Goal: Task Accomplishment & Management: Use online tool/utility

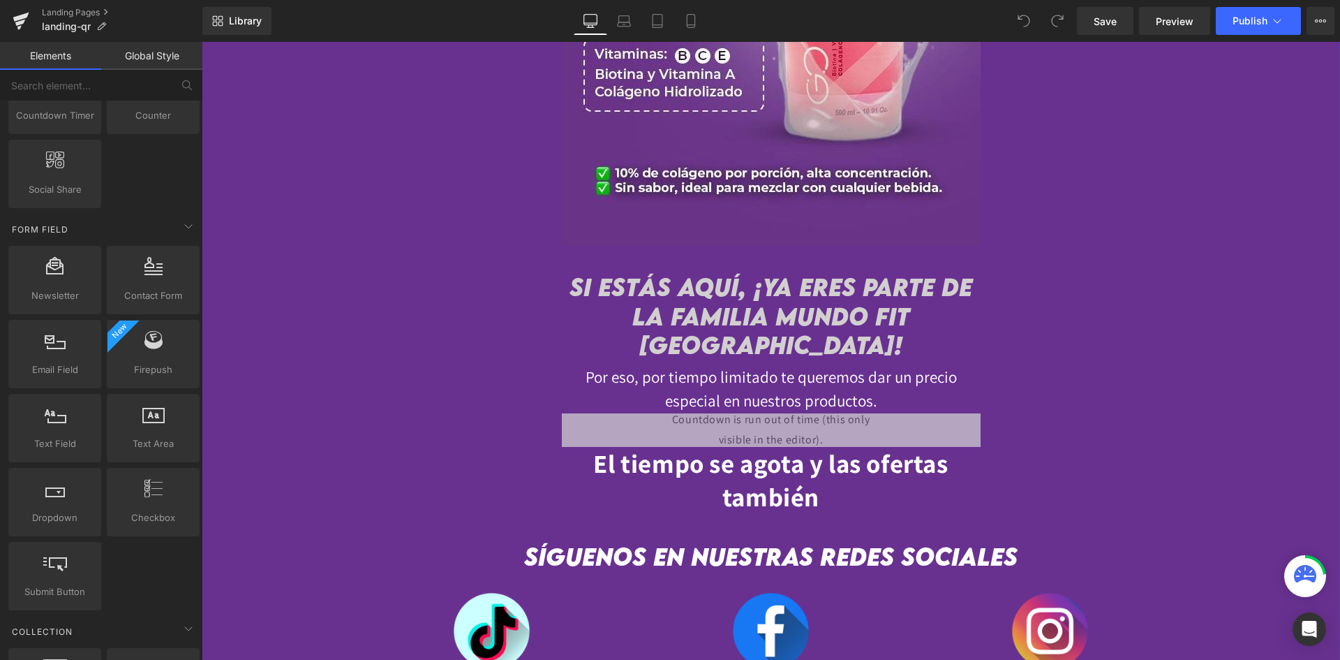
scroll to position [3514, 0]
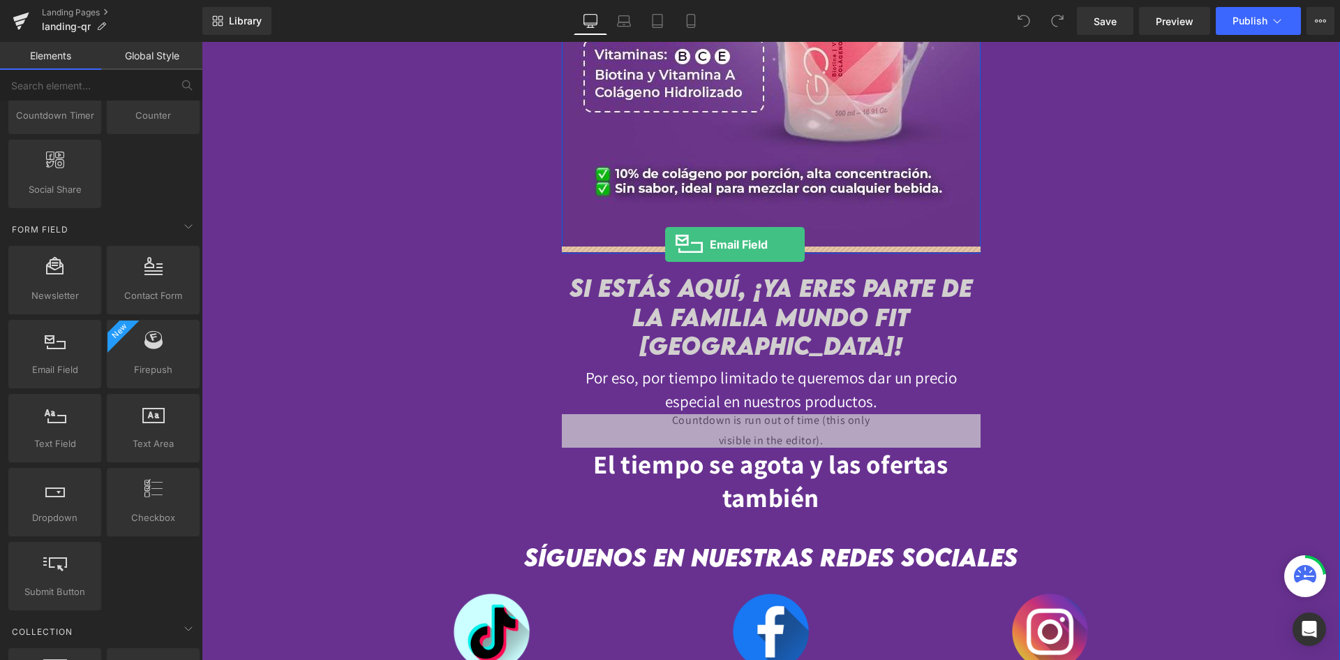
drag, startPoint x: 263, startPoint y: 409, endPoint x: 665, endPoint y: 244, distance: 434.5
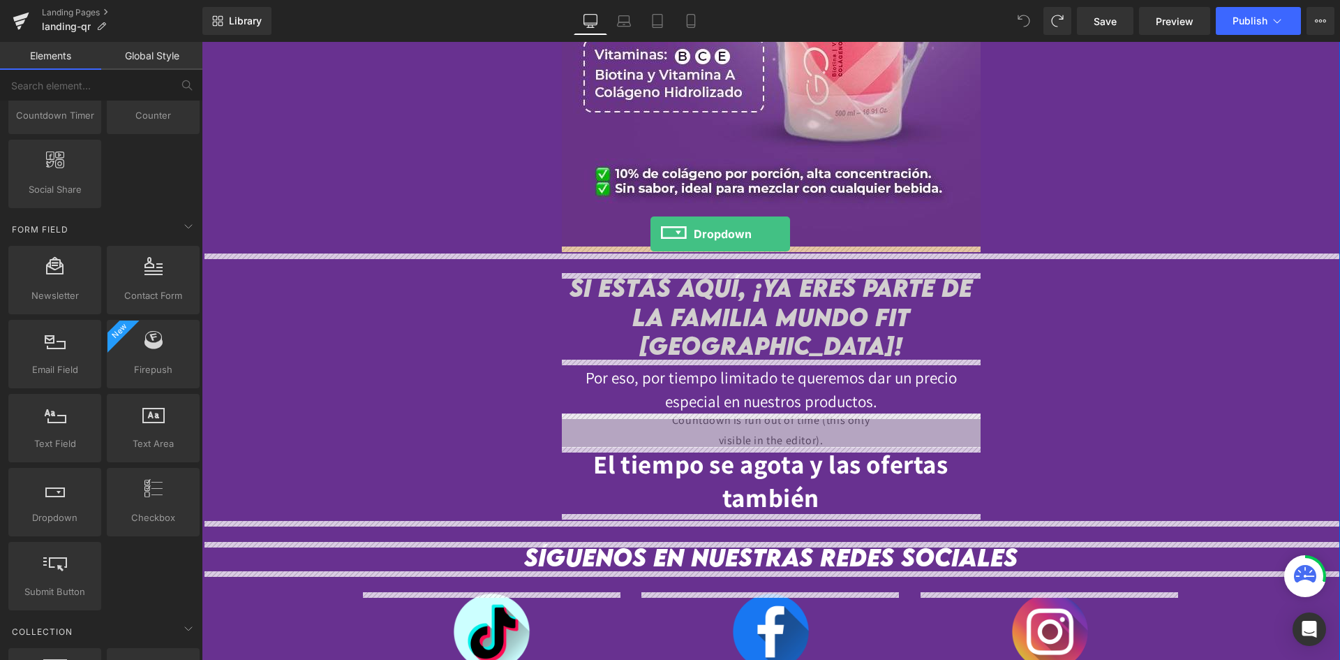
drag, startPoint x: 279, startPoint y: 559, endPoint x: 651, endPoint y: 234, distance: 493.6
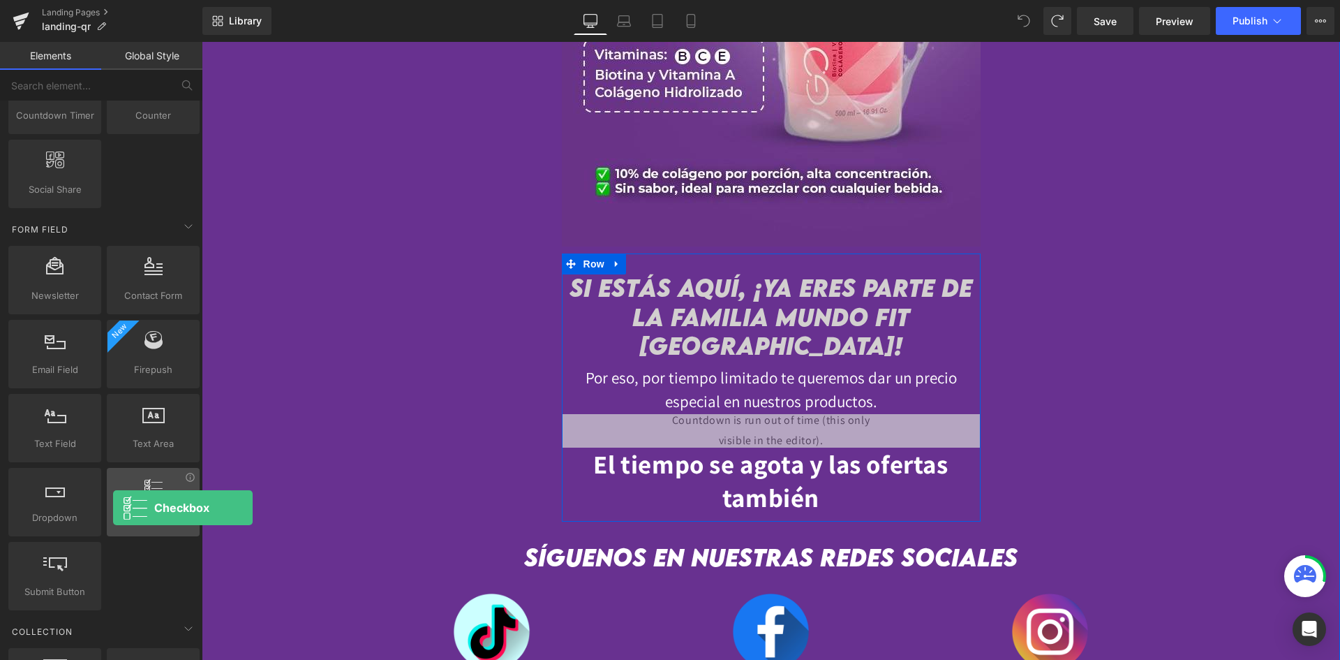
drag, startPoint x: 149, startPoint y: 526, endPoint x: 113, endPoint y: 507, distance: 40.6
click at [113, 507] on div "Checkbox agrees, checkboxes, ticks, forms, fields, inputs" at bounding box center [153, 502] width 93 height 68
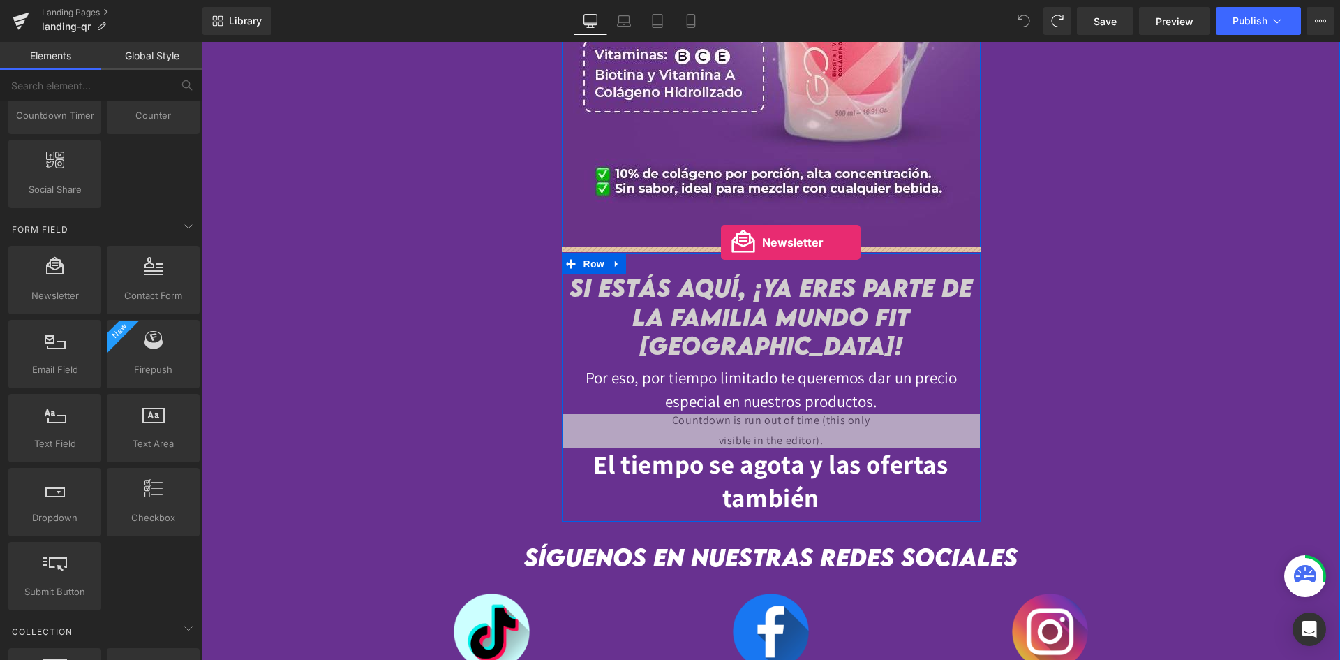
drag, startPoint x: 281, startPoint y: 341, endPoint x: 721, endPoint y: 242, distance: 451.3
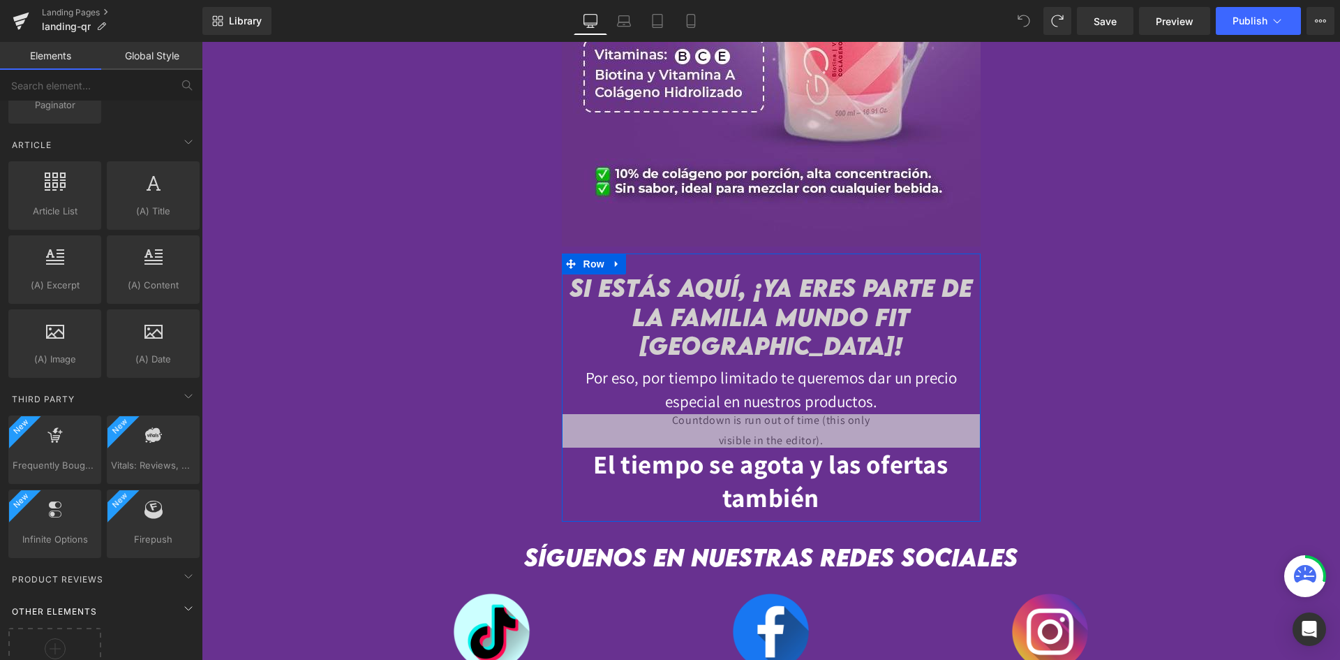
scroll to position [2742, 0]
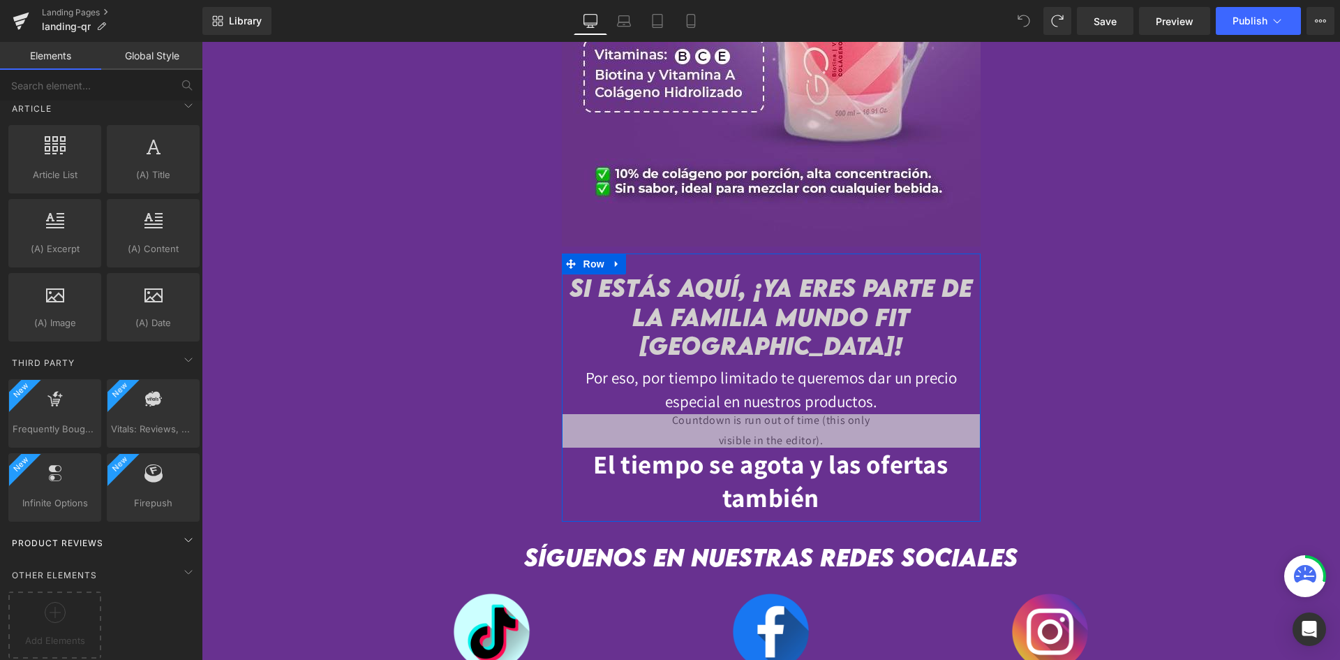
click at [119, 538] on div "Product Reviews" at bounding box center [104, 542] width 197 height 28
click at [119, 540] on div "Product Reviews" at bounding box center [104, 542] width 197 height 28
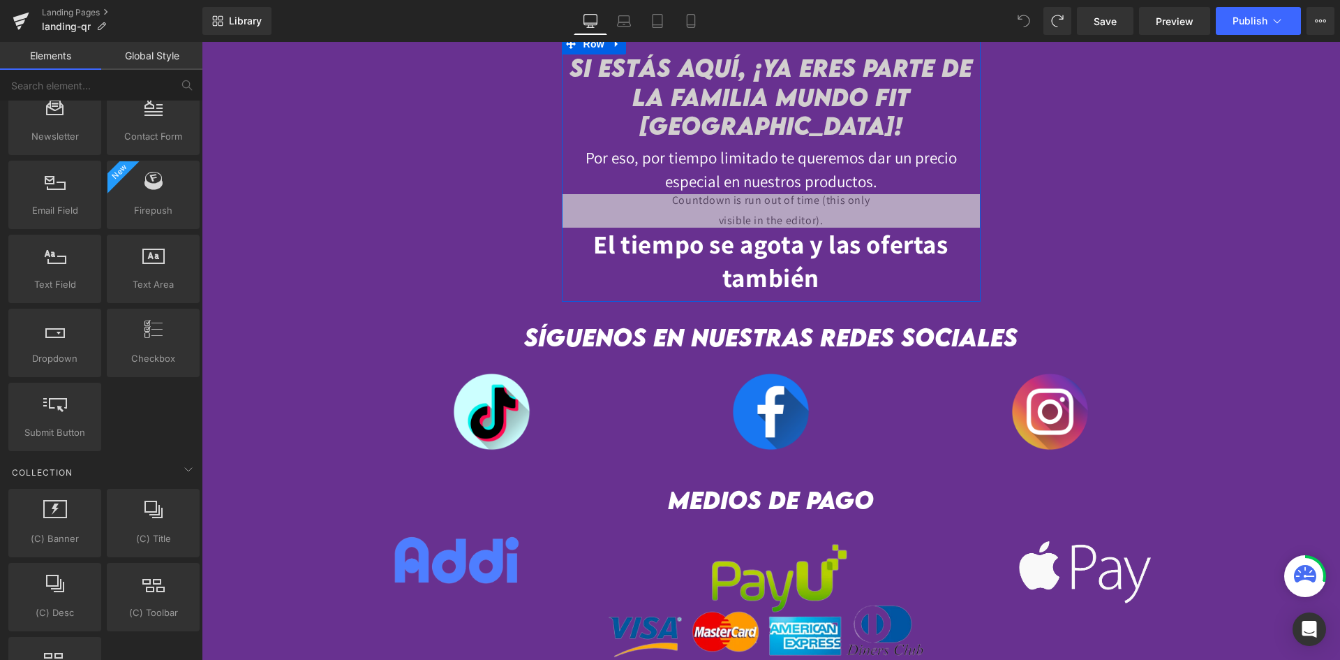
scroll to position [3653, 0]
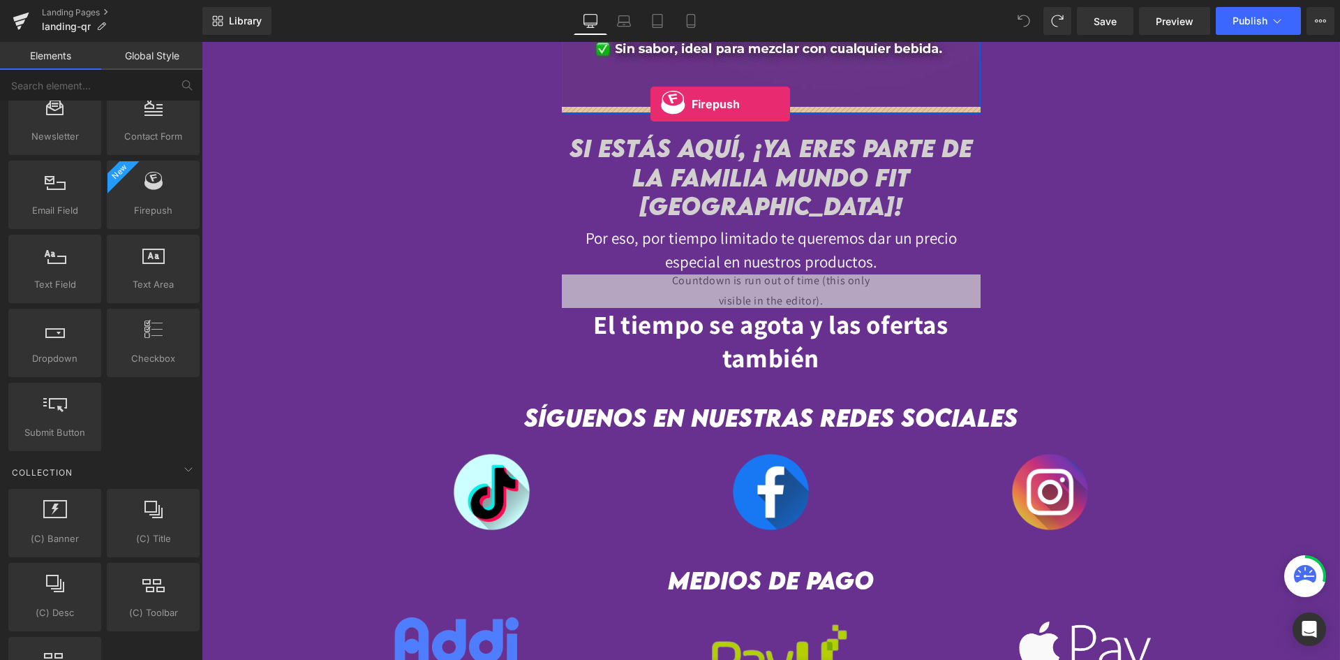
drag, startPoint x: 344, startPoint y: 253, endPoint x: 651, endPoint y: 104, distance: 340.6
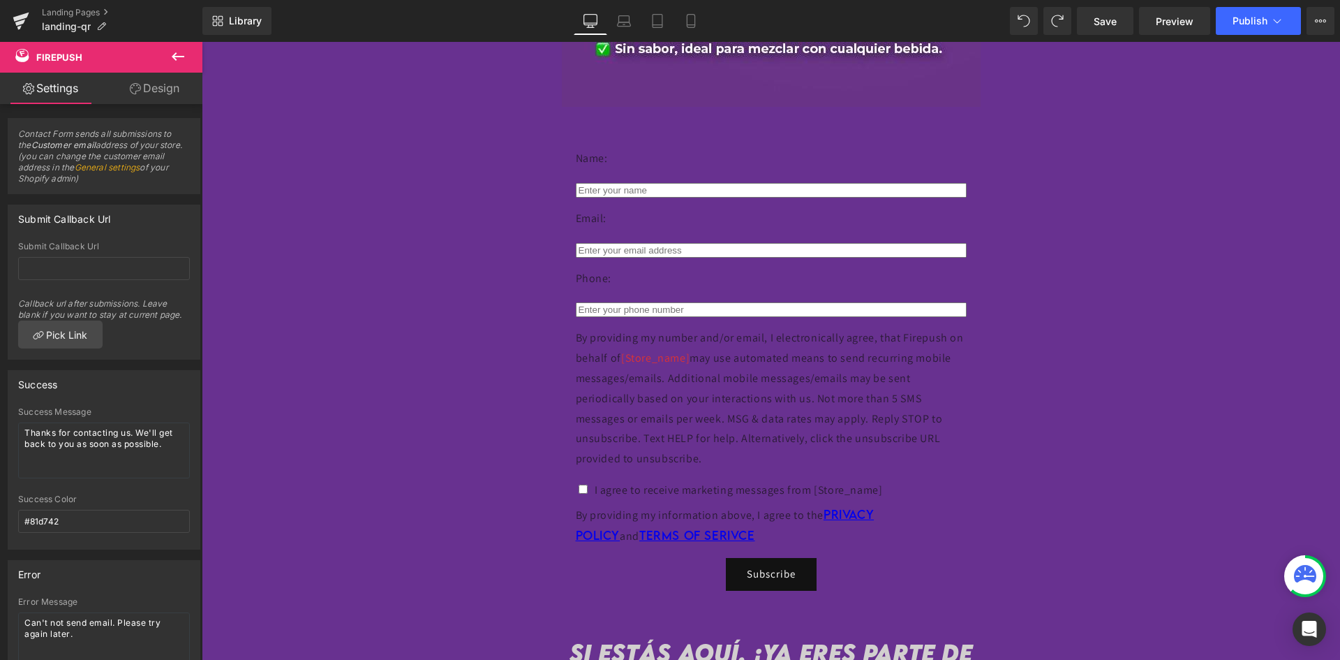
click at [202, 42] on div at bounding box center [202, 42] width 0 height 0
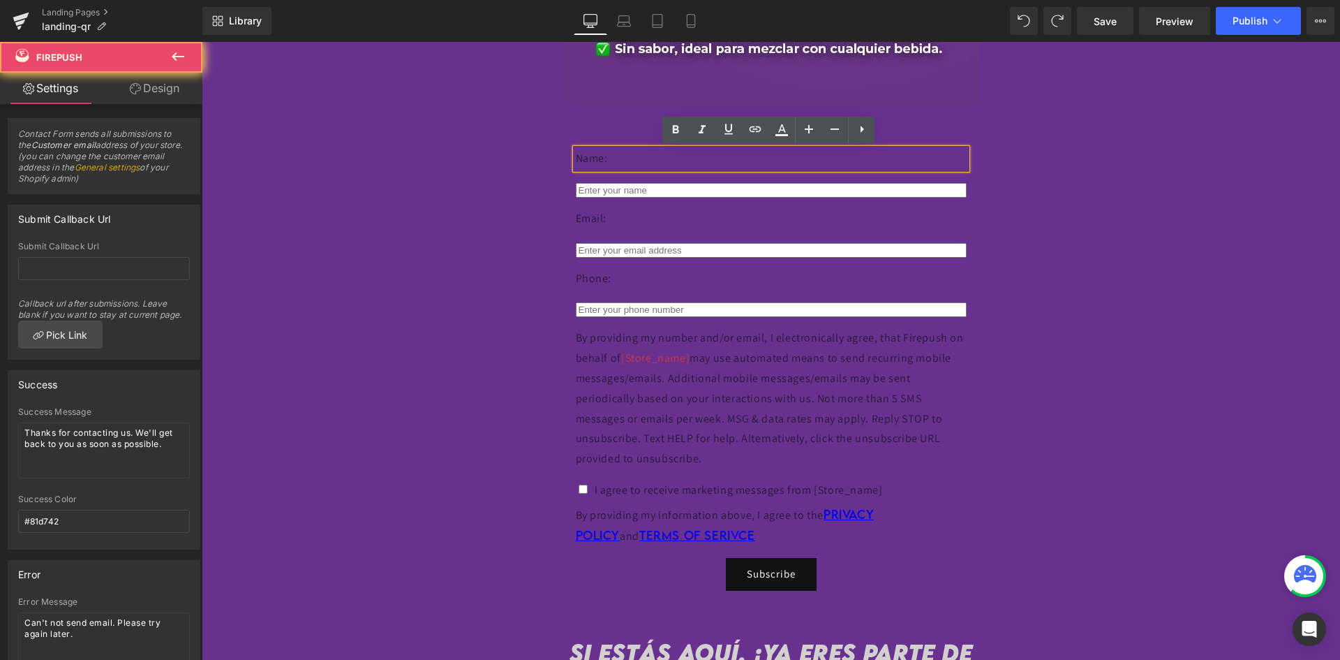
click at [659, 136] on div "Name: Text Block Text Field Email: Text Block Email Field Phone: Text Block Tex…" at bounding box center [771, 359] width 419 height 505
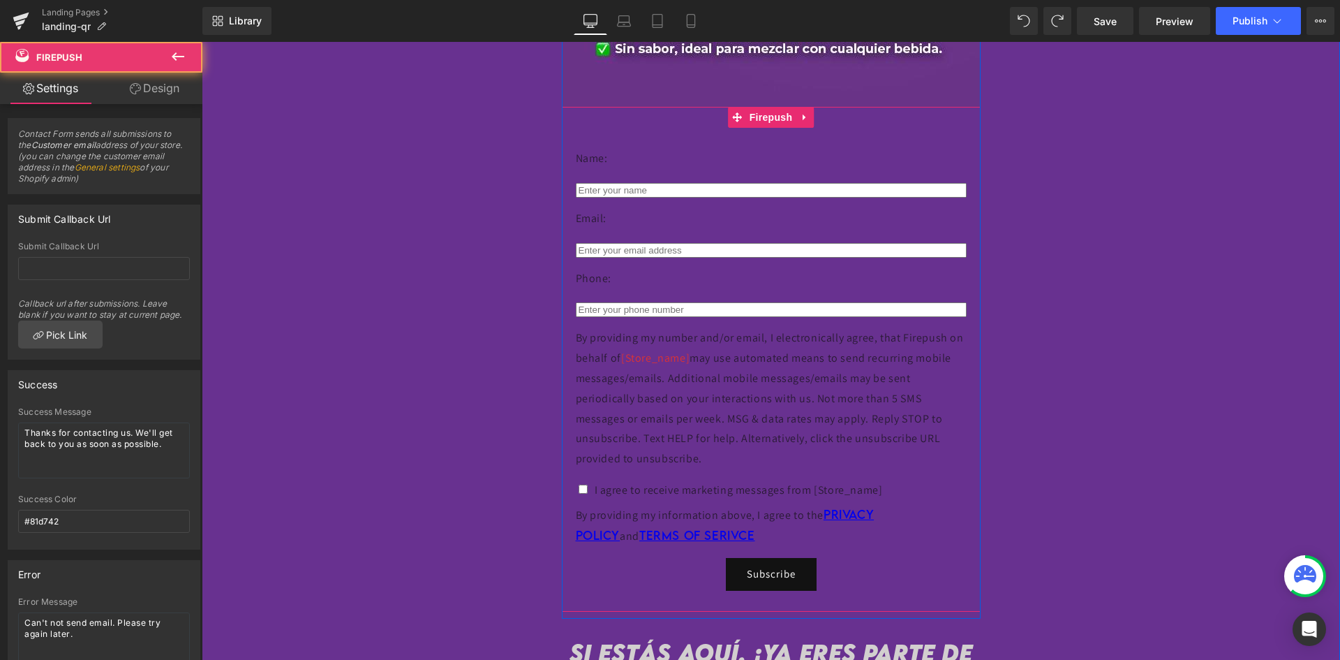
click at [657, 147] on div "Name: Text Block Text Field Email: Text Block Email Field Phone: Text Block Tex…" at bounding box center [771, 359] width 419 height 505
click at [752, 115] on span "Firepush" at bounding box center [771, 117] width 50 height 21
click at [149, 70] on span "Firepush" at bounding box center [84, 57] width 140 height 31
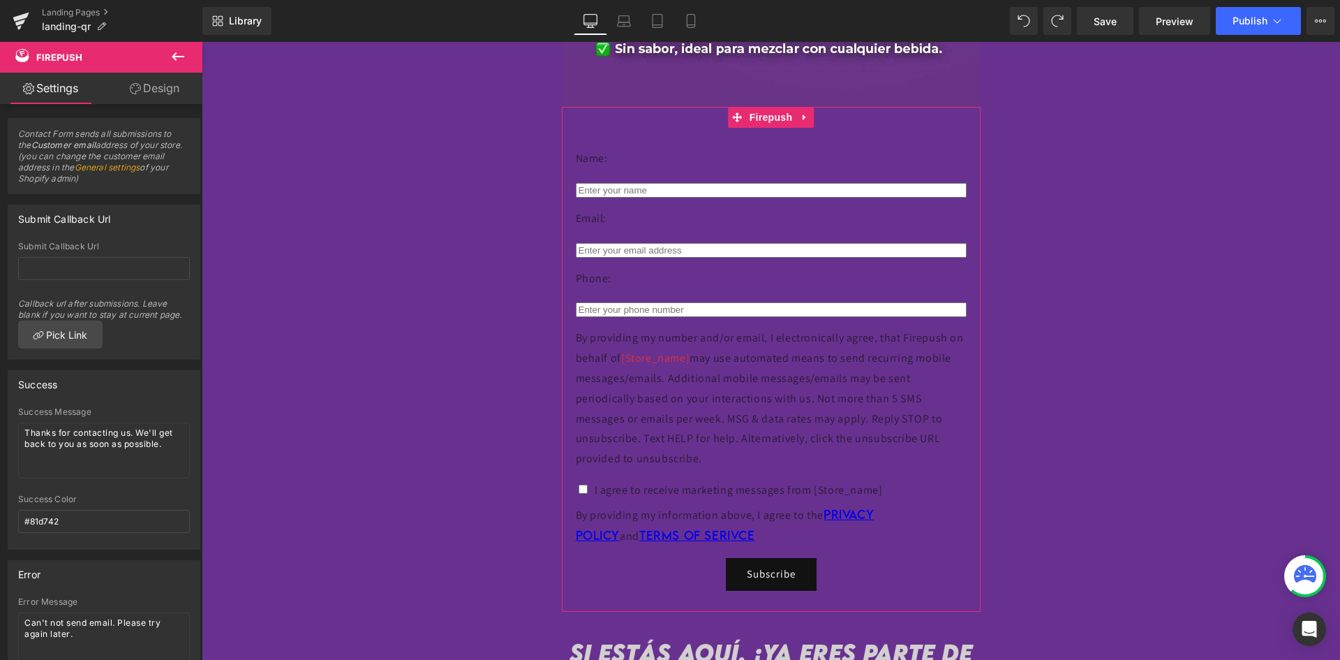
click at [151, 83] on link "Design" at bounding box center [154, 88] width 101 height 31
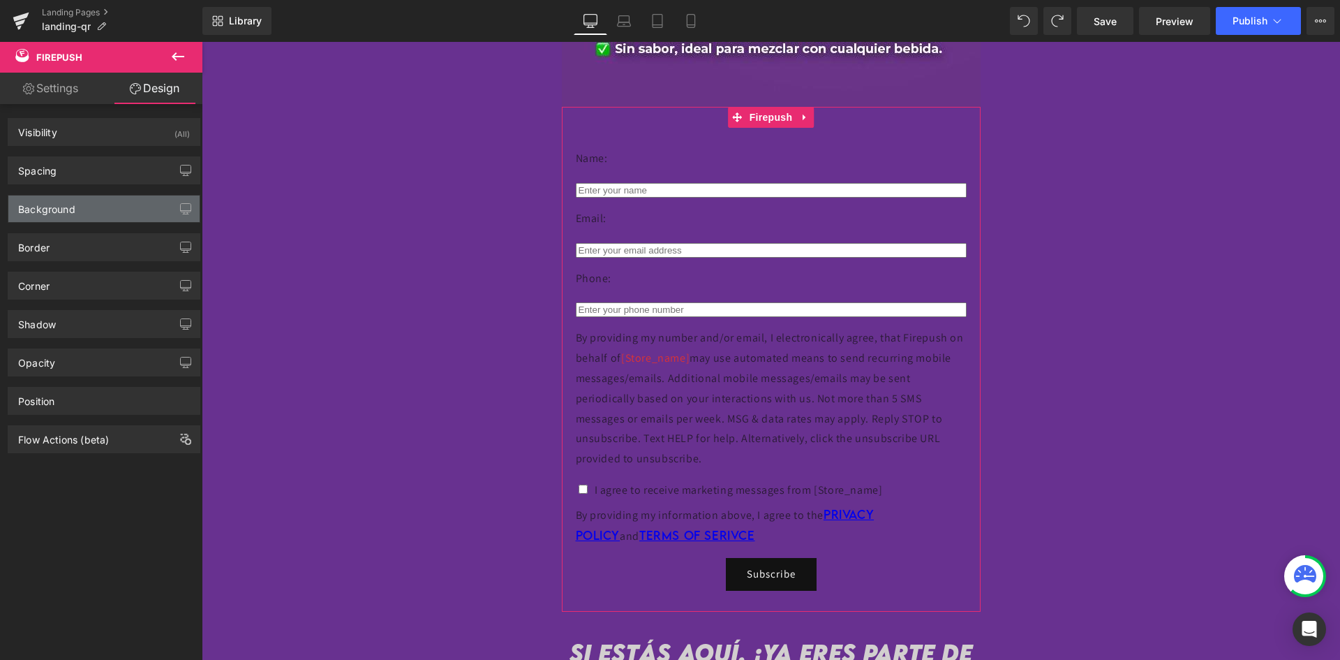
click at [115, 205] on div "Background" at bounding box center [103, 208] width 191 height 27
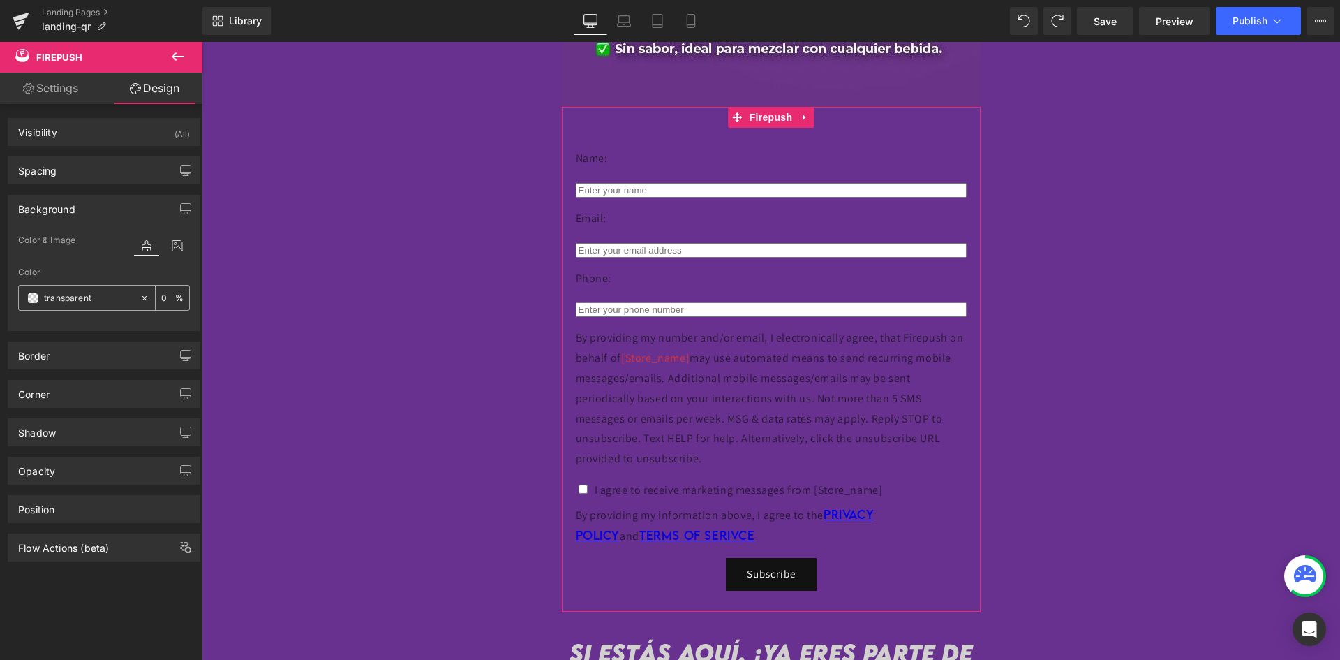
click at [32, 302] on span at bounding box center [32, 297] width 11 height 11
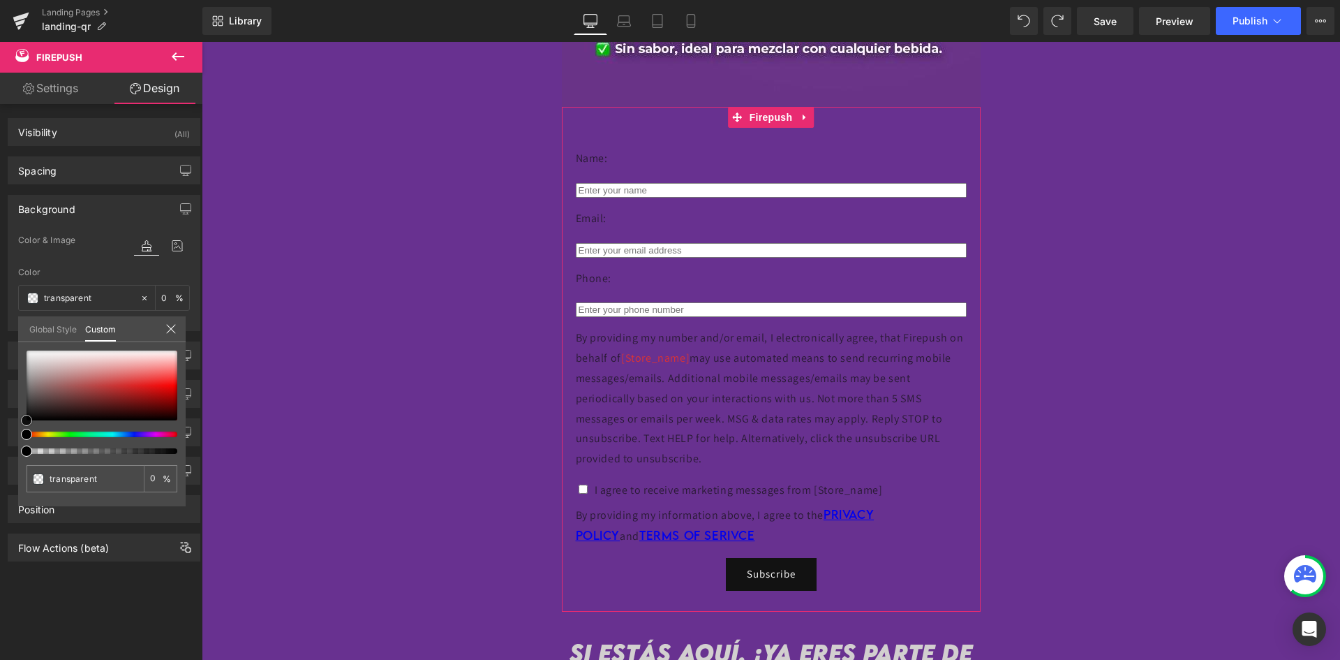
type input "#eee1e1"
type input "100"
type input "#eee1e1"
type input "100"
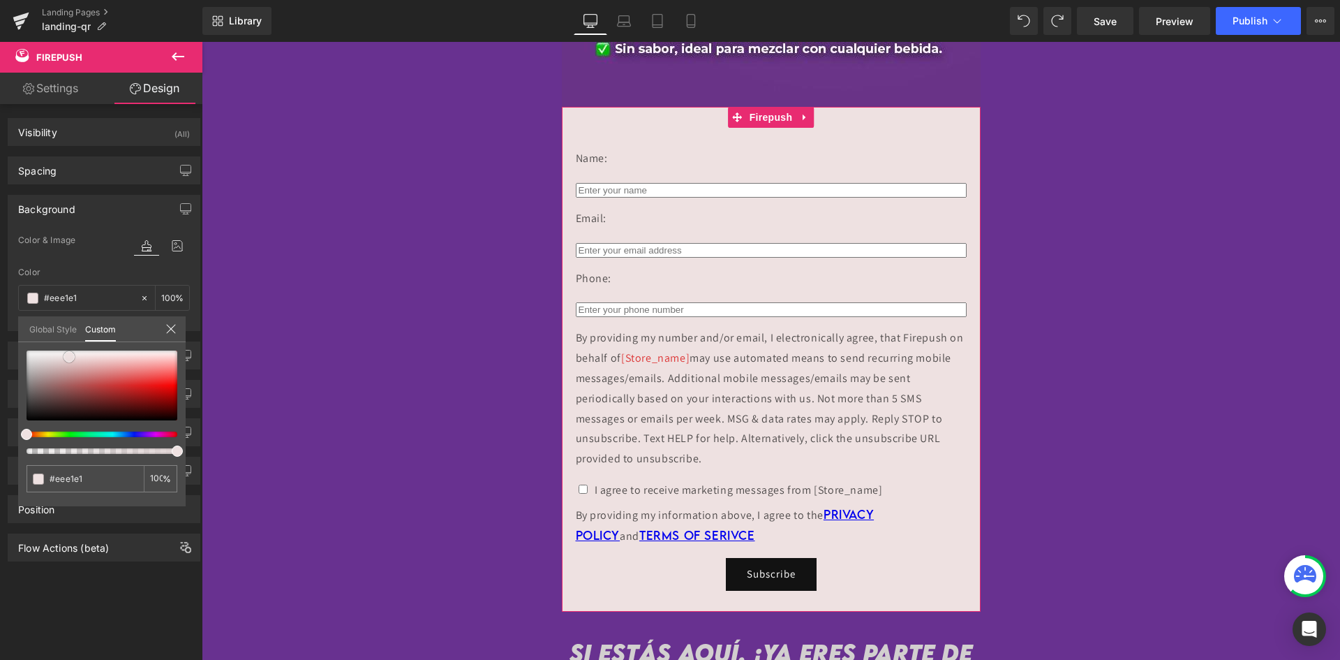
type input "#ecdede"
click at [68, 357] on div at bounding box center [102, 385] width 151 height 70
type input "#ebdfdf"
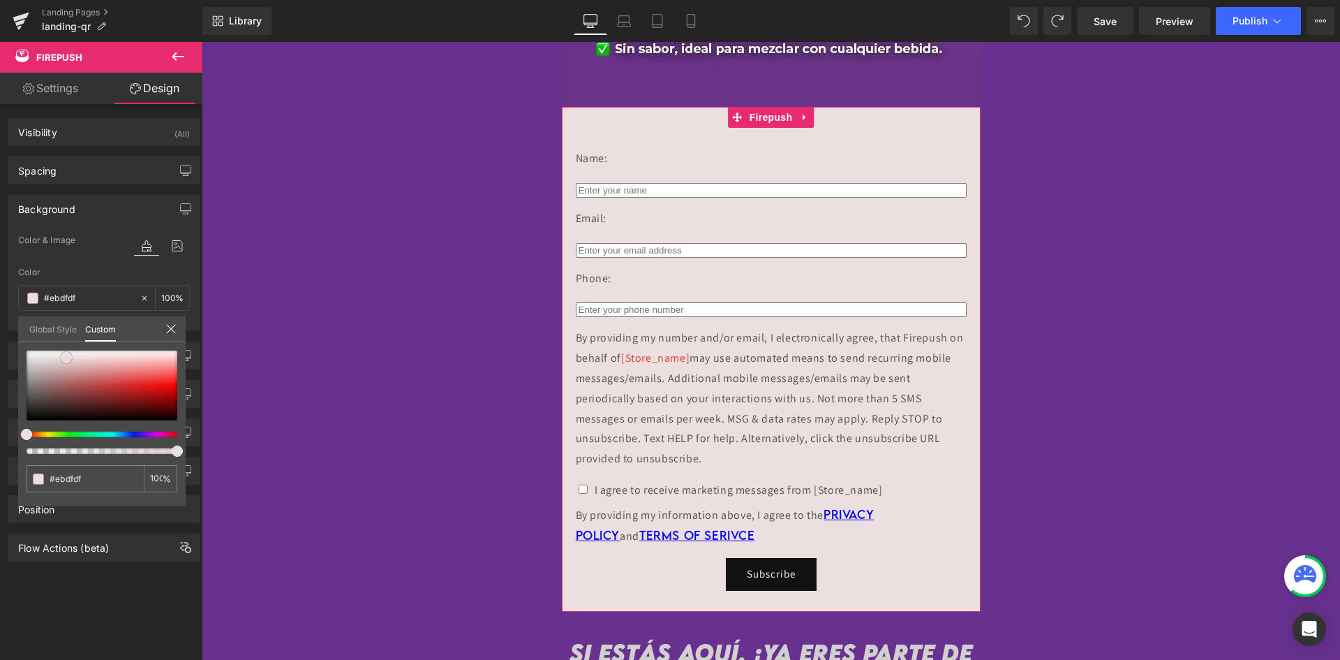
type input "#eae0e0"
type input "#e9e1e1"
type input "#e7dede"
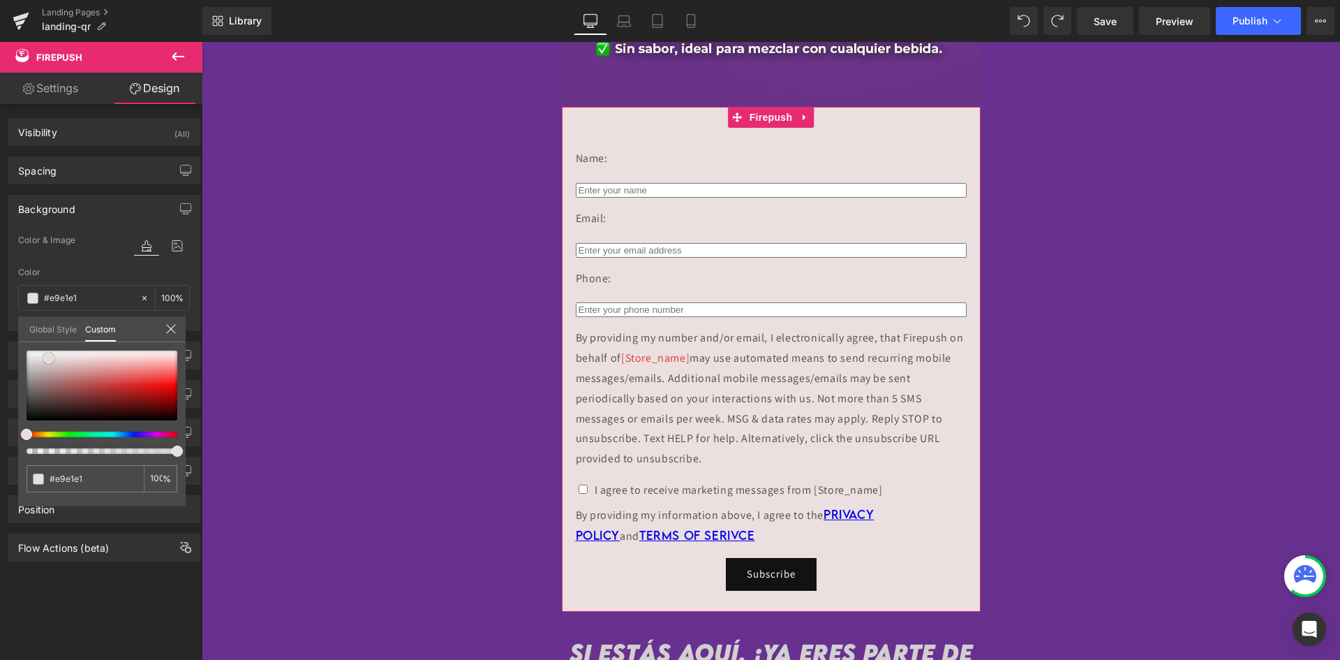
type input "#e7dede"
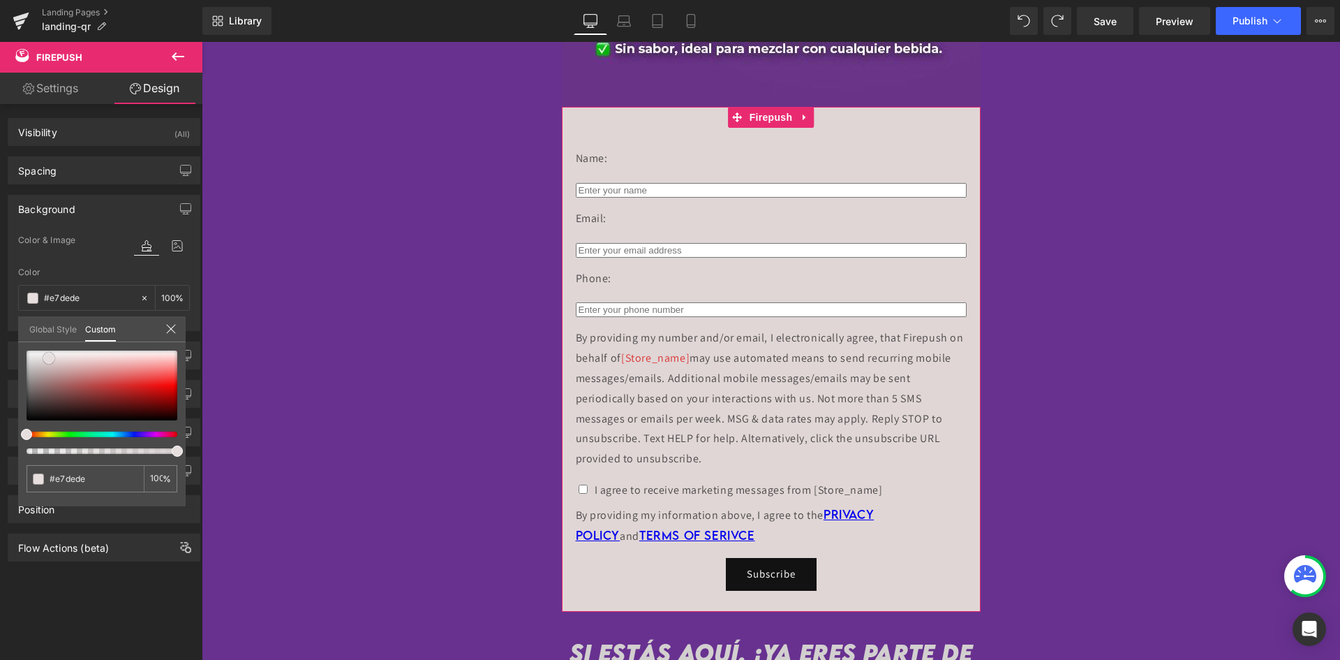
type input "#e0d6d6"
type input "#d5c7c7"
type input "#c9b5b5"
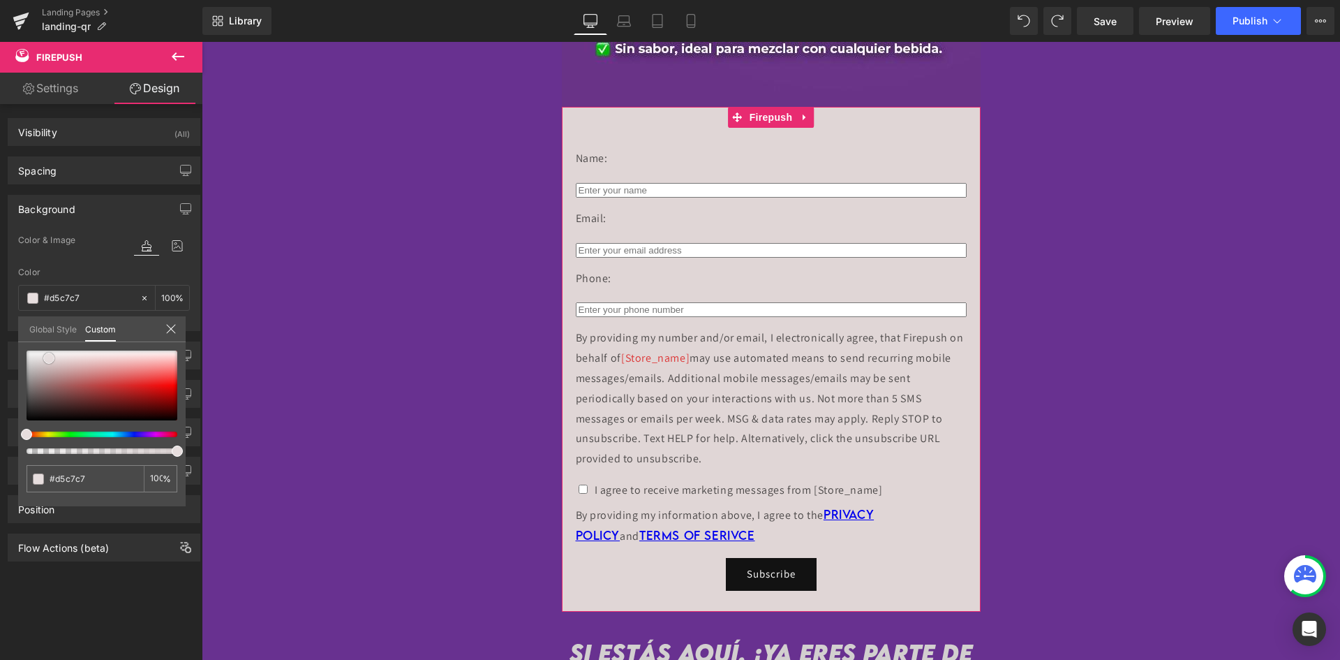
type input "#c9b5b5"
type input "#c0a9a9"
type input "#baa0a0"
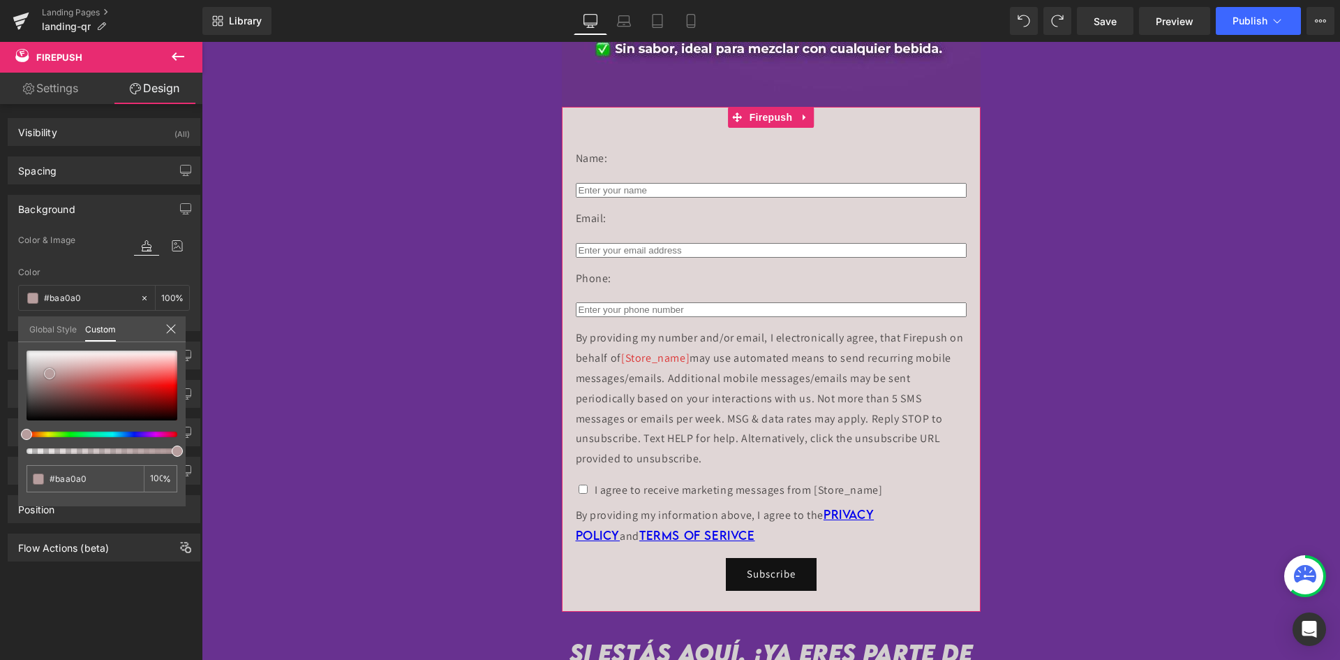
type input "#b89d9d"
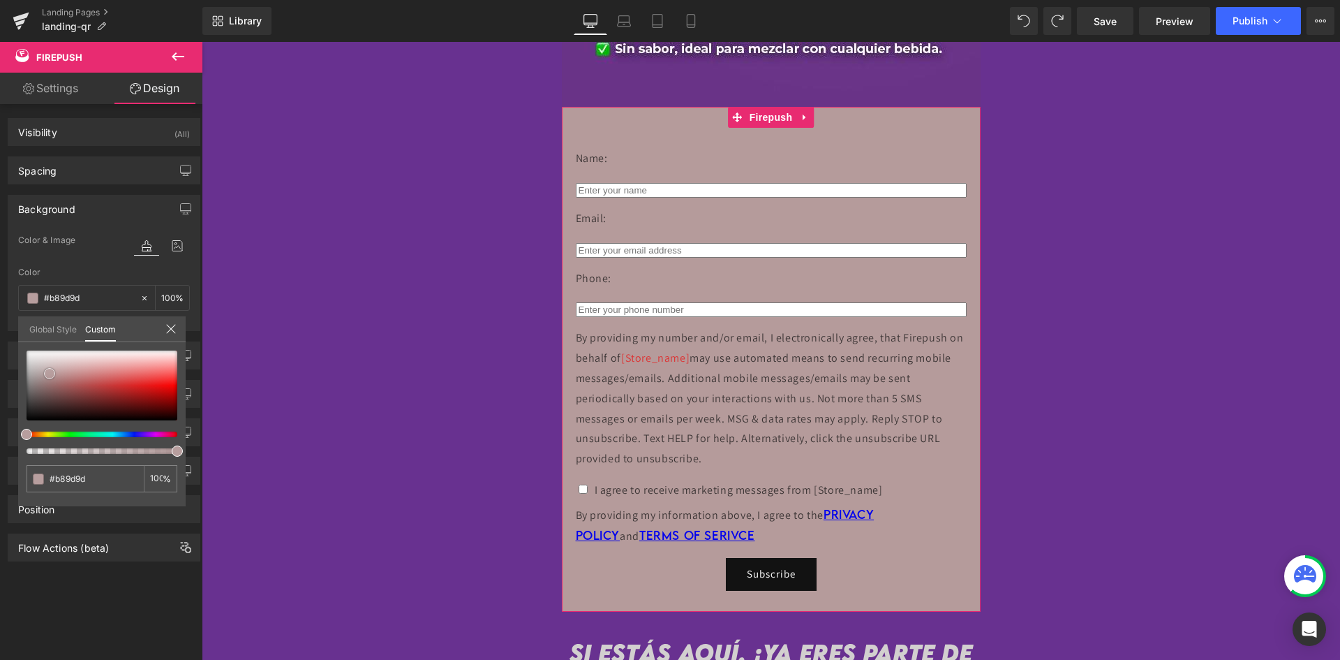
type input "#b59b9b"
drag, startPoint x: 63, startPoint y: 359, endPoint x: 46, endPoint y: 376, distance: 23.7
click at [46, 376] on span at bounding box center [49, 373] width 11 height 11
type input "#b29999"
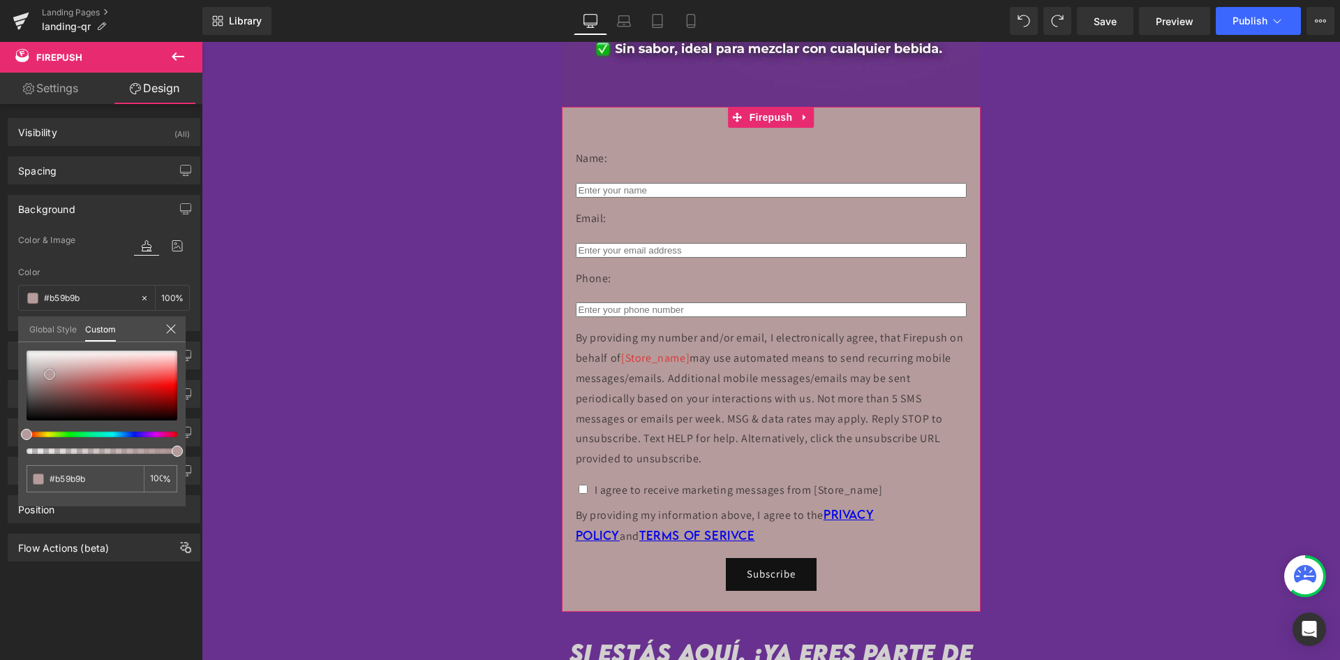
type input "#b29999"
type input "#a99898"
type input "#a29999"
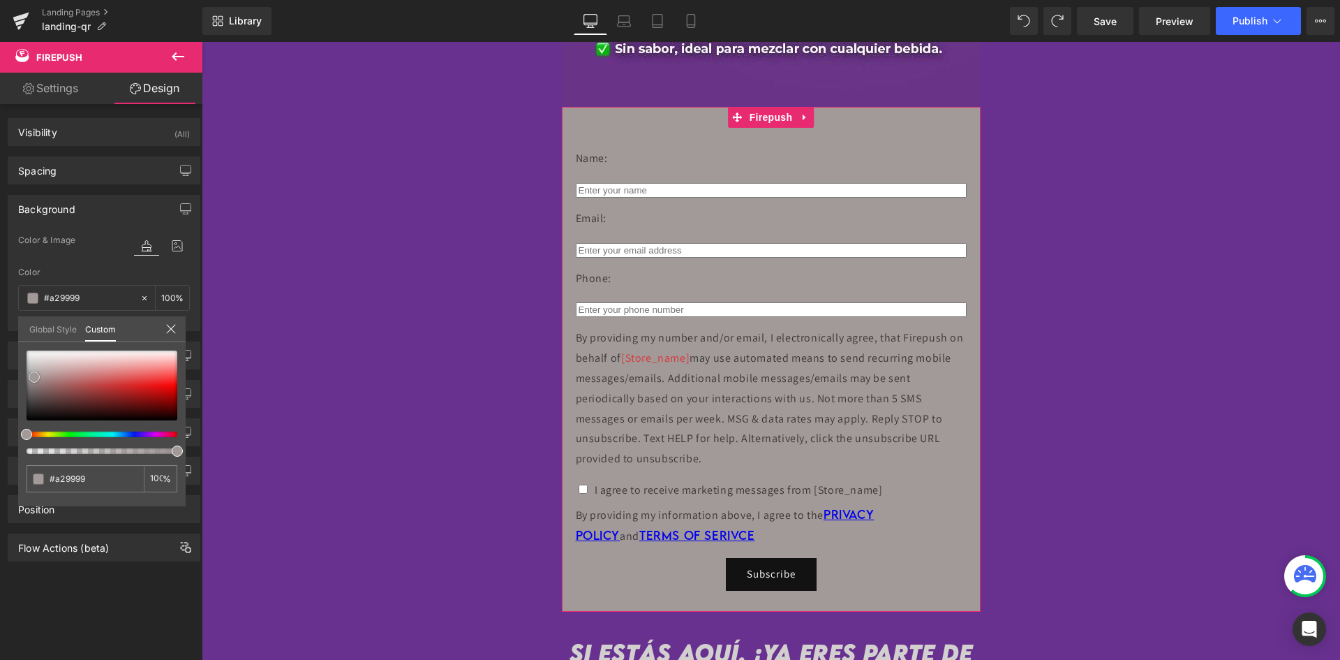
type input "#9e9393"
type input "#998e8e"
type input "#8f8383"
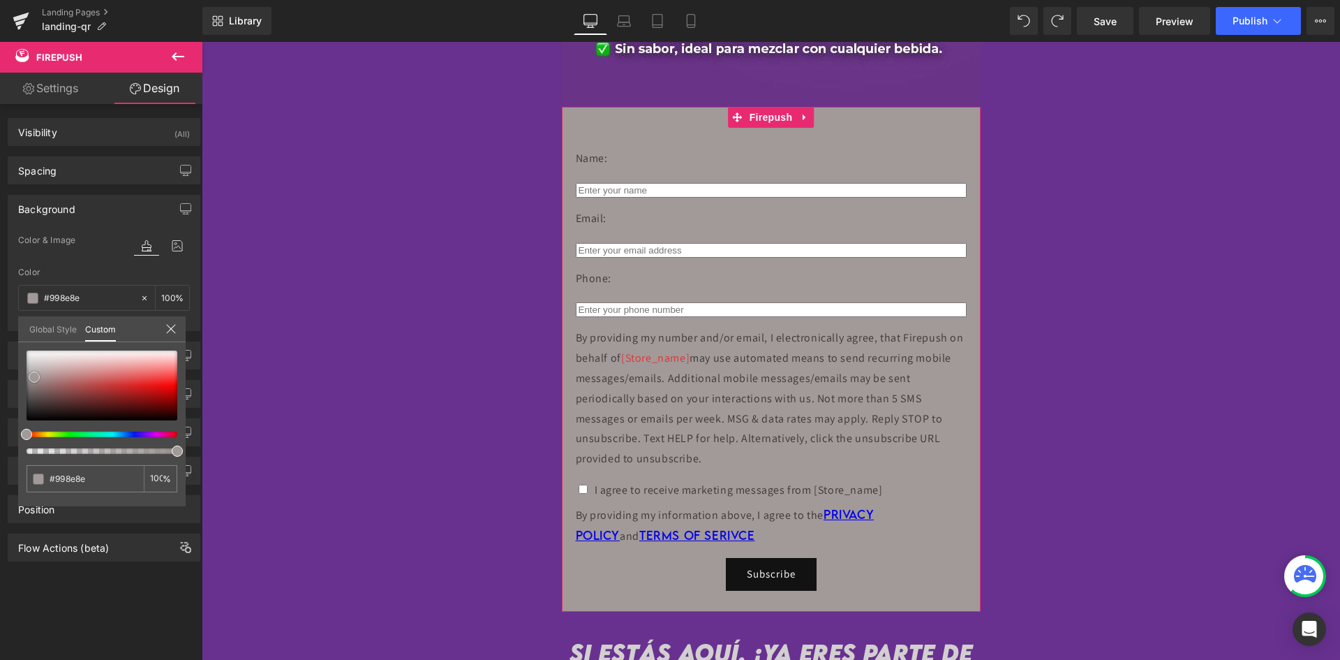
type input "#8f8383"
type input "#877777"
type input "#7d6d6d"
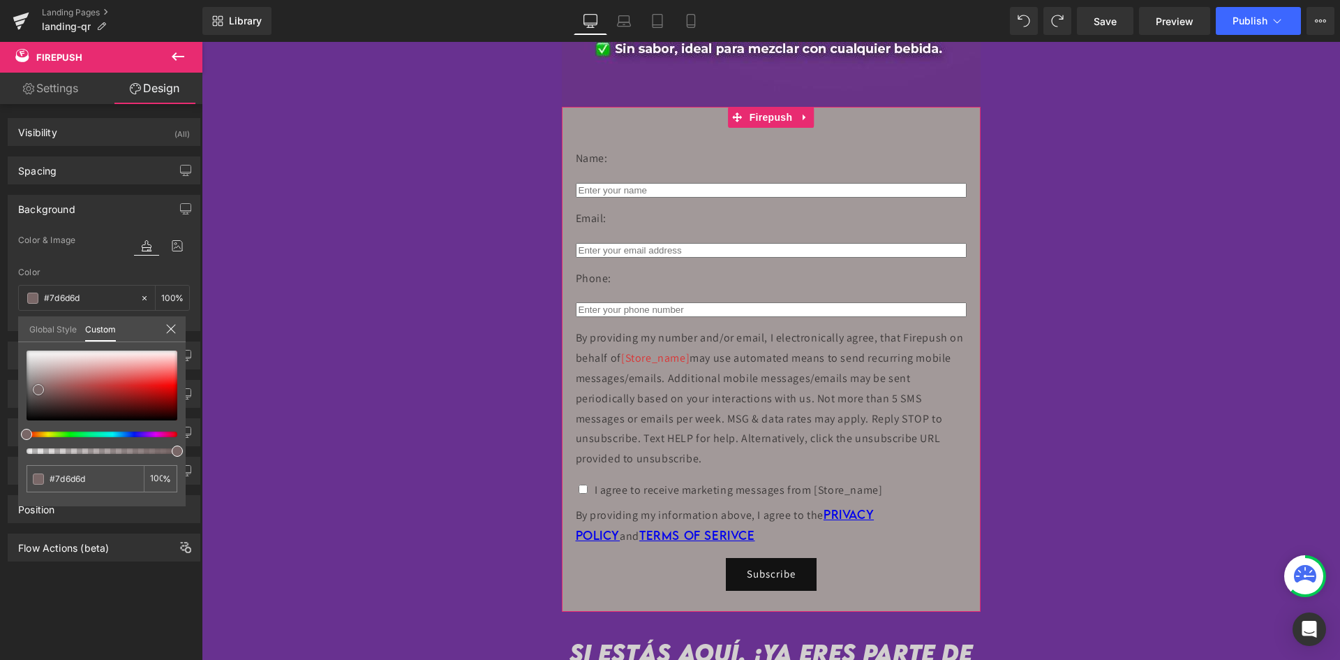
type input "#796767"
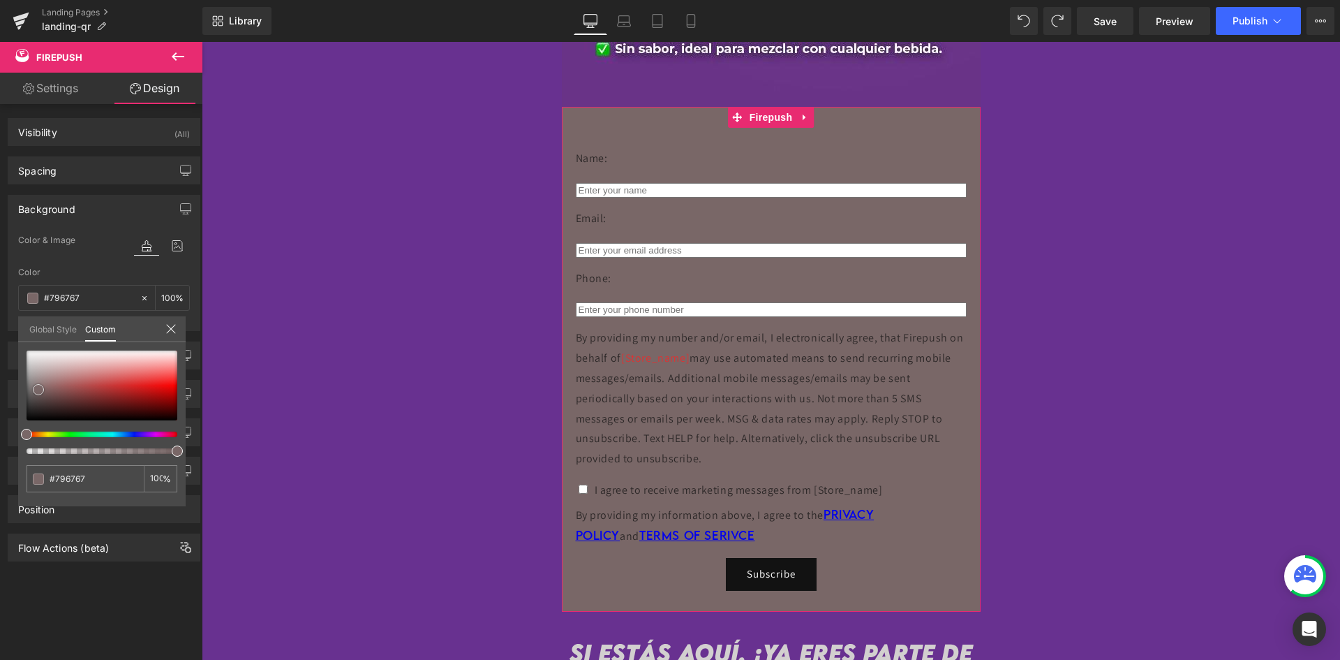
drag, startPoint x: 46, startPoint y: 376, endPoint x: 35, endPoint y: 392, distance: 19.0
click at [35, 392] on span at bounding box center [38, 389] width 11 height 11
type input "#7b6969"
type input "#806f6f"
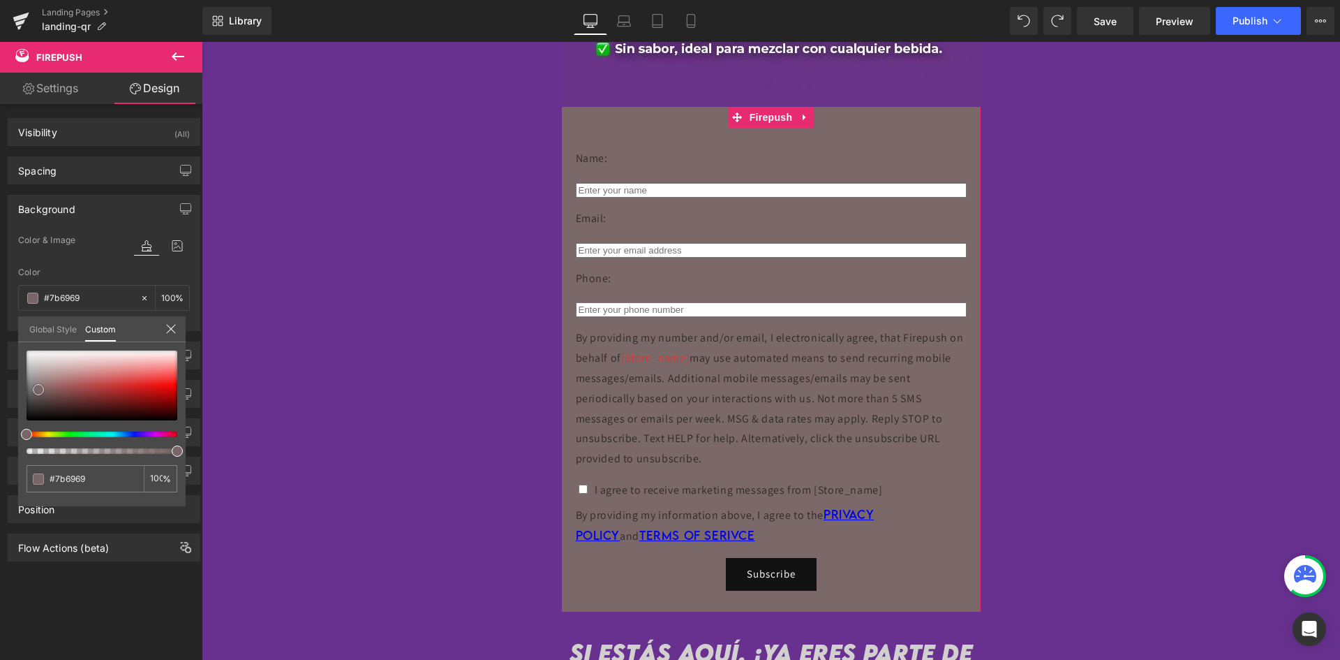
type input "#806f6f"
type input "#857474"
click at [33, 387] on span at bounding box center [38, 389] width 11 height 11
type input "#877777"
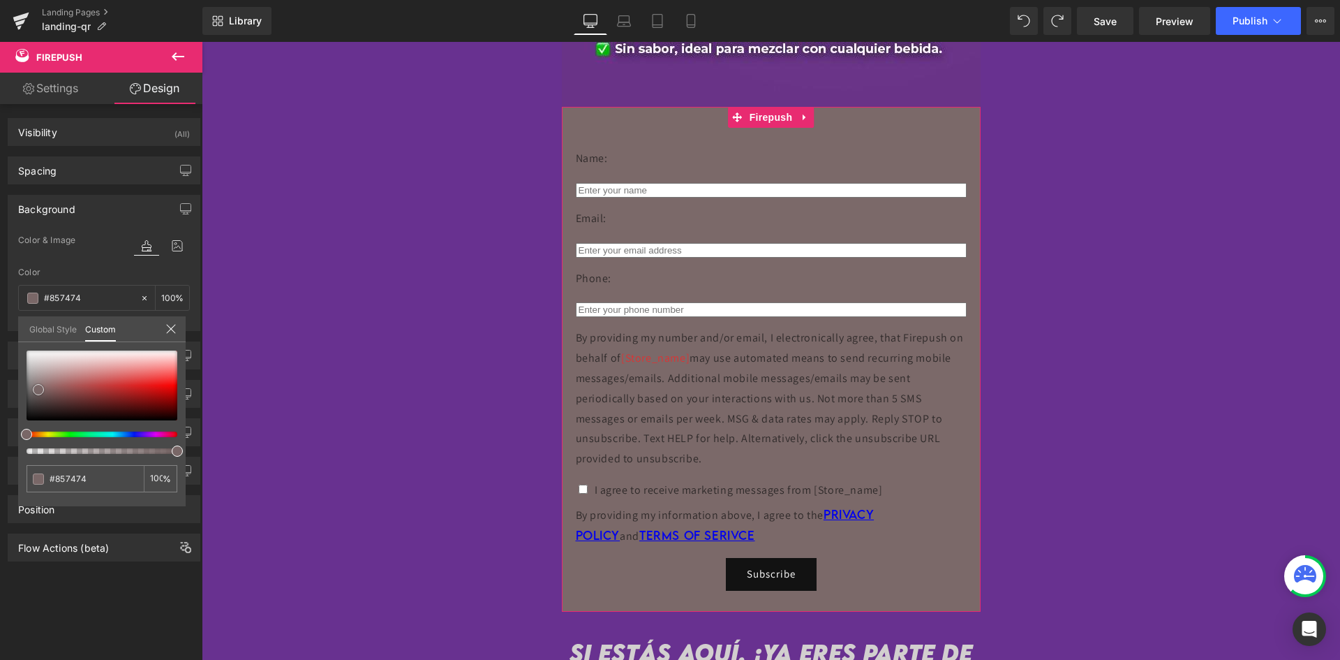
type input "#877777"
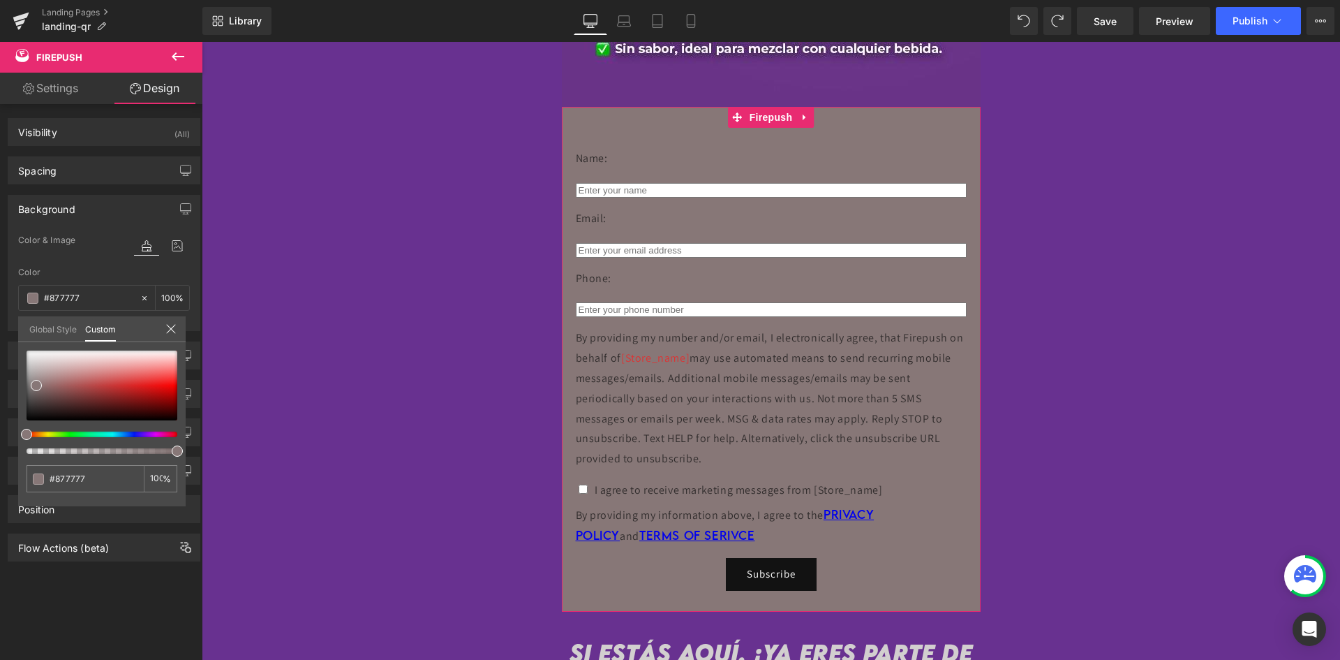
type input "75"
type input "71"
type input "64"
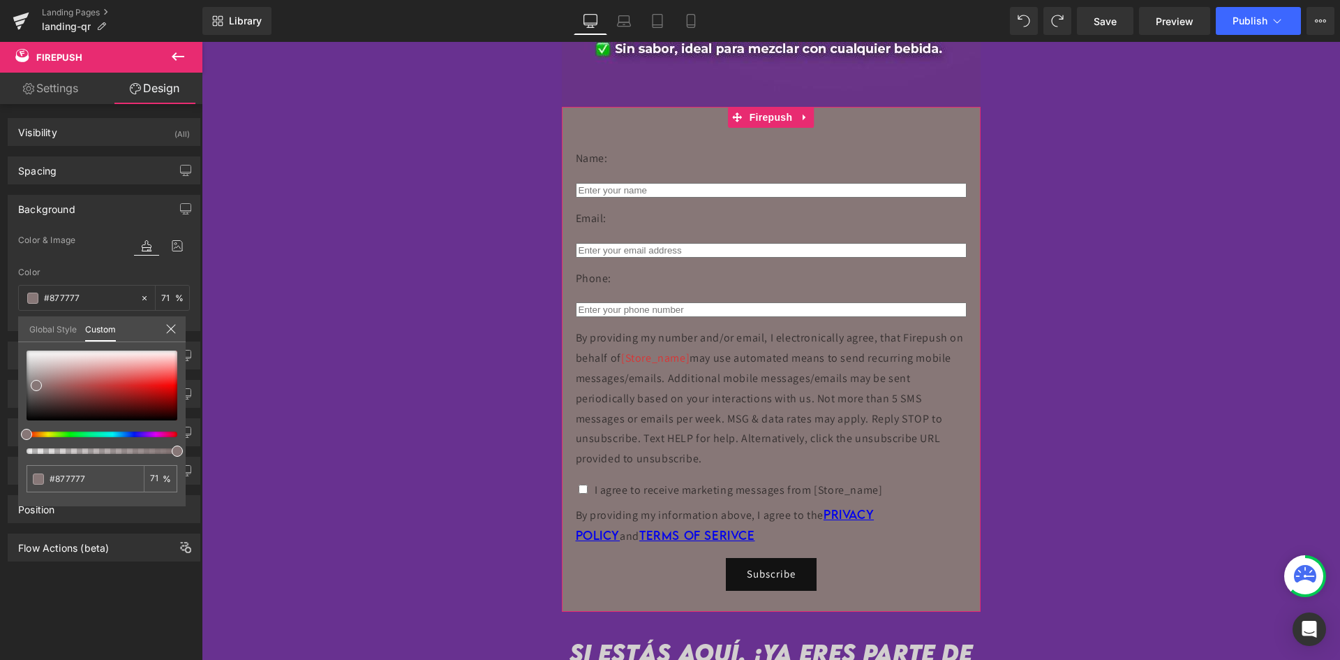
type input "64"
type input "56"
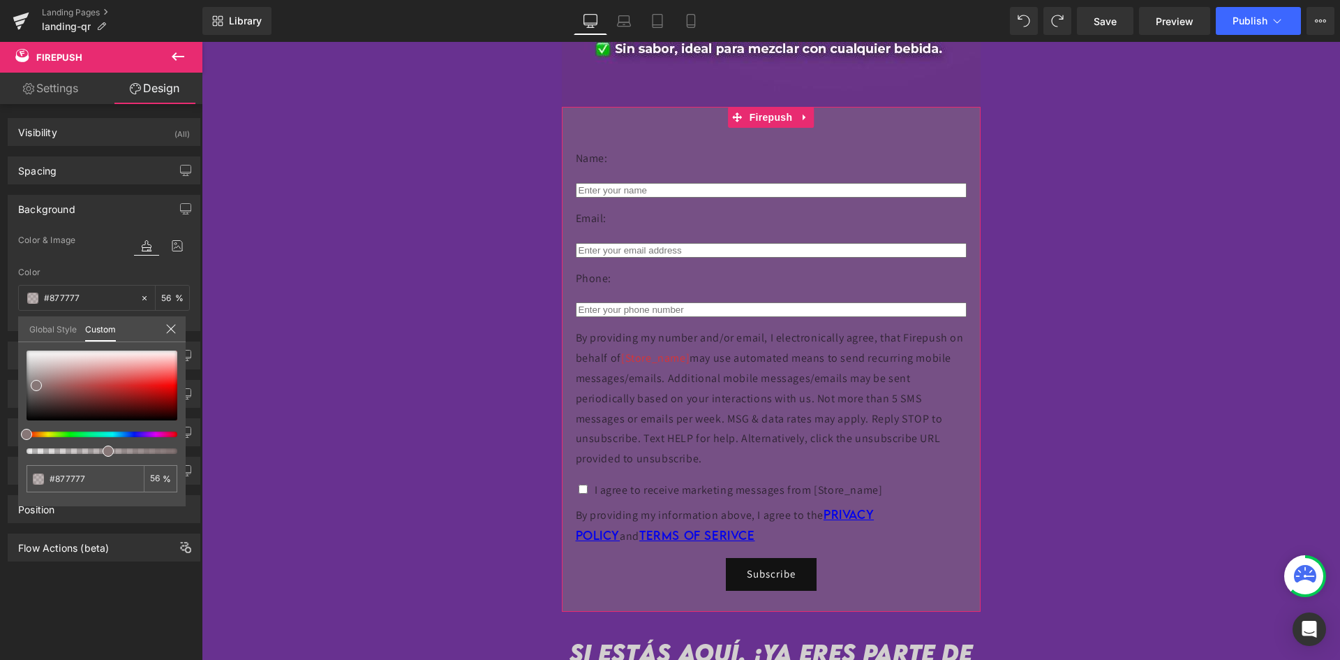
type input "44"
type input "39"
type input "35"
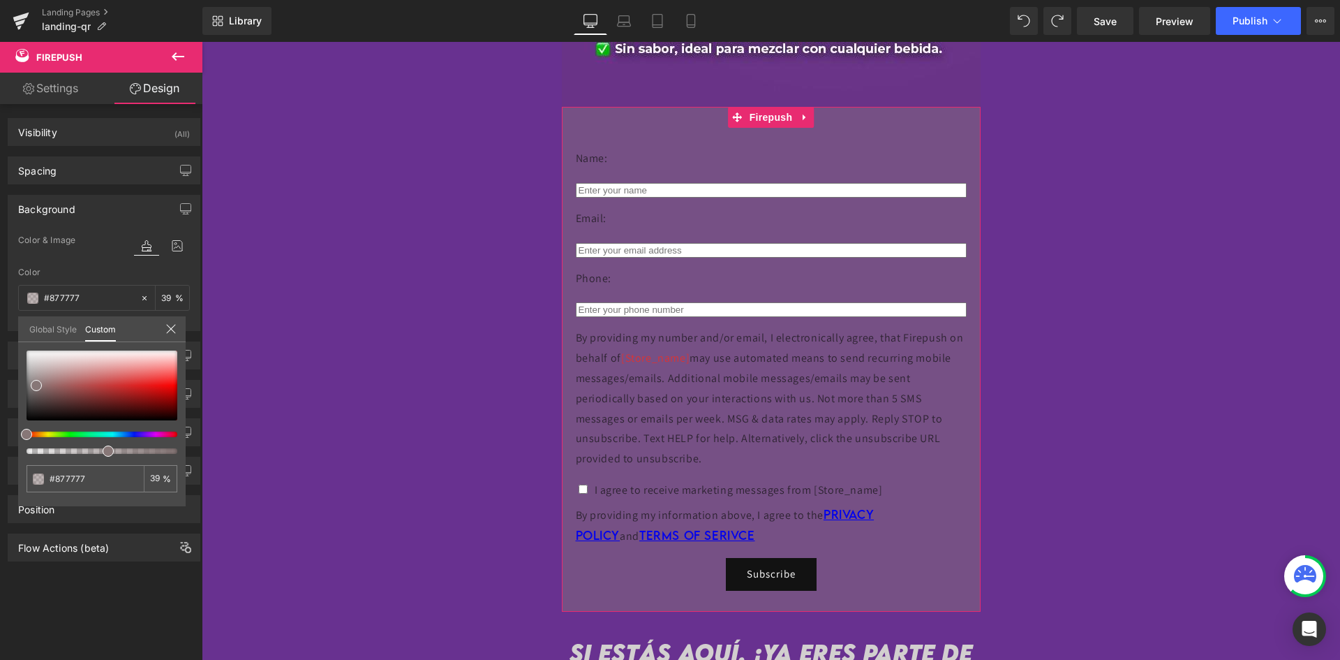
type input "35"
type input "32"
type input "29"
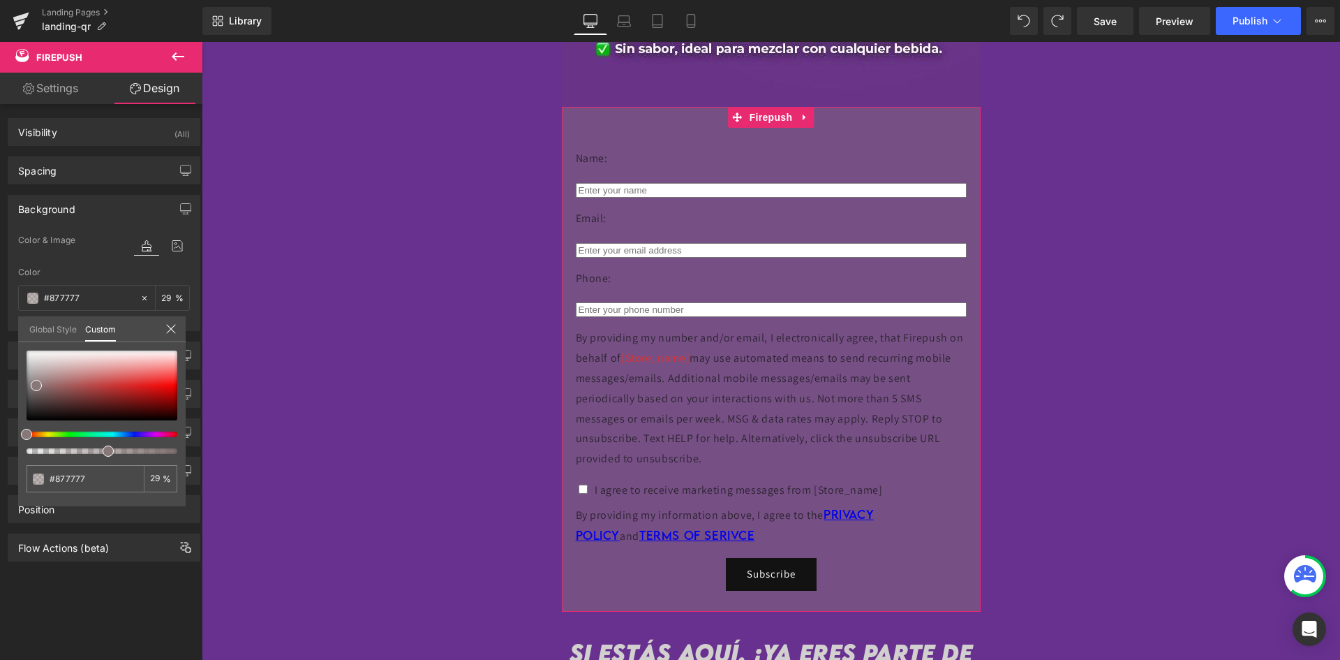
type input "27"
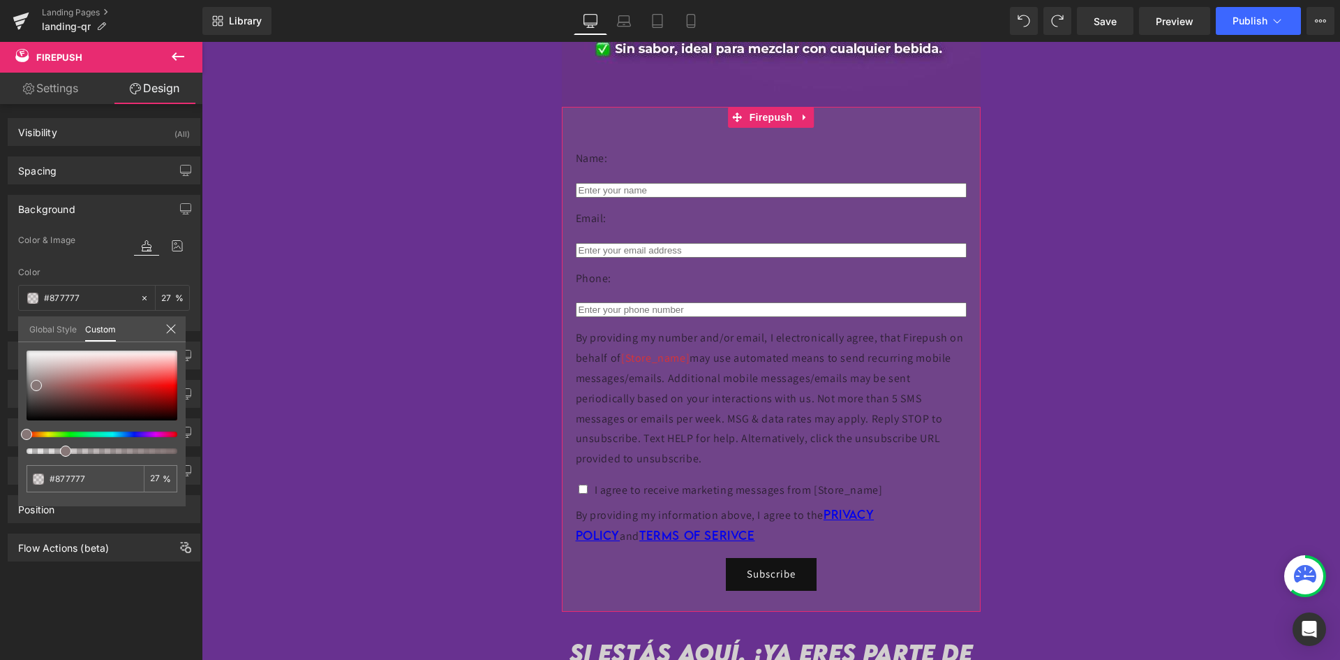
drag, startPoint x: 134, startPoint y: 450, endPoint x: 60, endPoint y: 452, distance: 74.0
click at [60, 452] on div at bounding box center [96, 451] width 151 height 6
type input "#897a7a"
type input "26"
type input "#897a7a"
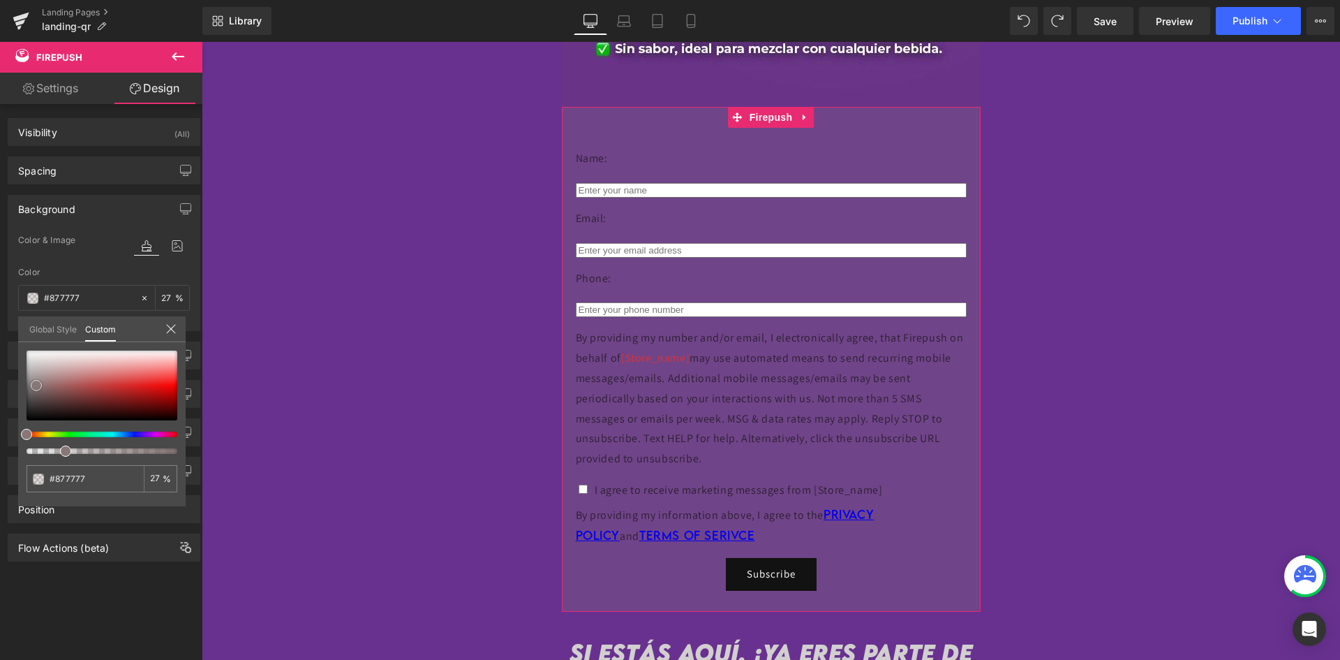
type input "26"
type input "#9a9292"
type input "#aaa5a5"
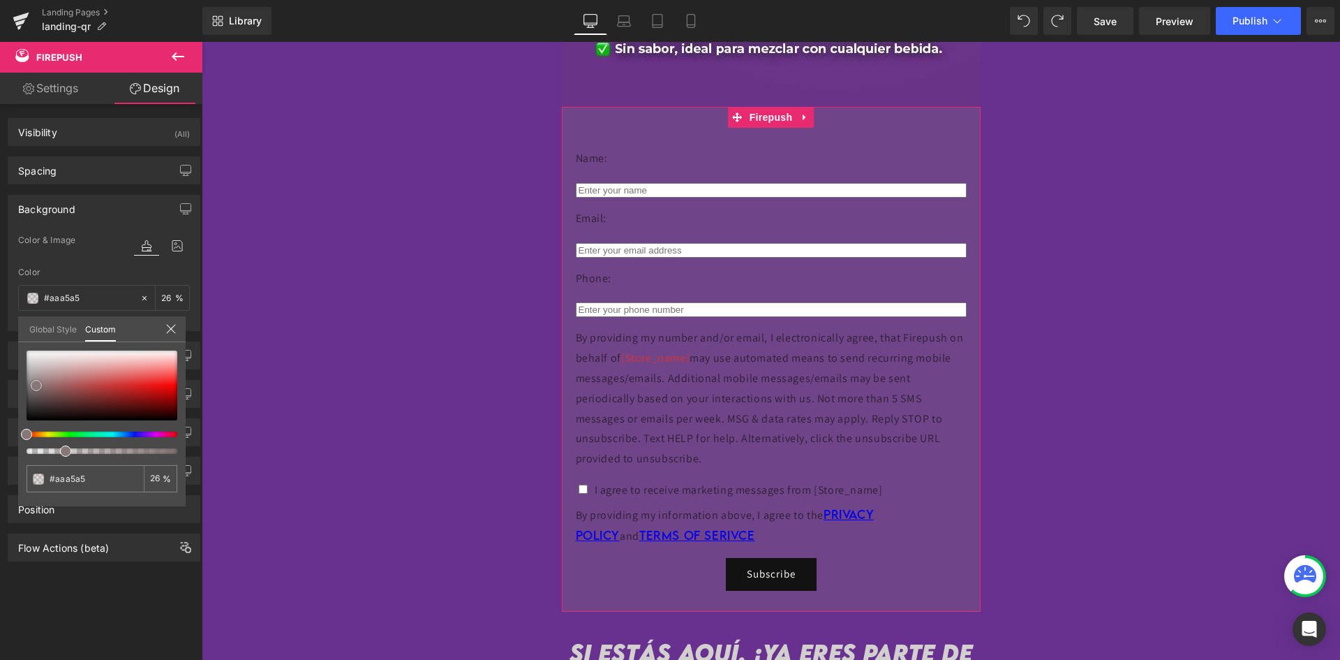
type input "#b9b6b6"
type input "#c0bdbd"
type input "#c5c3c3"
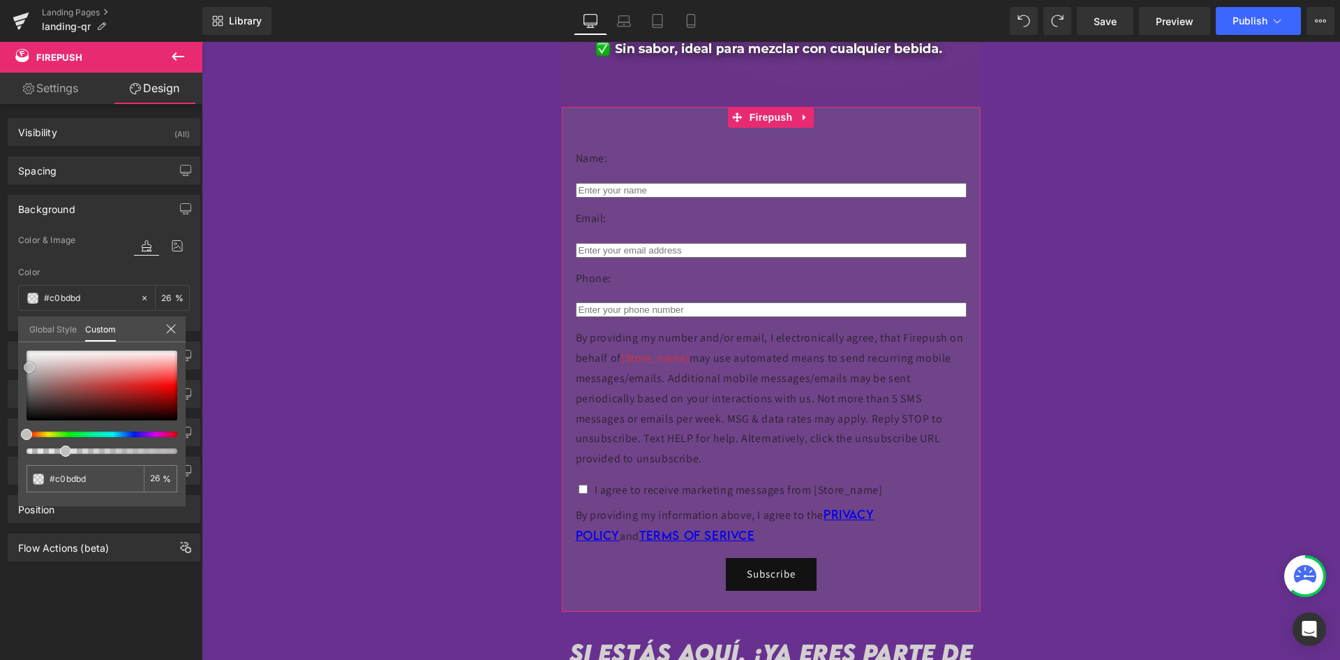
type input "#c5c3c3"
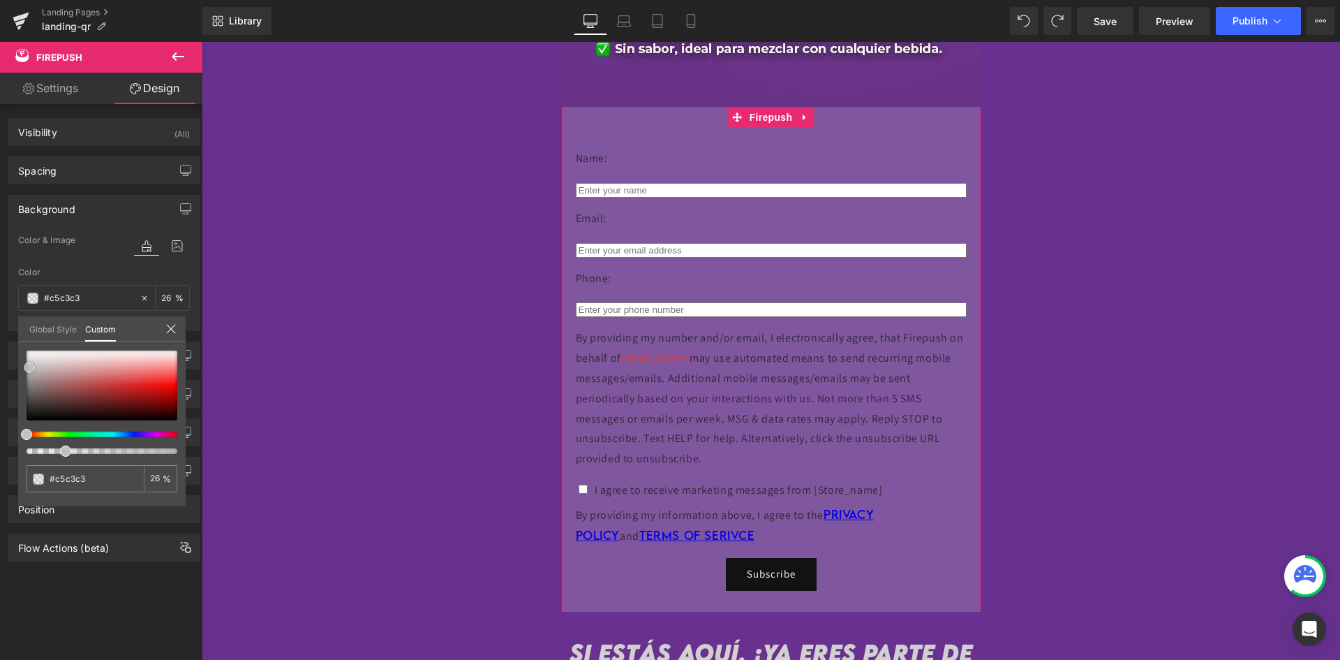
type input "#c4c3c3"
type input "#cccbcb"
type input "#d4d2d2"
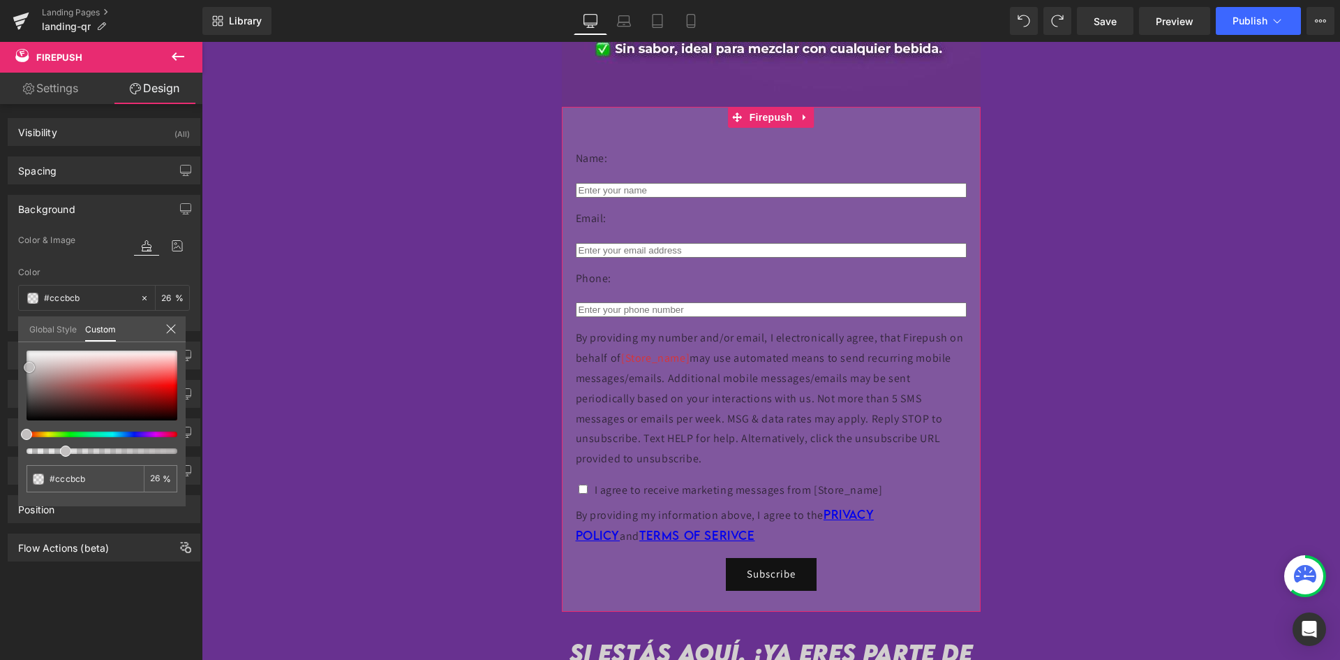
type input "#d4d2d2"
type input "#dedcdc"
type input "#e6e4e4"
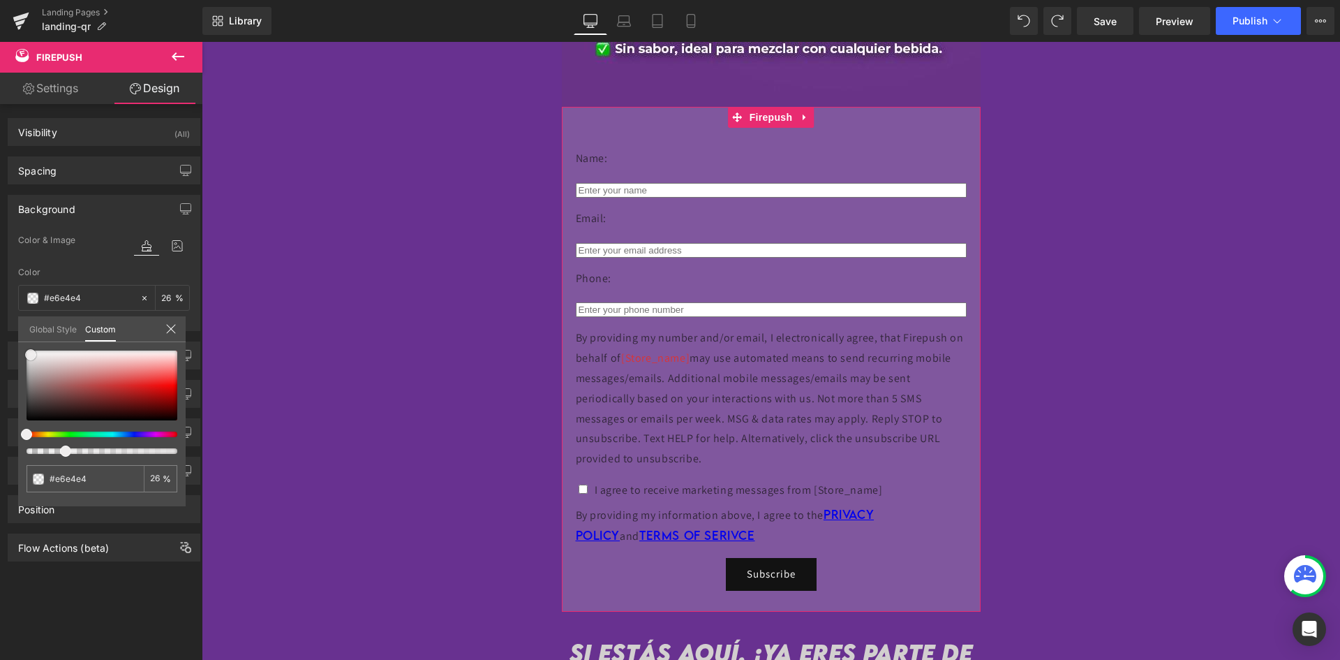
type input "#ebeaea"
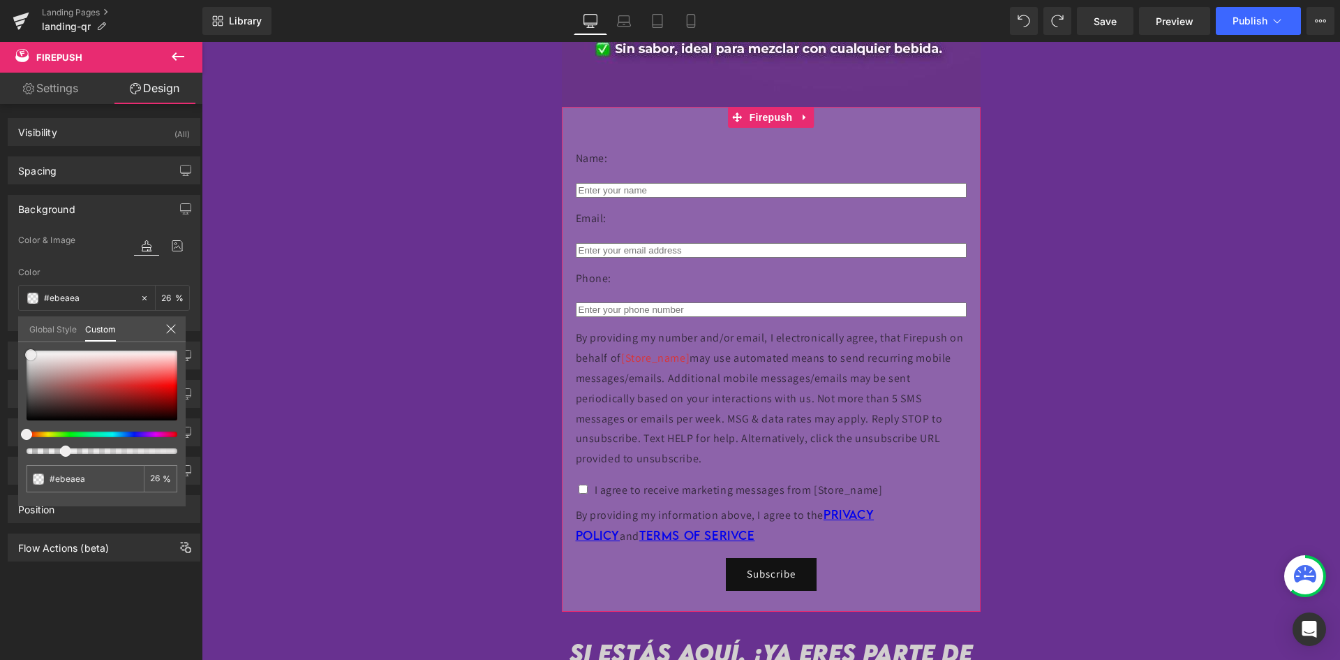
type input "#f5f4f4"
type input "#fcfcfc"
type input "#ffffff"
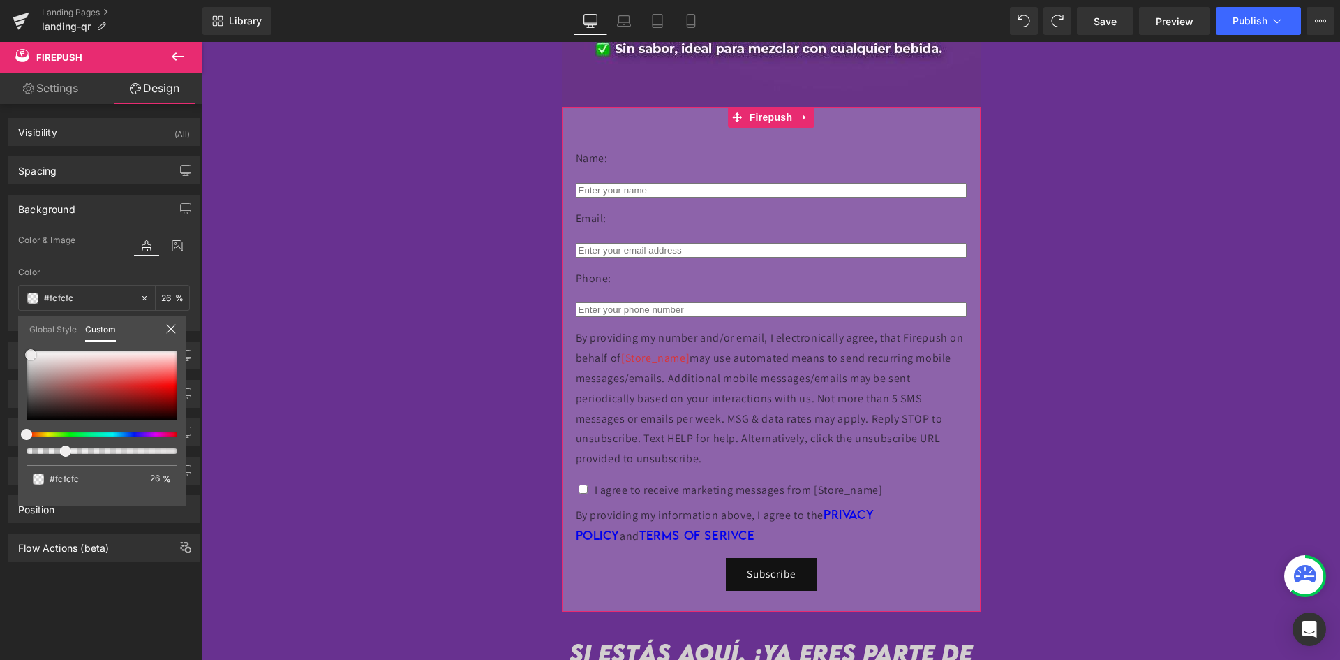
type input "#ffffff"
drag, startPoint x: 34, startPoint y: 385, endPoint x: 22, endPoint y: 337, distance: 49.6
click at [22, 337] on div "Global Style Custom Setup Global Style #ffffff 26 %" at bounding box center [102, 337] width 168 height 43
type input "30"
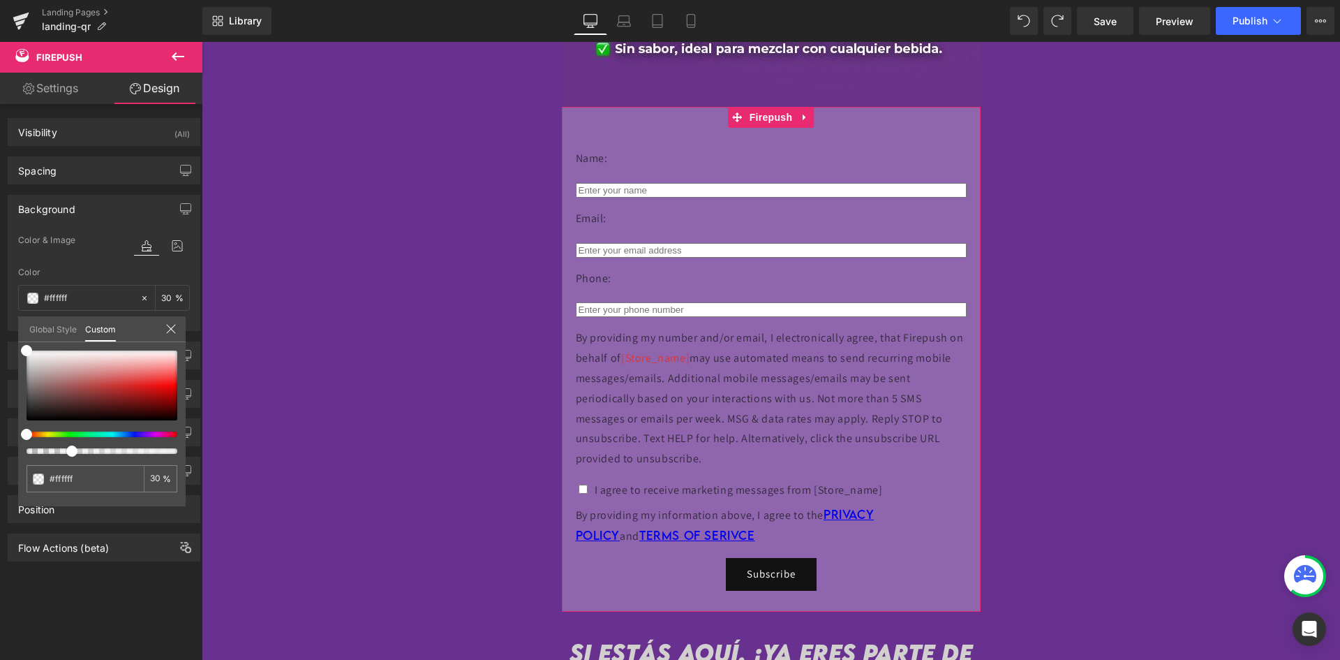
type input "31"
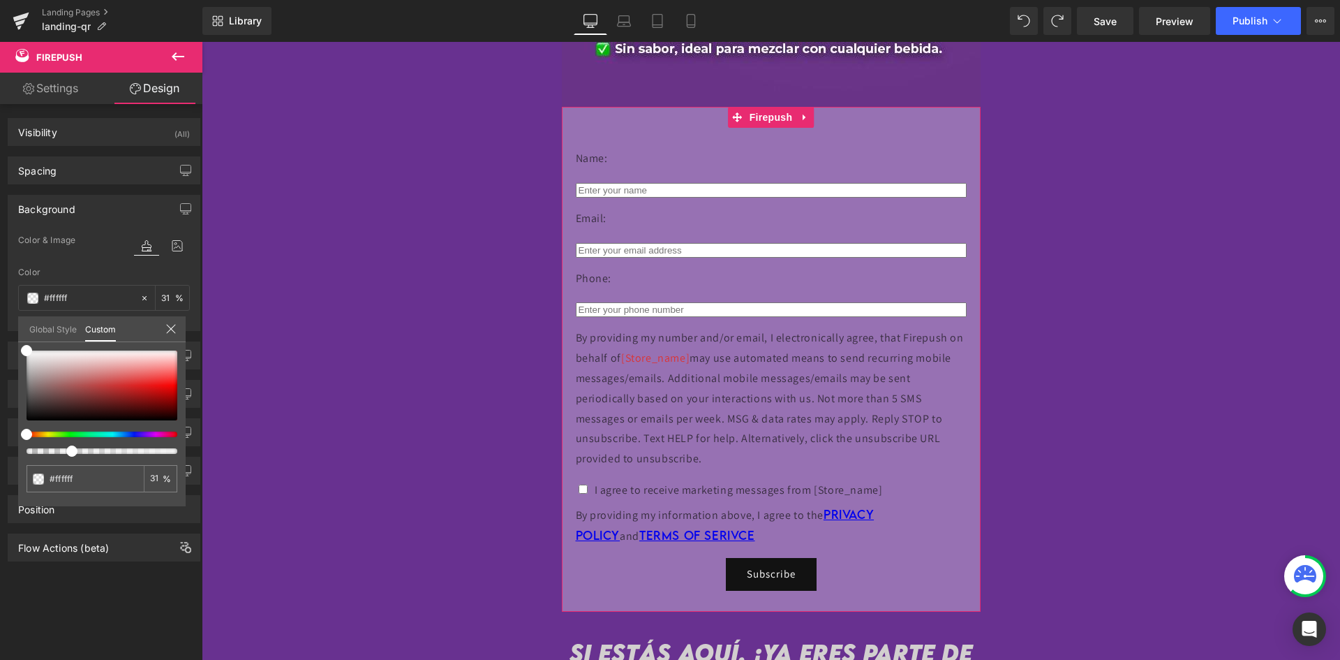
type input "32"
type input "37"
type input "44"
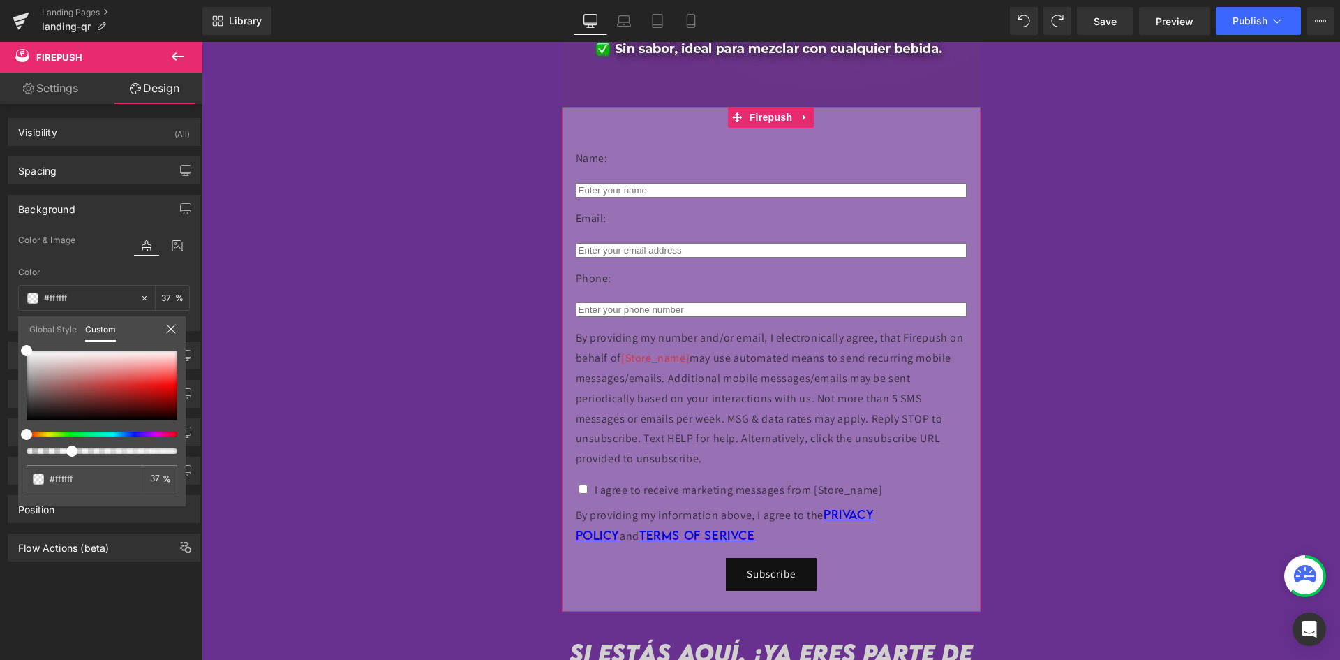
type input "44"
type input "46"
type input "48"
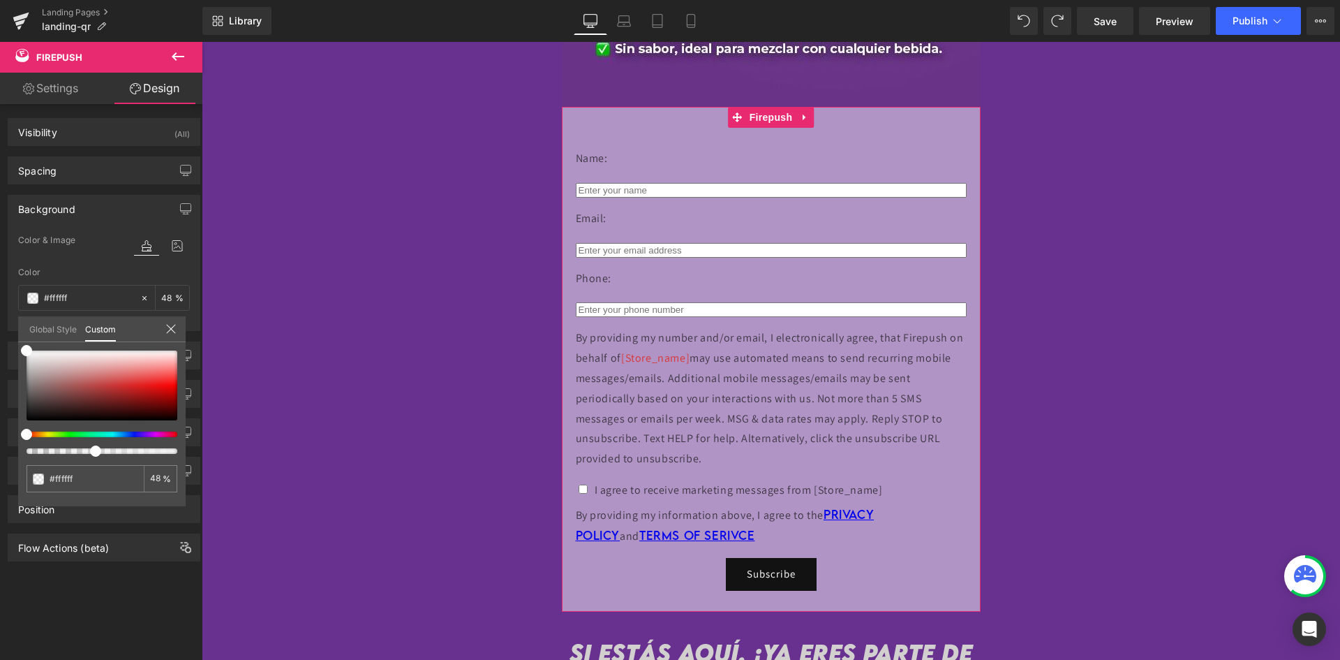
type input "51"
type input "57"
type input "61"
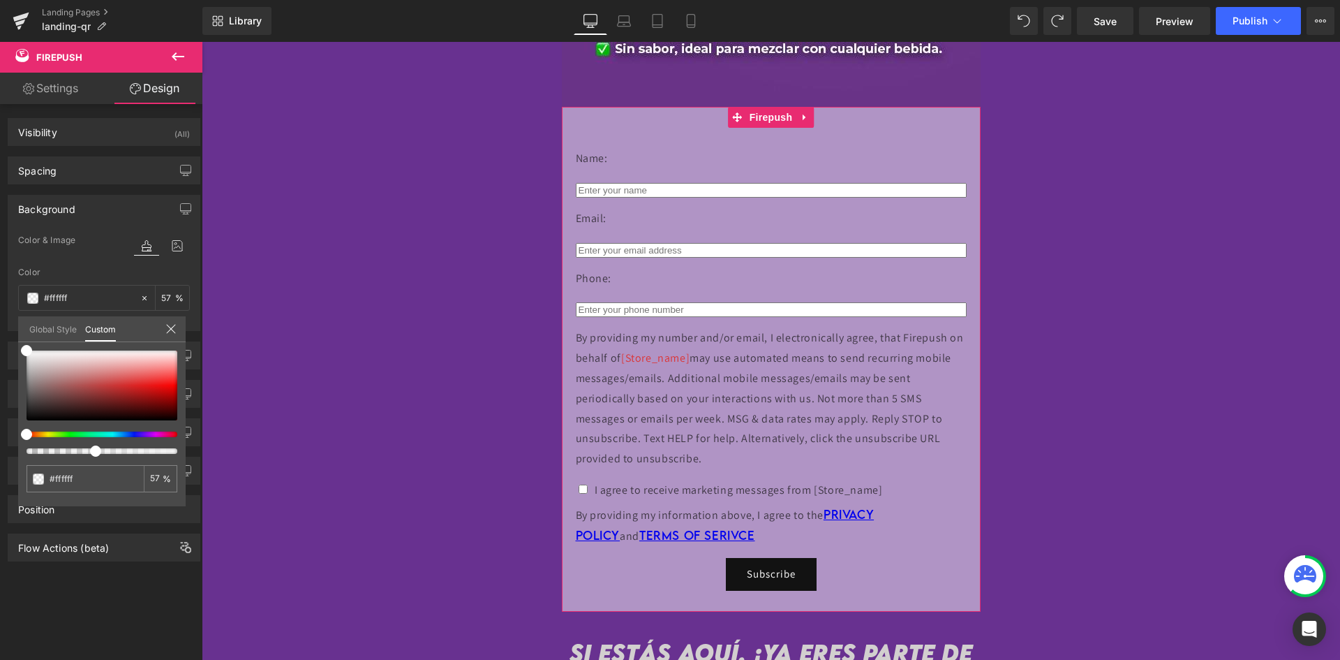
type input "61"
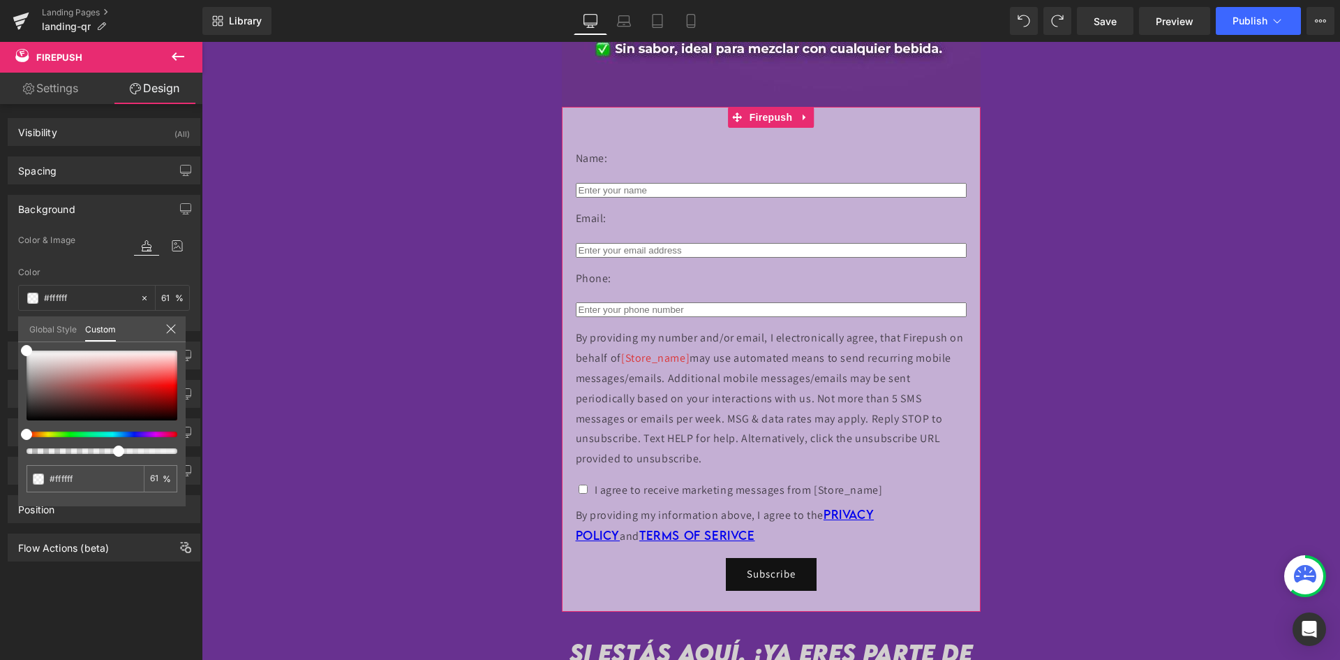
type input "60"
type input "59"
type input "57"
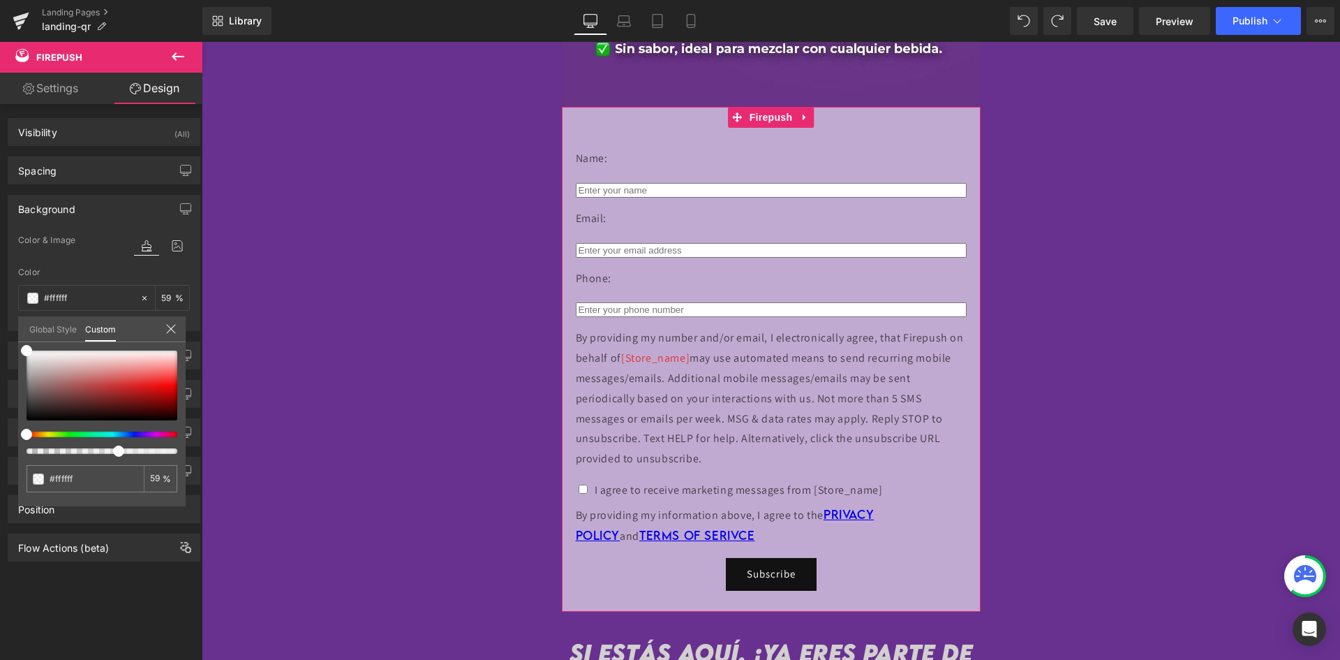
type input "57"
type input "56"
type input "54"
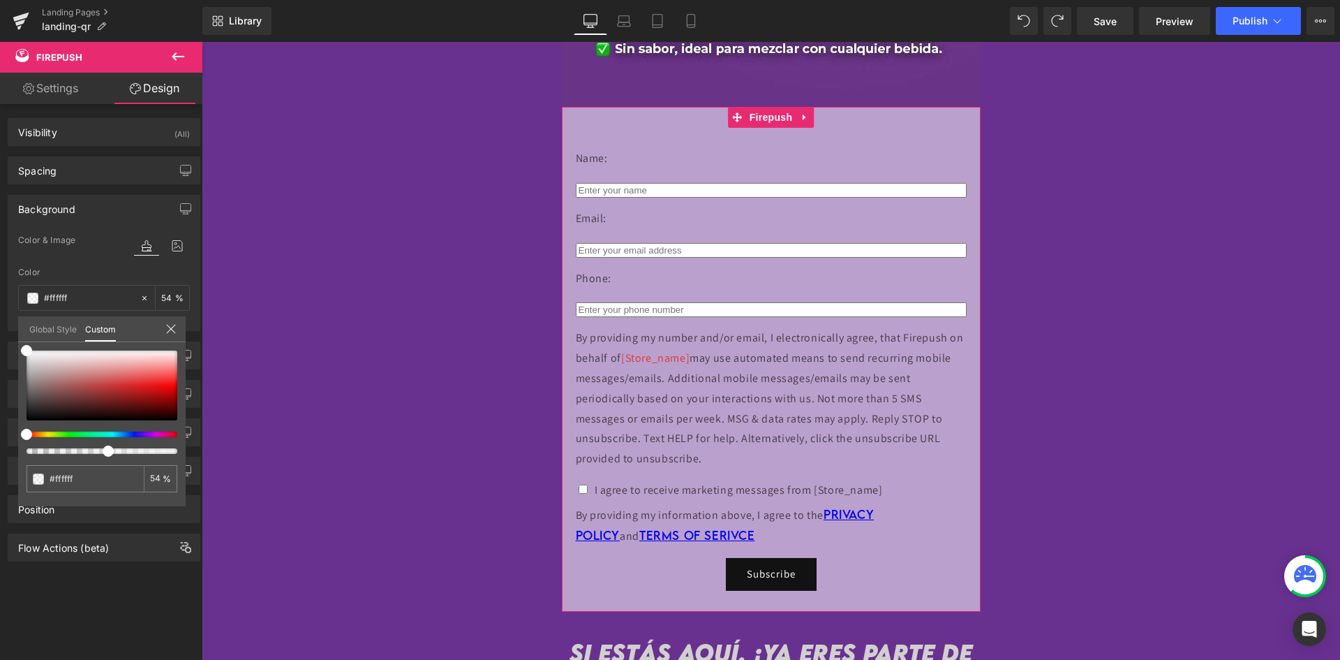
type input "53"
type input "52"
type input "51"
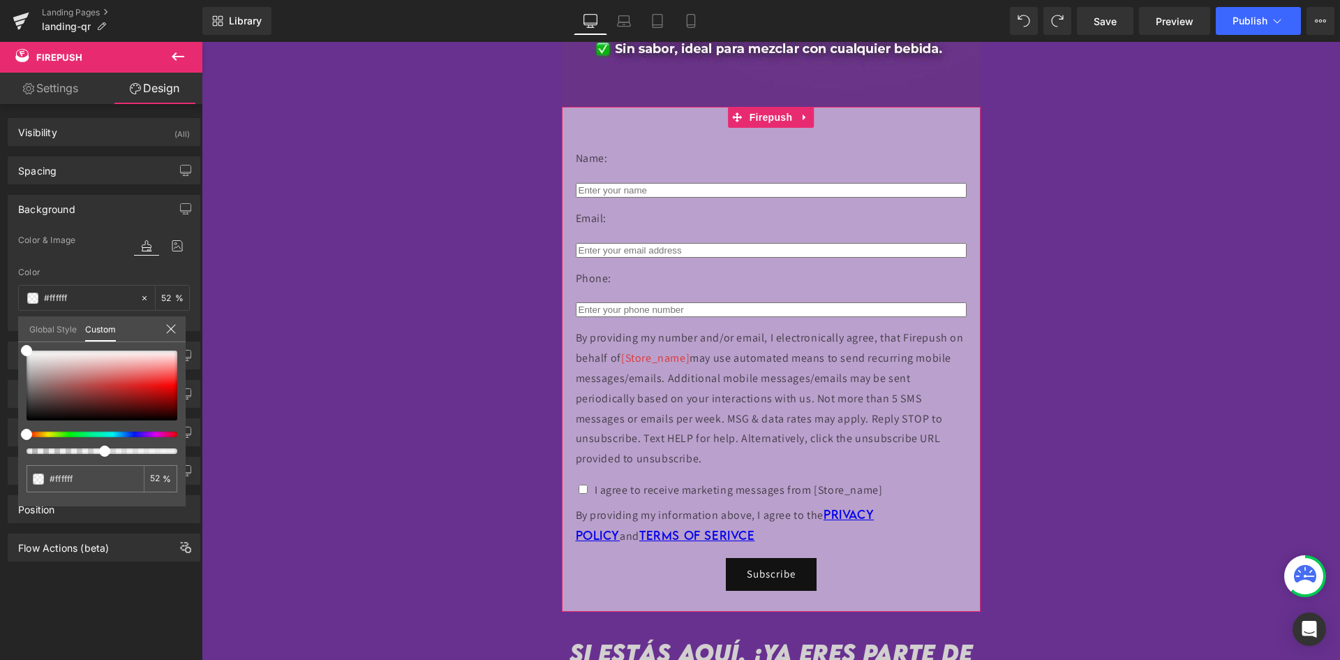
type input "51"
type input "50"
type input "48"
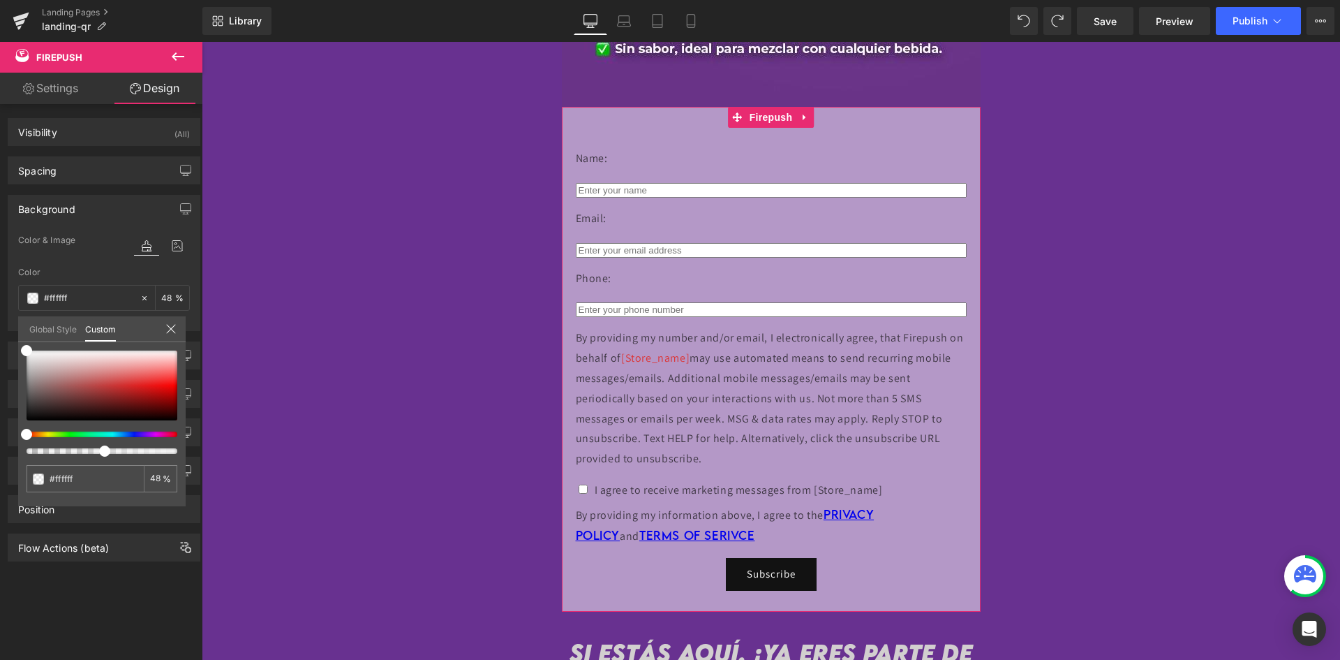
type input "47"
drag, startPoint x: 66, startPoint y: 450, endPoint x: 93, endPoint y: 450, distance: 27.2
click at [93, 450] on span at bounding box center [97, 450] width 11 height 11
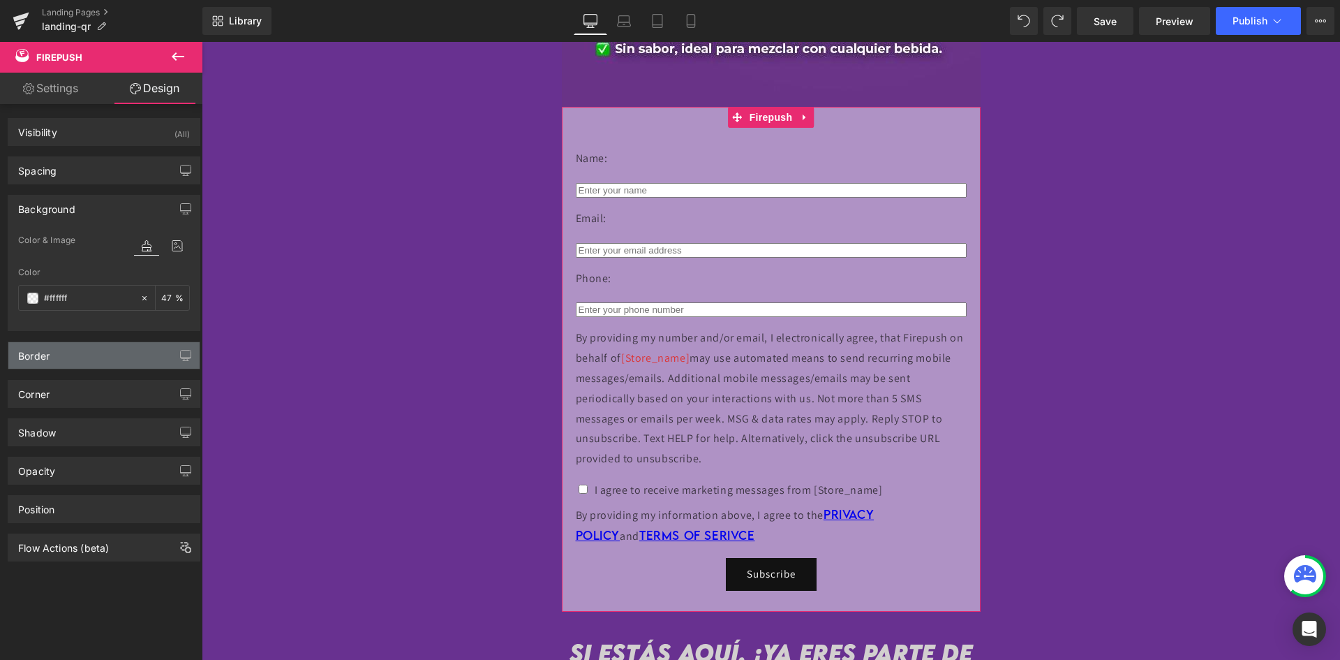
click at [120, 362] on div "Border" at bounding box center [103, 355] width 191 height 27
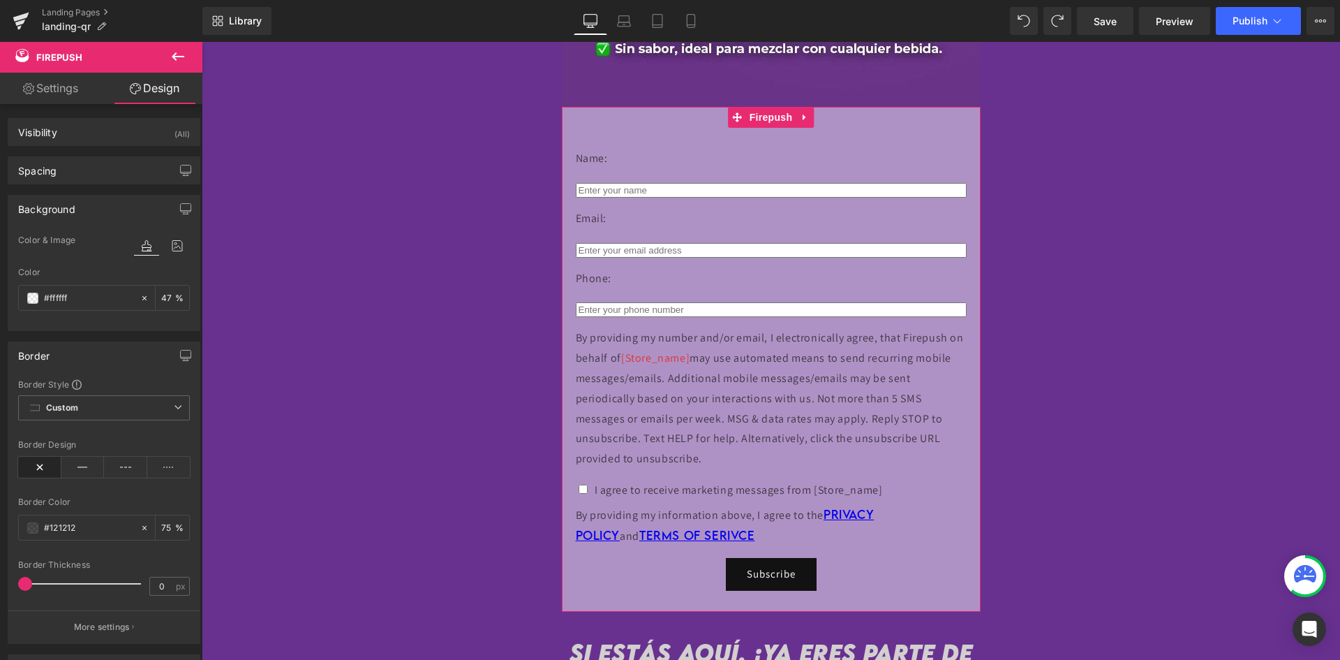
click at [120, 362] on div "Border" at bounding box center [103, 355] width 191 height 27
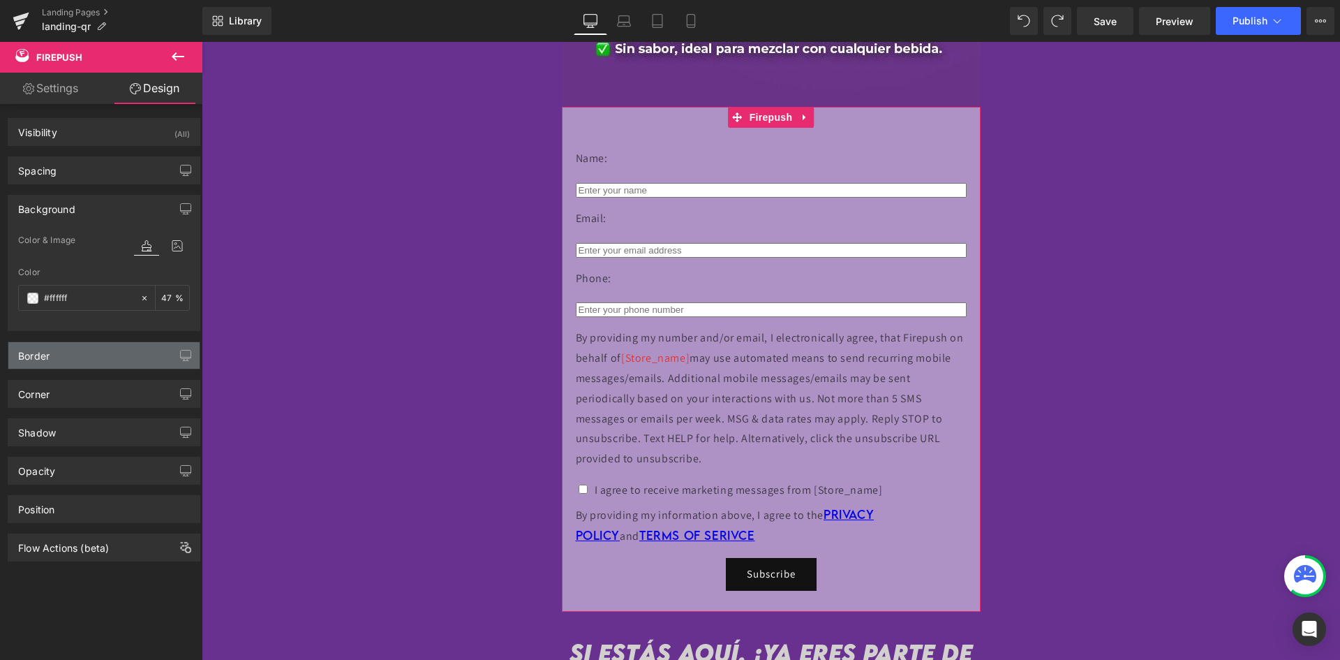
click at [120, 362] on div "Border" at bounding box center [103, 355] width 191 height 27
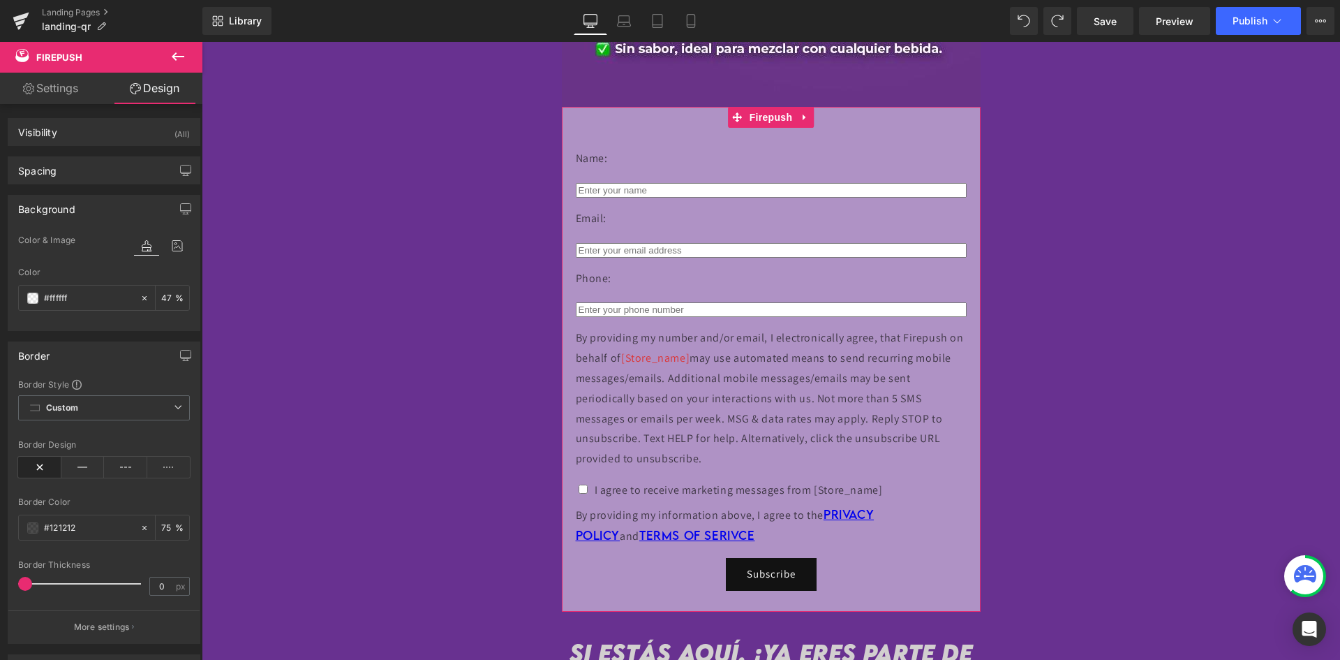
click at [120, 362] on div "Border" at bounding box center [103, 355] width 191 height 27
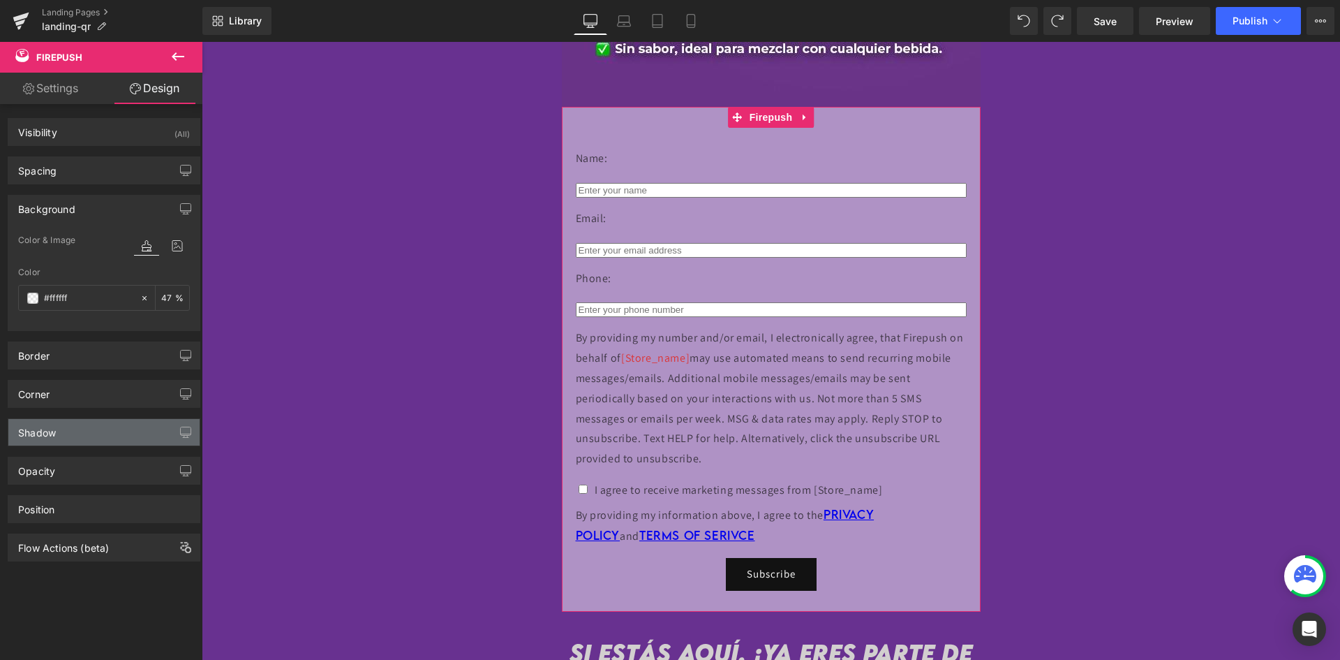
click at [100, 432] on div "Shadow" at bounding box center [103, 432] width 191 height 27
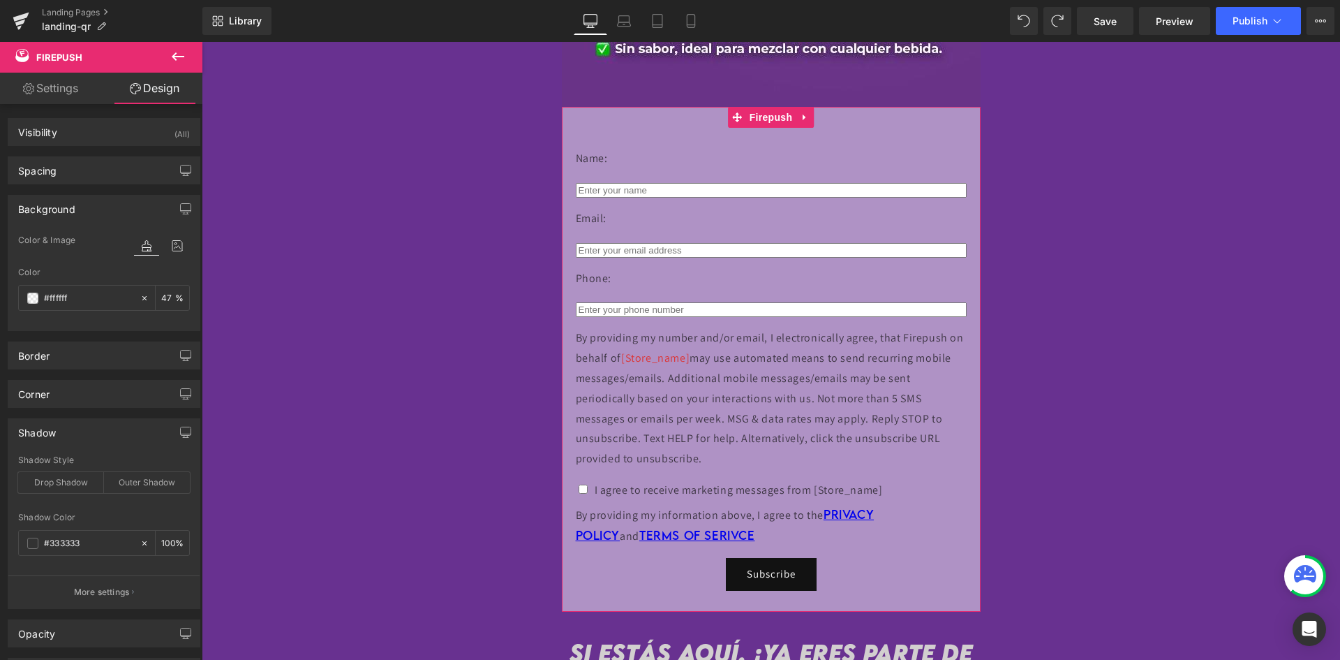
click at [99, 432] on div "Shadow" at bounding box center [103, 432] width 191 height 27
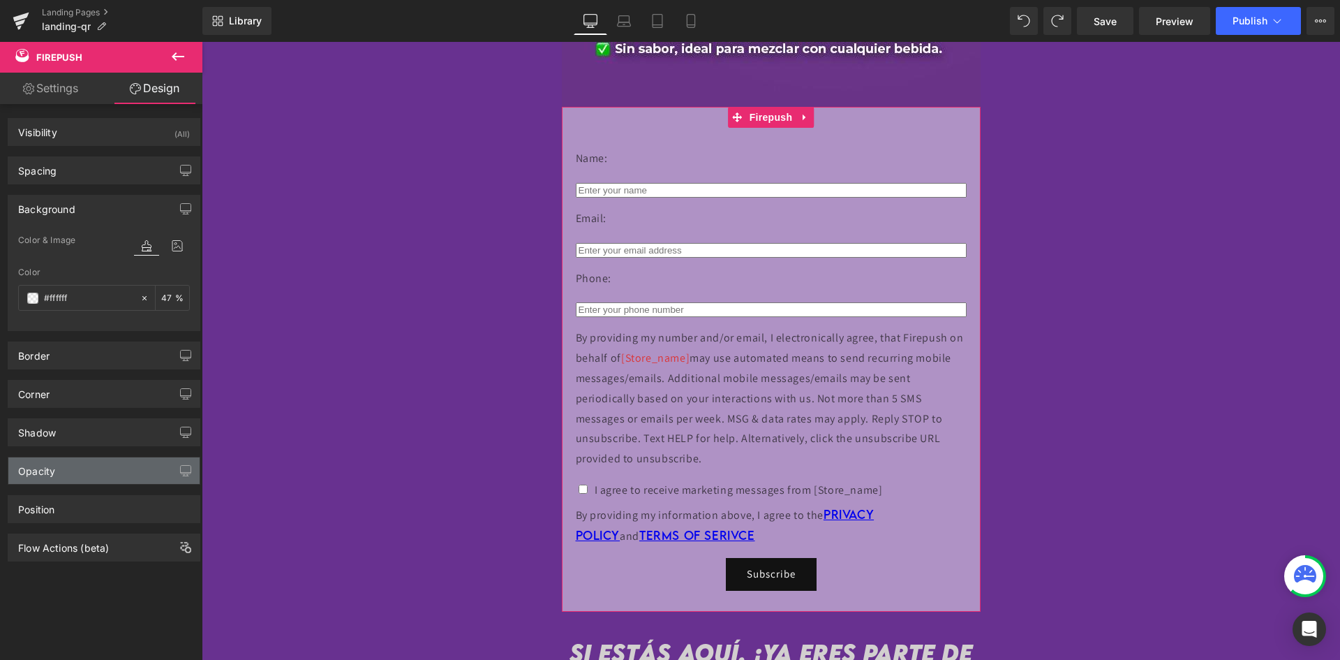
click at [81, 482] on div "Opacity" at bounding box center [103, 470] width 191 height 27
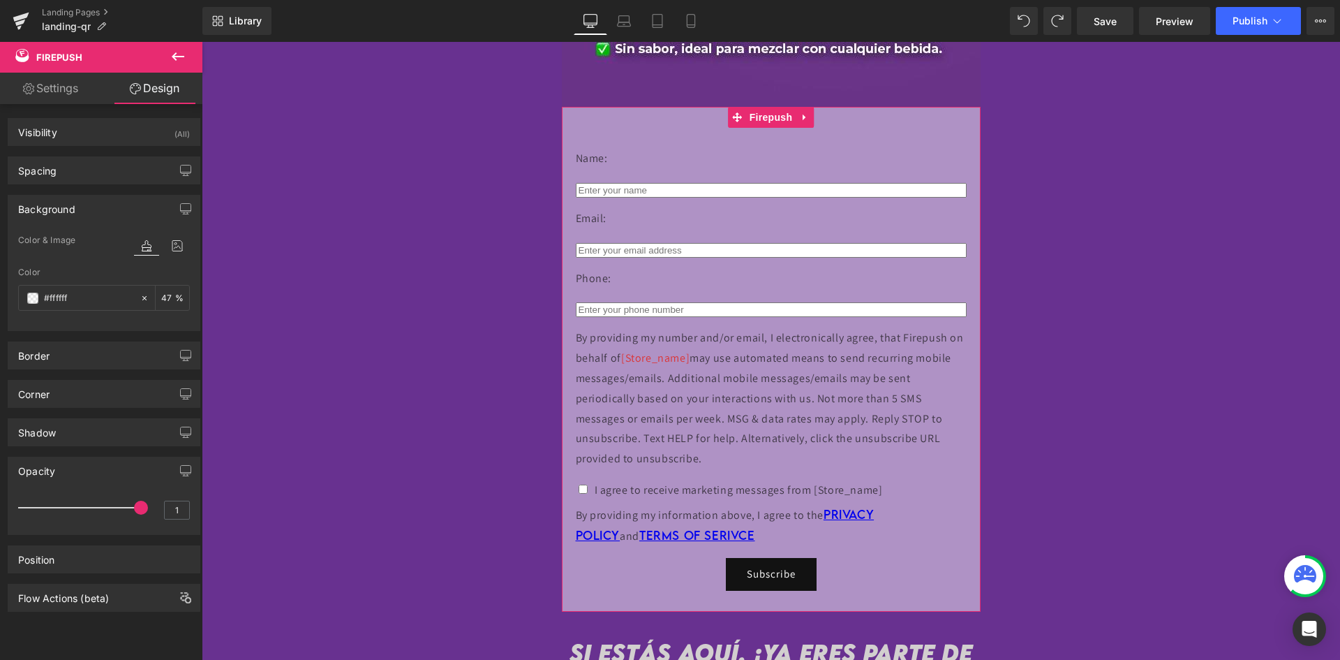
click at [81, 481] on div "Opacity" at bounding box center [103, 470] width 191 height 27
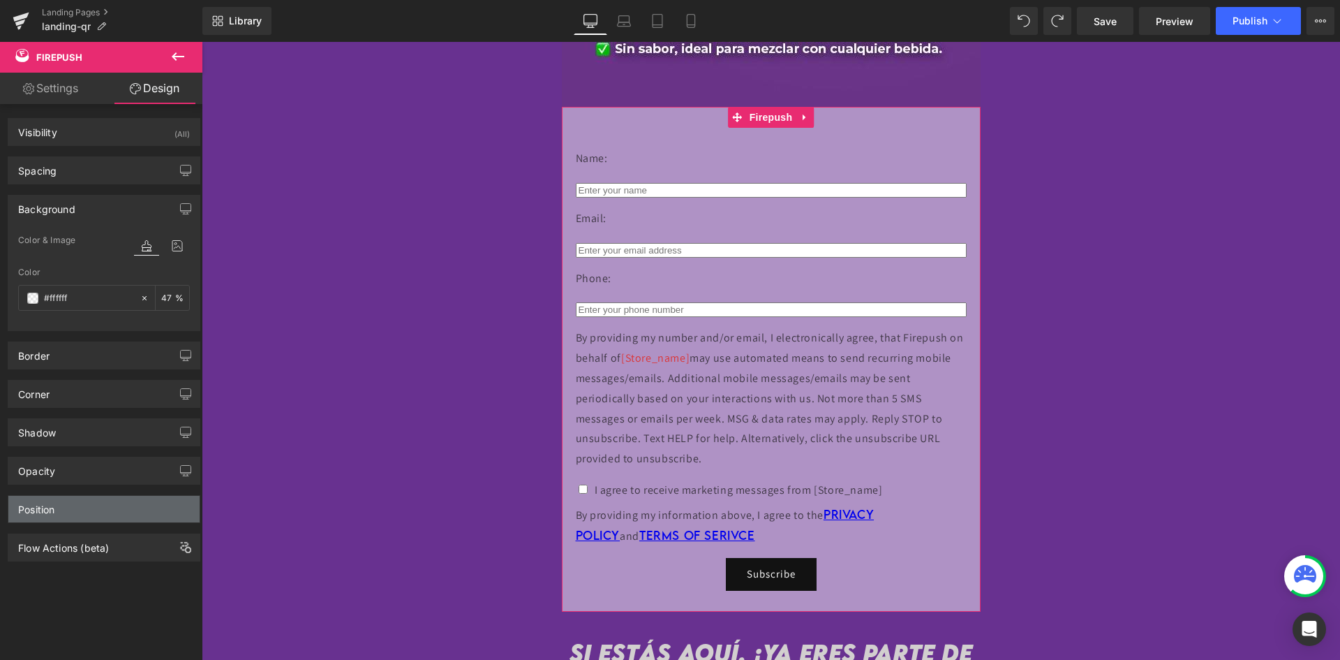
click at [68, 521] on div "Position" at bounding box center [103, 509] width 191 height 27
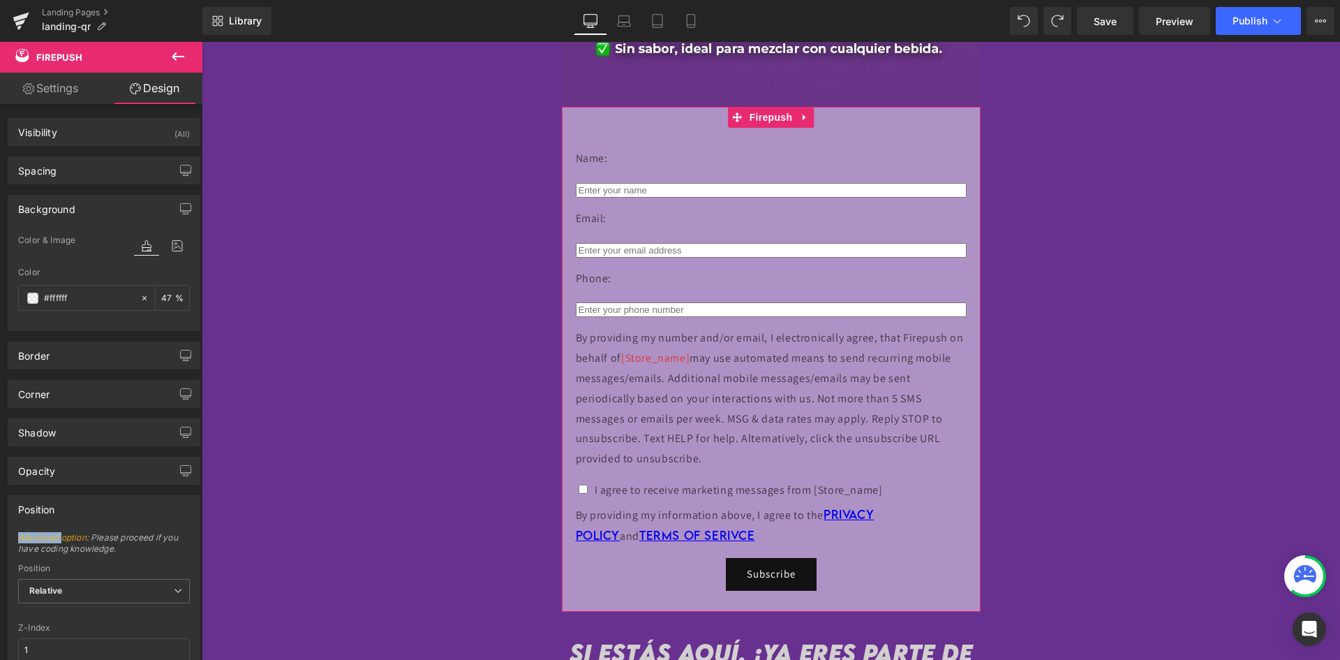
click at [68, 520] on div "Position" at bounding box center [103, 509] width 191 height 27
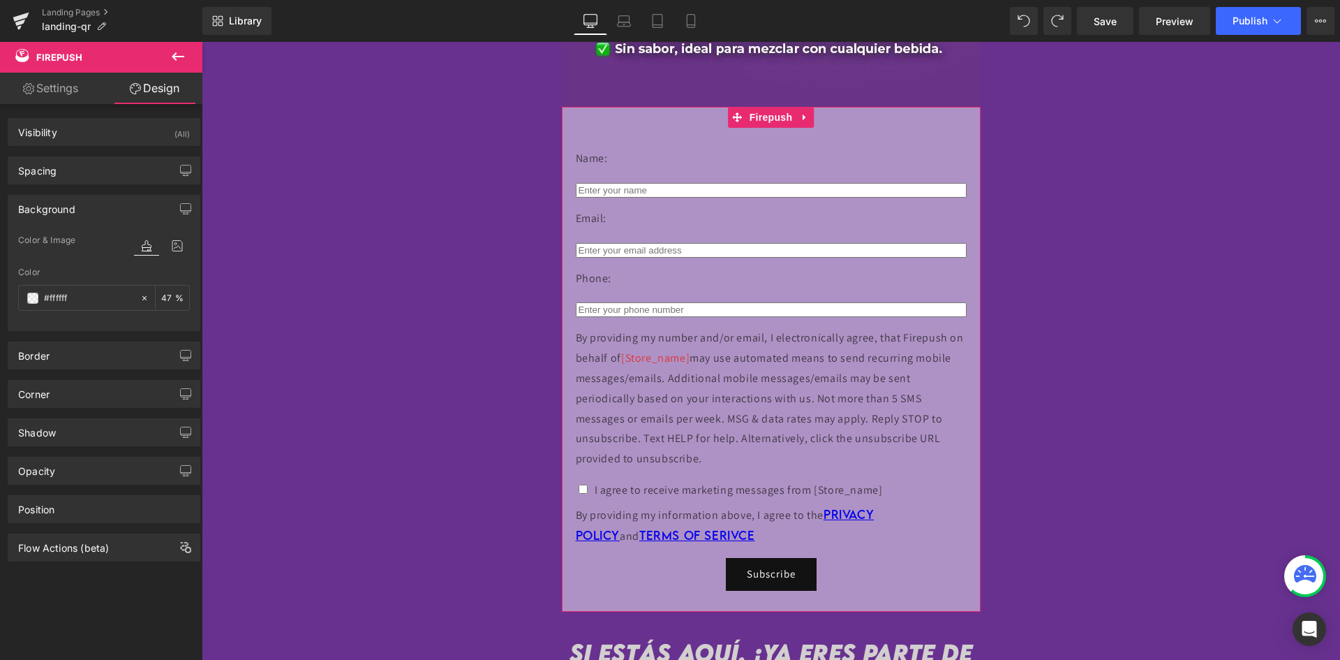
click at [124, 185] on div "Background Color & Image color rgba(255, 255, 255, 0.47) Color #ffffff 47 % Ima…" at bounding box center [104, 257] width 209 height 147
click at [97, 394] on div "Corner" at bounding box center [103, 393] width 191 height 27
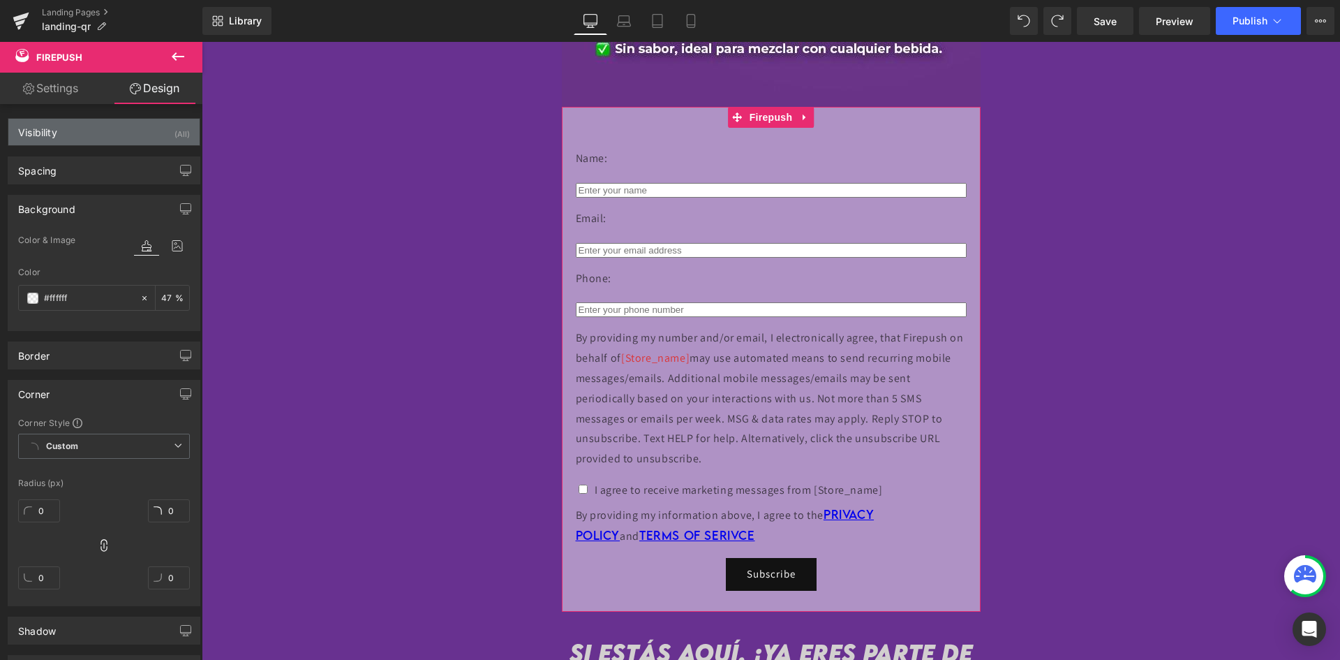
click at [83, 142] on div "Visibility (All)" at bounding box center [103, 132] width 191 height 27
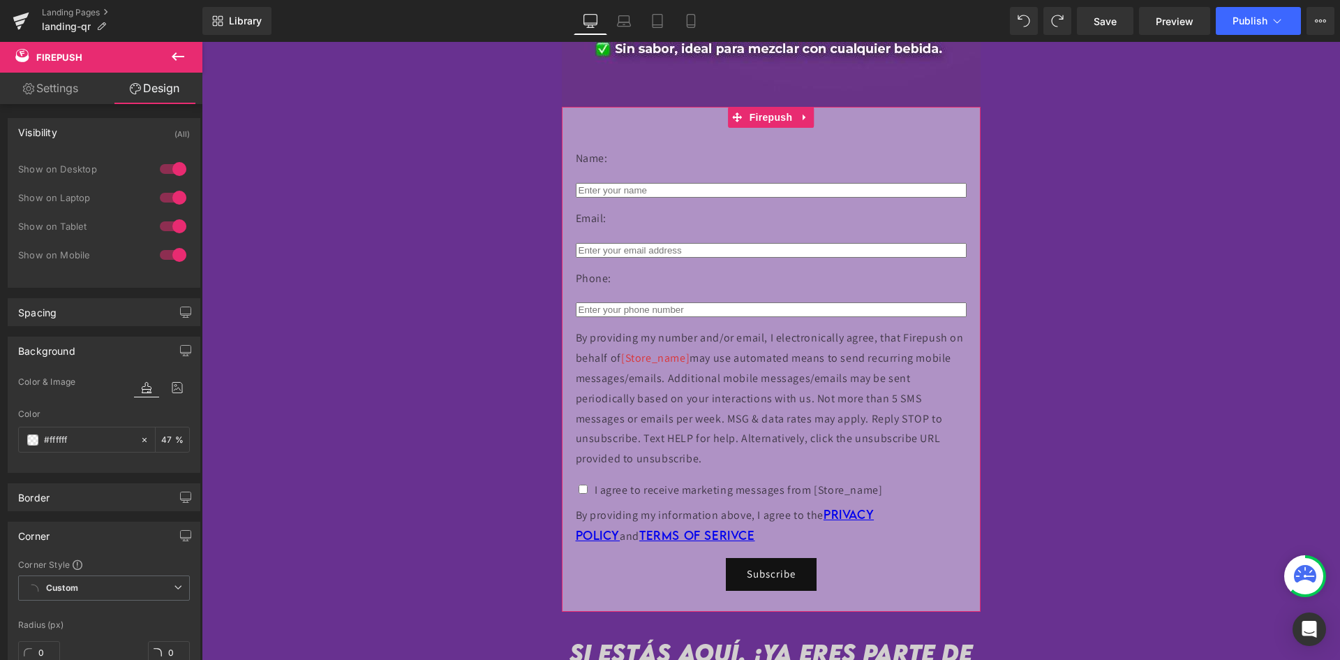
click at [76, 82] on link "Settings" at bounding box center [50, 88] width 101 height 31
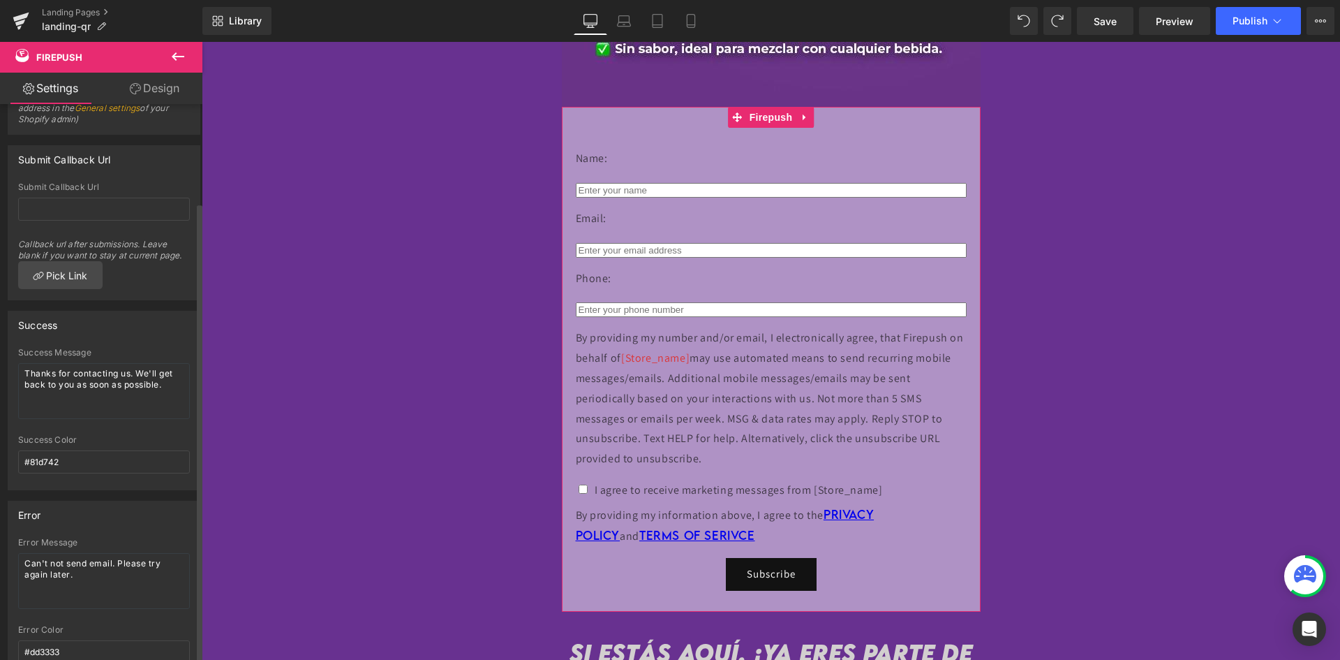
scroll to position [119, 0]
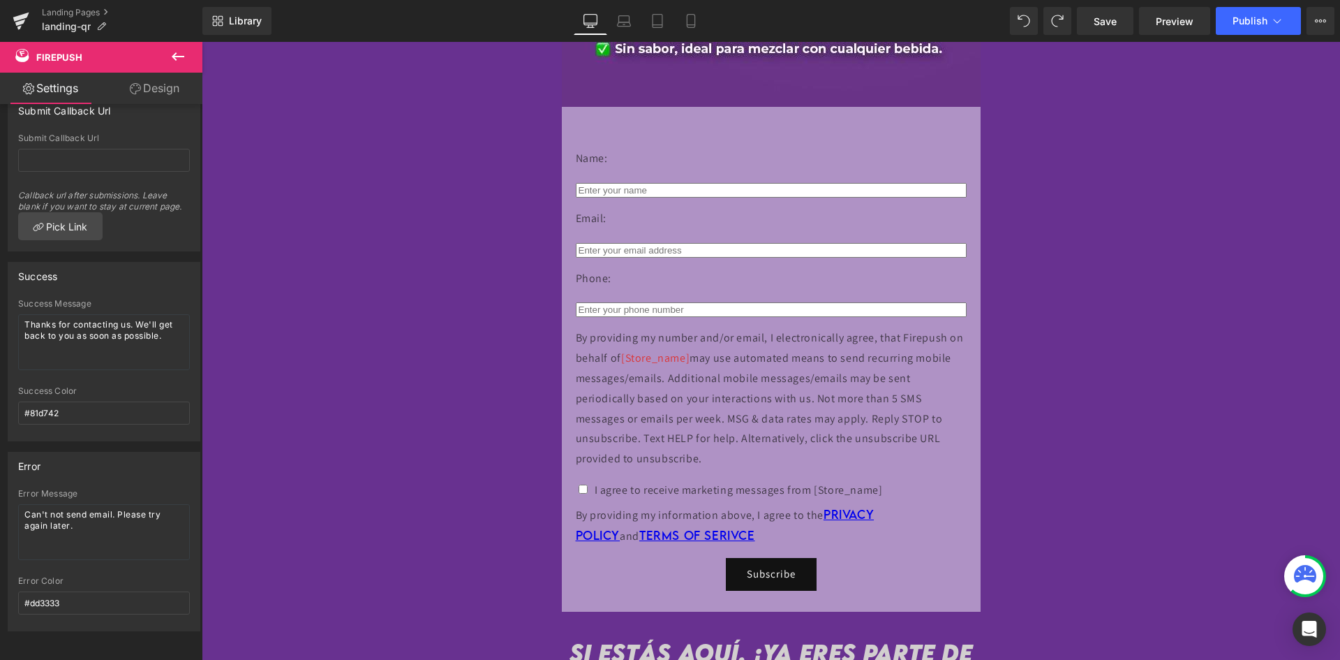
click at [168, 57] on button at bounding box center [178, 57] width 49 height 31
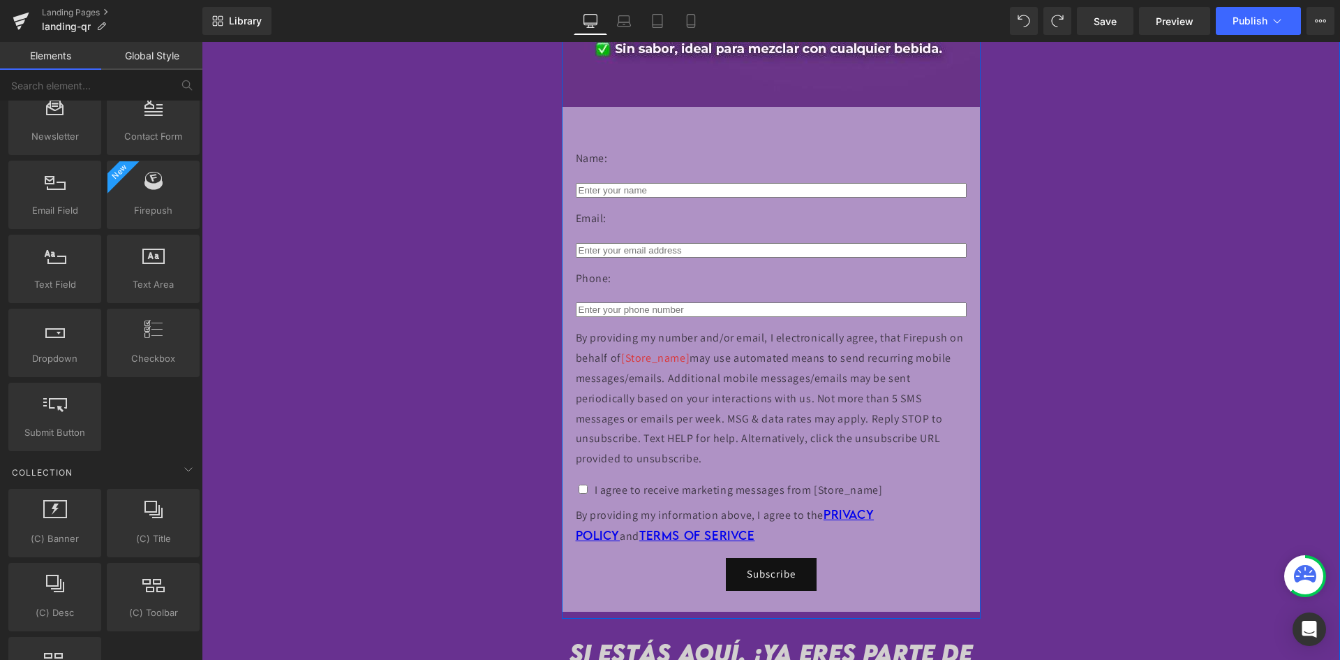
click at [600, 127] on div "Name: Text Block Text Field Email: Text Block Email Field Phone: Text Block Tex…" at bounding box center [771, 359] width 419 height 505
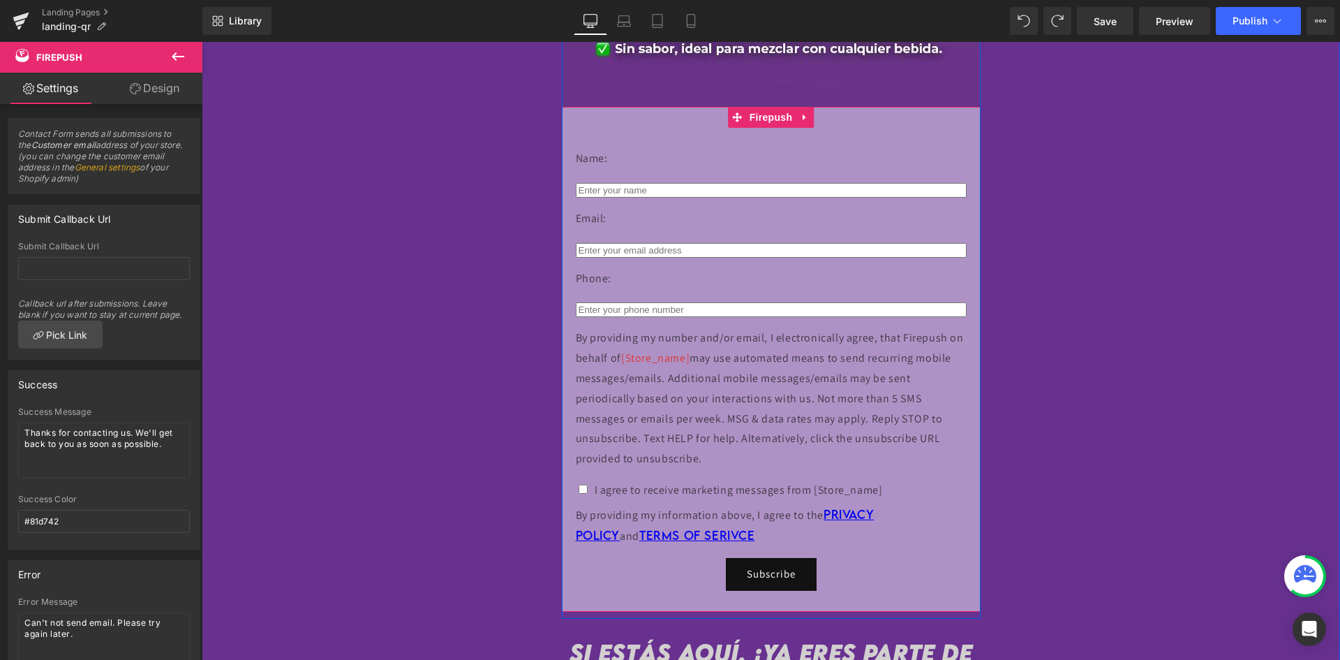
click at [801, 121] on icon at bounding box center [805, 117] width 10 height 10
click at [815, 118] on icon at bounding box center [814, 117] width 10 height 10
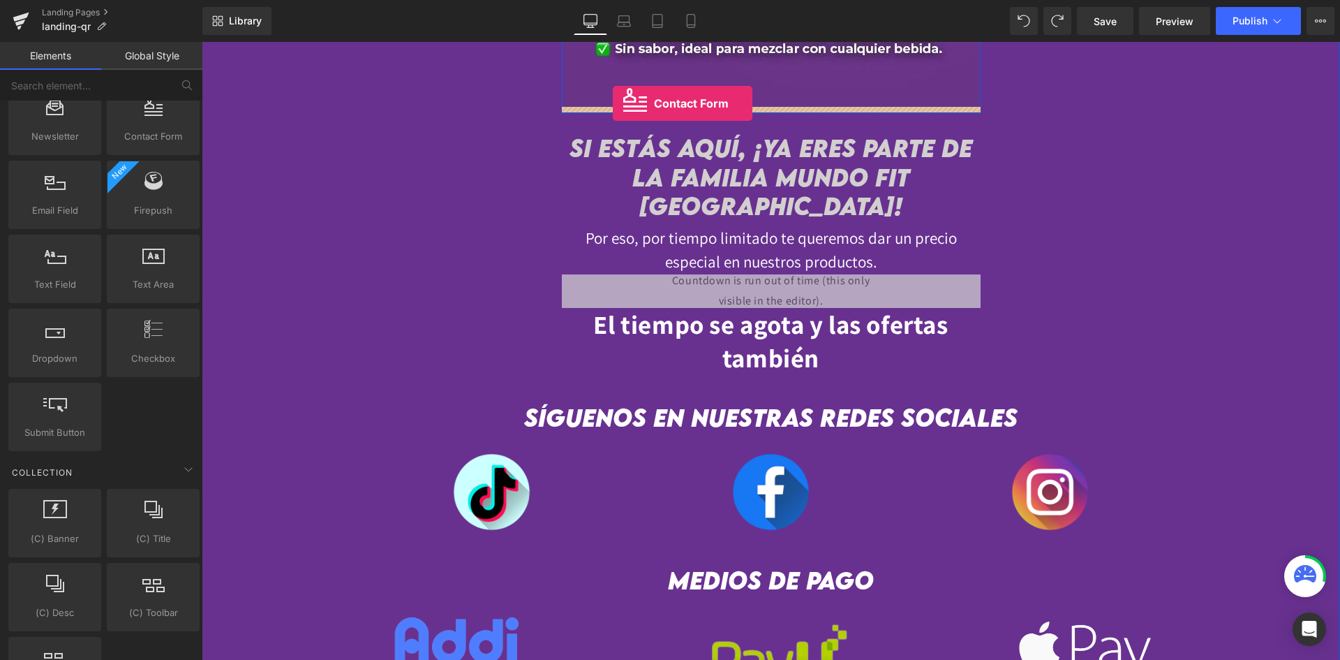
drag, startPoint x: 357, startPoint y: 186, endPoint x: 613, endPoint y: 103, distance: 268.4
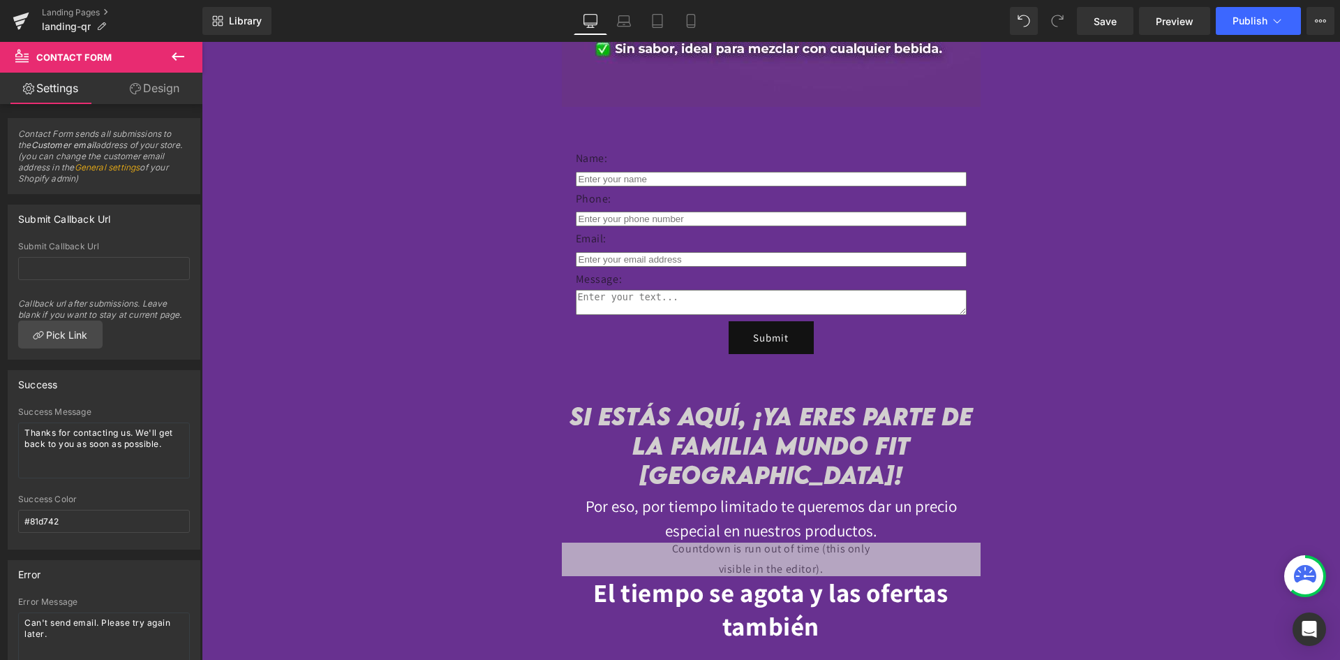
click at [188, 54] on button at bounding box center [178, 57] width 49 height 31
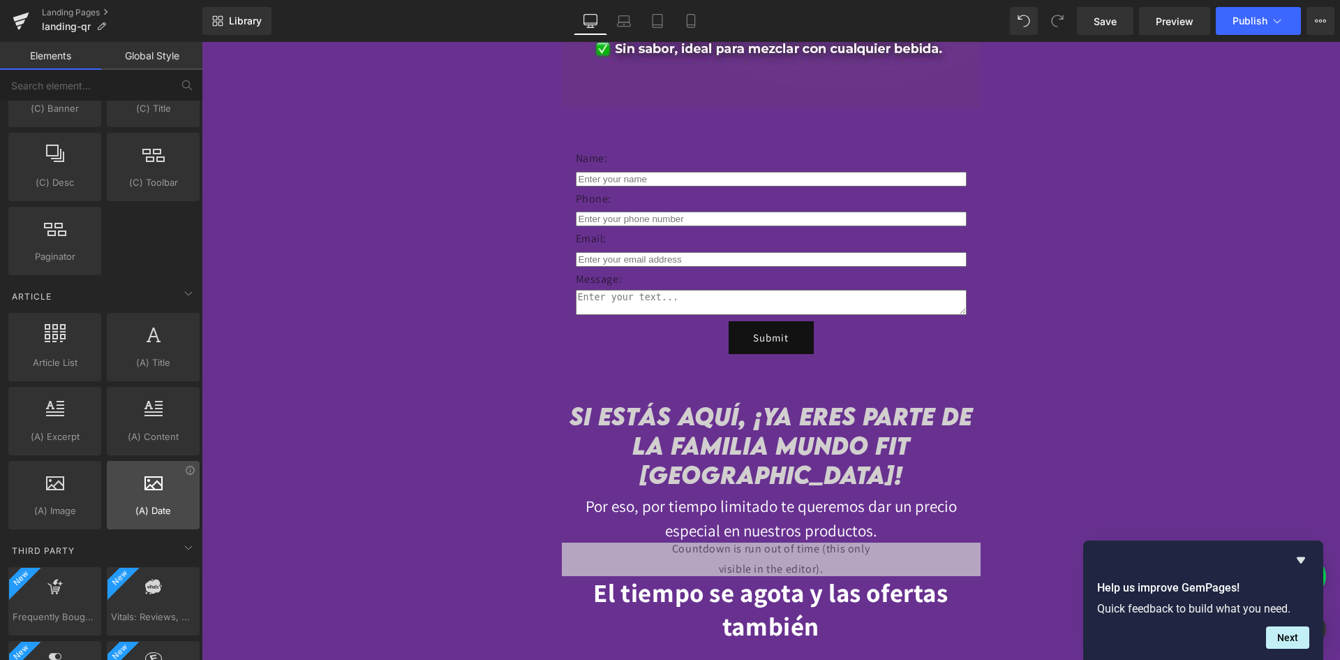
scroll to position [2393, 0]
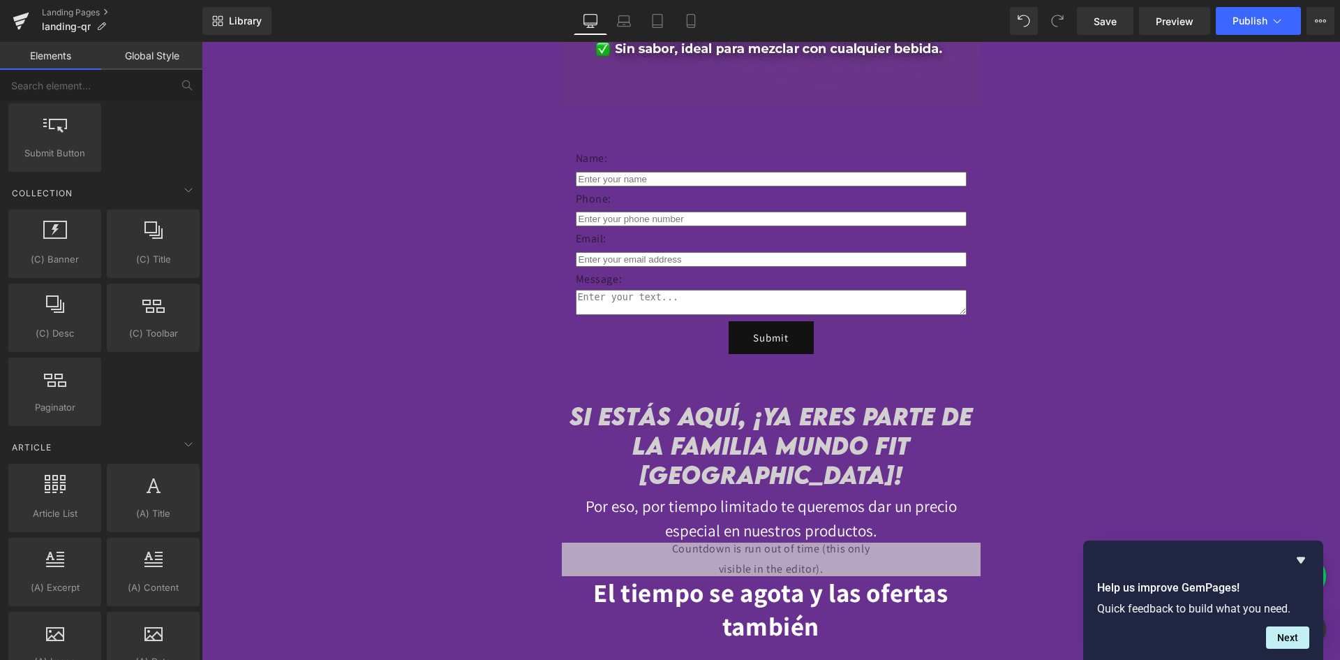
click at [141, 59] on link "Global Style" at bounding box center [151, 56] width 101 height 28
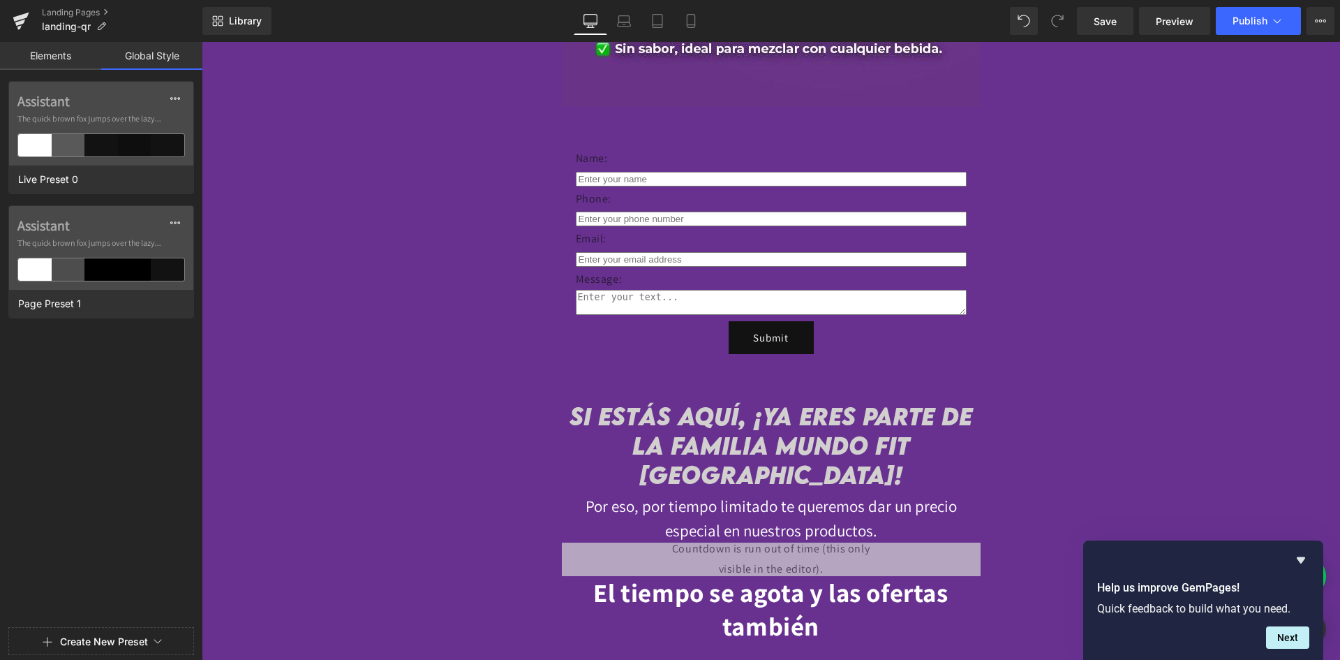
click at [89, 52] on link "Elements" at bounding box center [50, 56] width 101 height 28
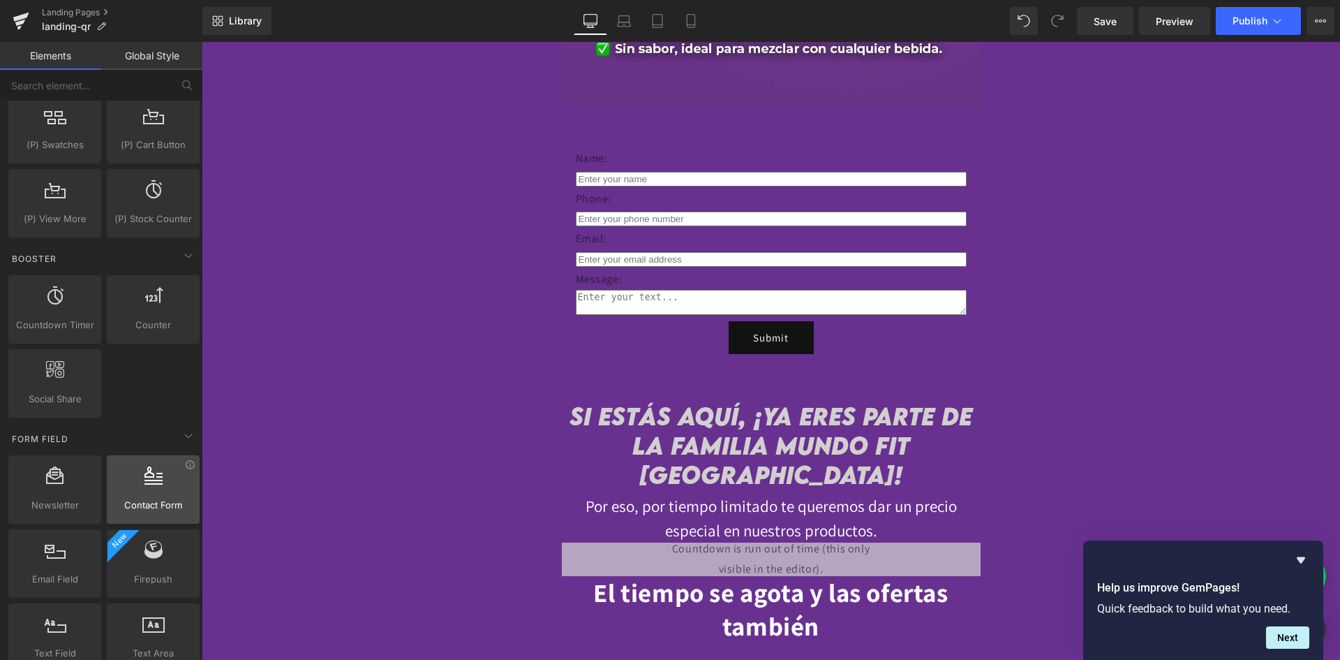
scroll to position [1815, 0]
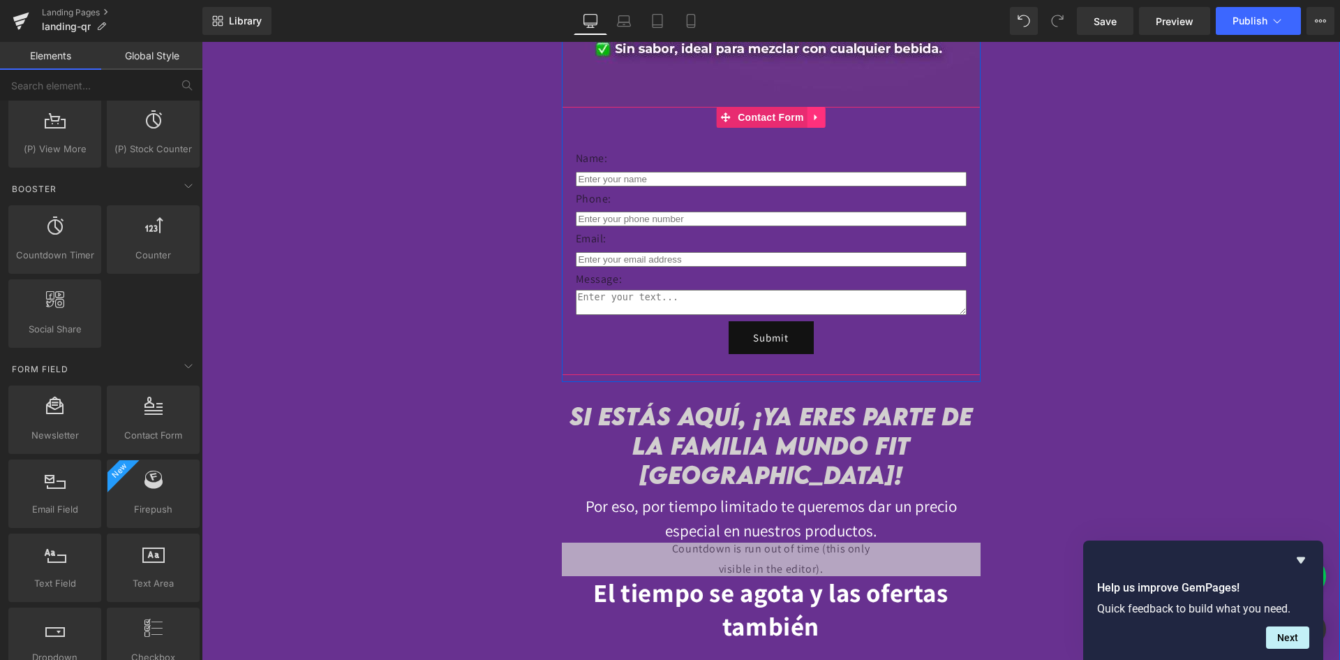
click at [809, 114] on link at bounding box center [817, 117] width 18 height 21
click at [823, 115] on icon at bounding box center [826, 117] width 10 height 10
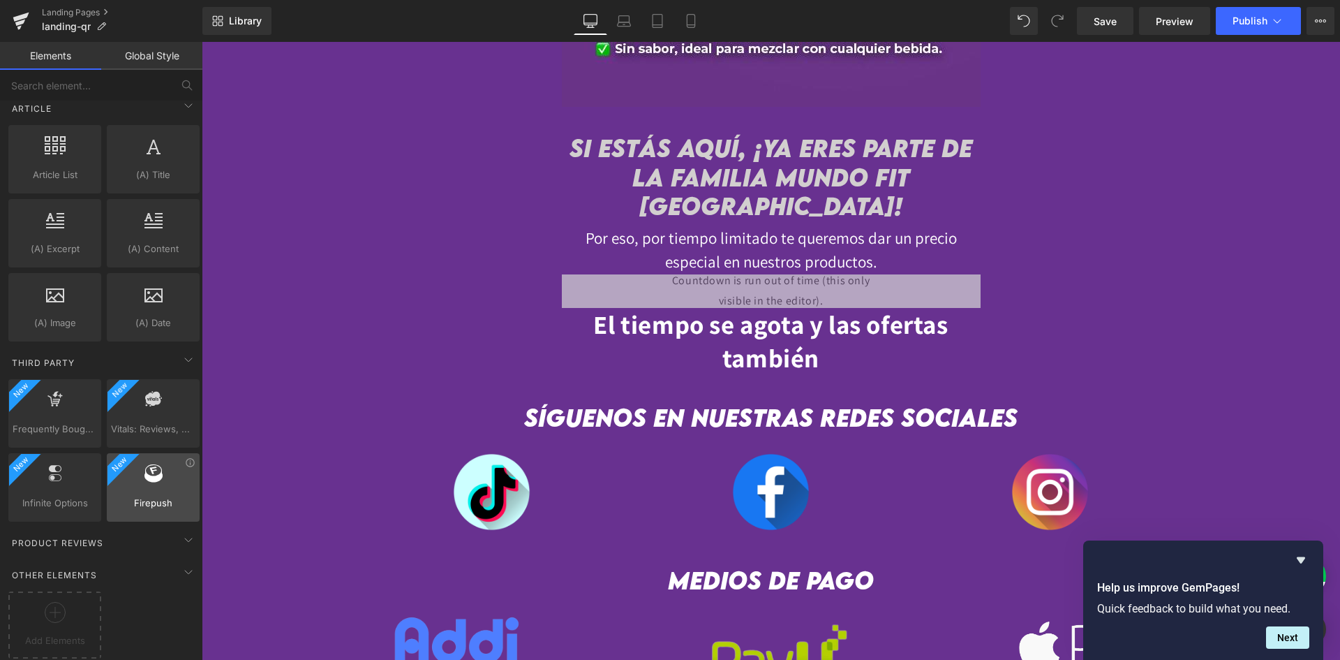
scroll to position [2742, 0]
click at [123, 530] on div "Product Reviews" at bounding box center [104, 542] width 197 height 28
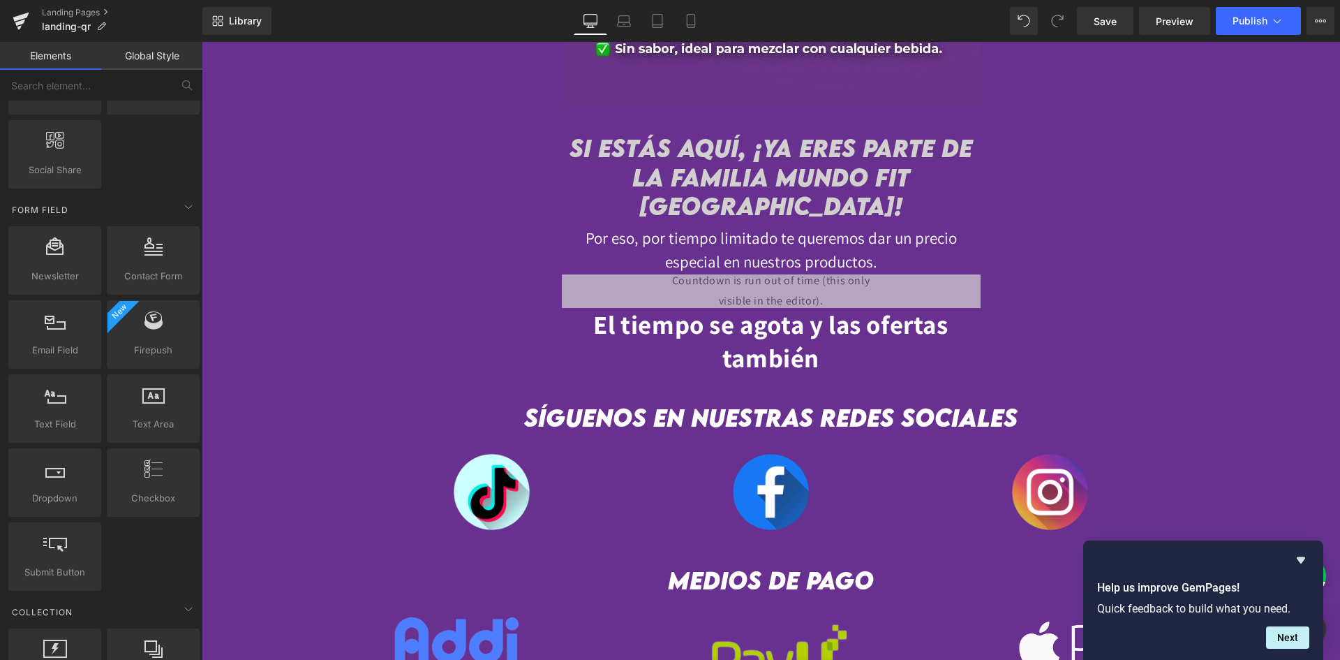
scroll to position [1904, 0]
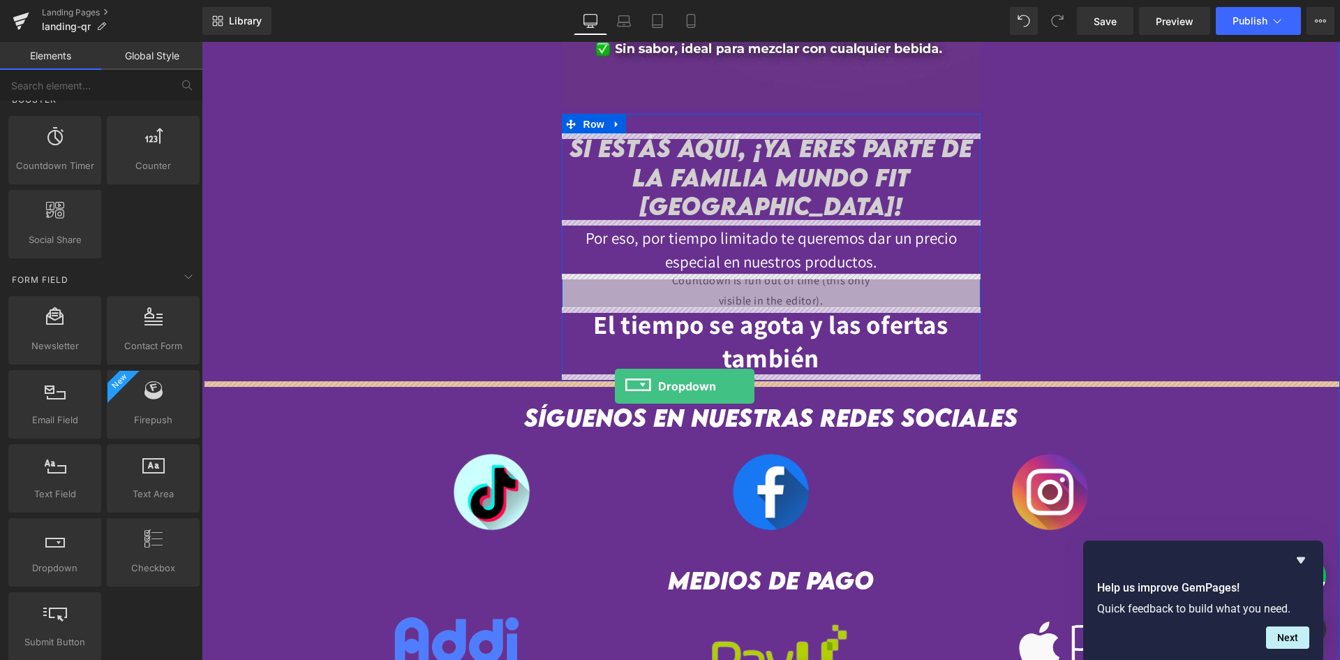
drag, startPoint x: 267, startPoint y: 616, endPoint x: 610, endPoint y: 375, distance: 418.8
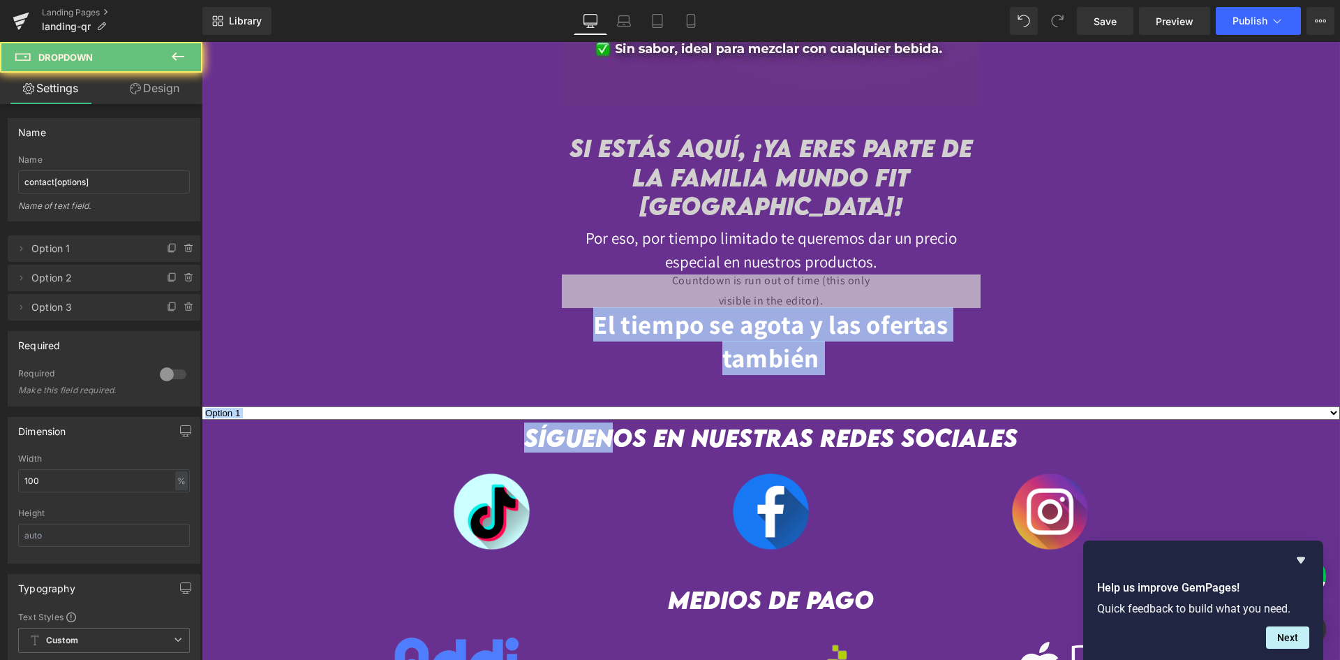
drag, startPoint x: 648, startPoint y: 212, endPoint x: 613, endPoint y: 424, distance: 215.0
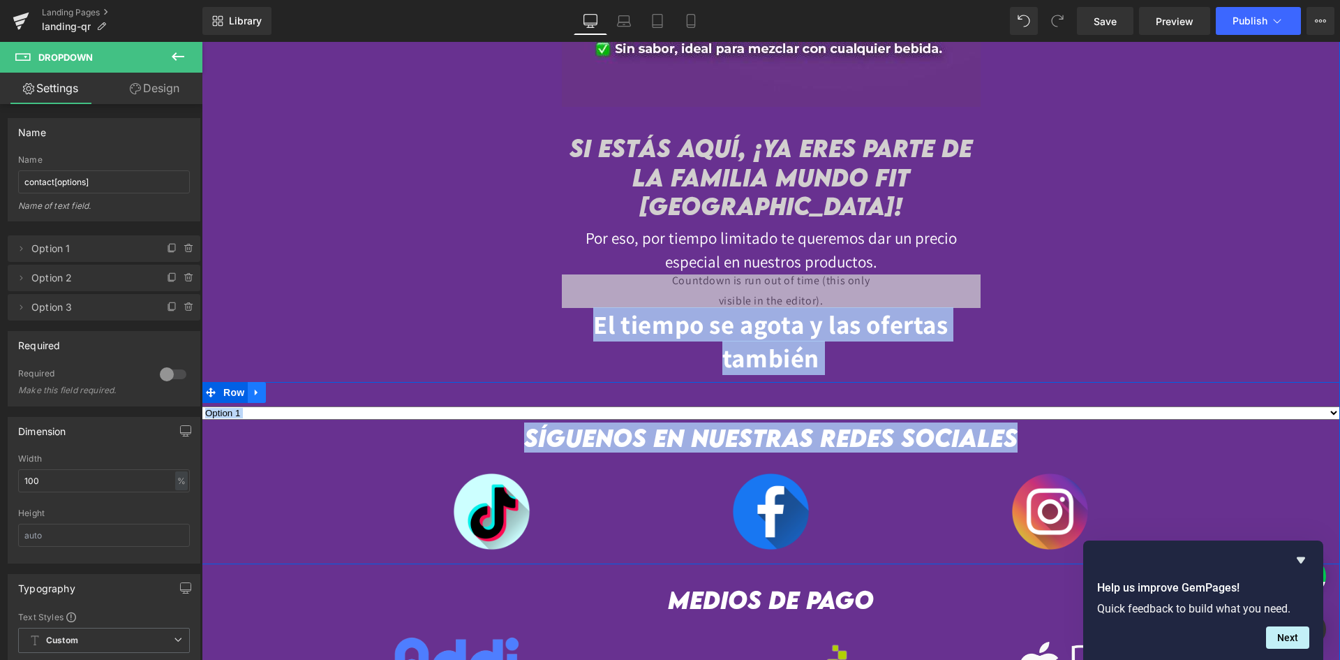
click at [252, 396] on icon at bounding box center [257, 392] width 10 height 10
click at [288, 392] on icon at bounding box center [293, 392] width 10 height 10
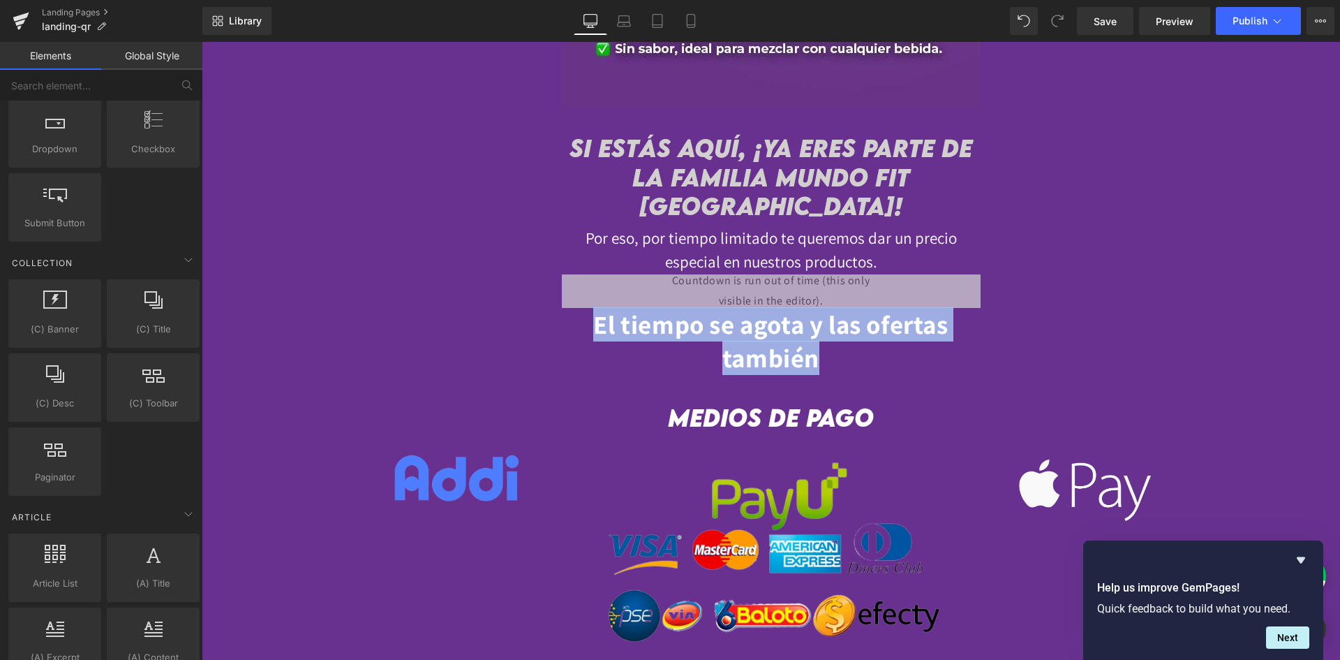
scroll to position [2742, 0]
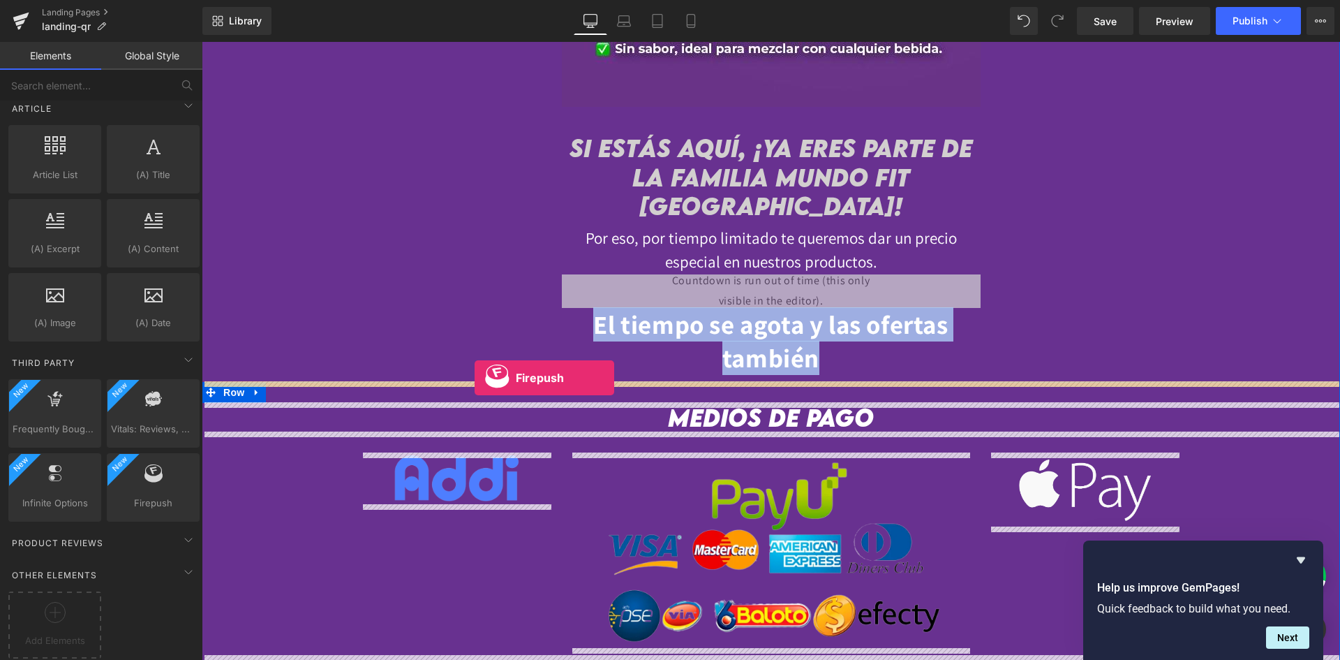
drag, startPoint x: 362, startPoint y: 529, endPoint x: 475, endPoint y: 378, distance: 188.6
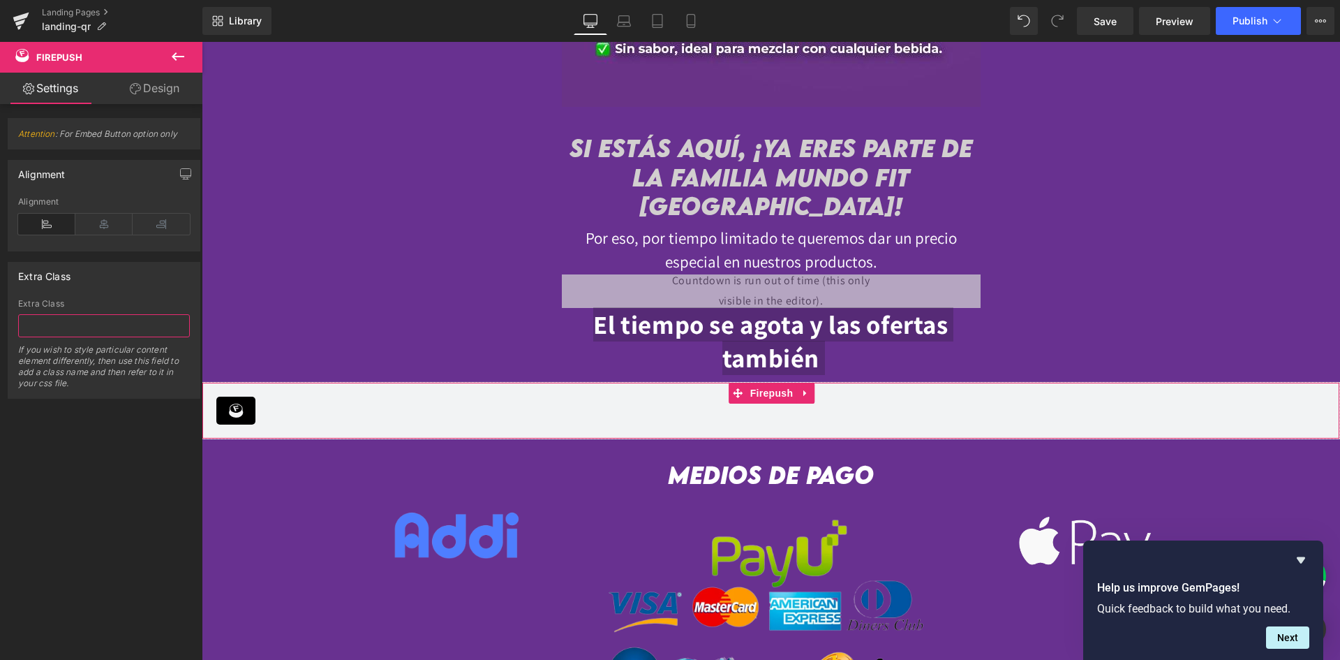
click at [80, 322] on input "text" at bounding box center [104, 325] width 172 height 23
paste input "679025"
type input "679025"
click at [111, 445] on div "Attention : For Embed Button option only false false Alignment Left Center Righ…" at bounding box center [104, 385] width 209 height 562
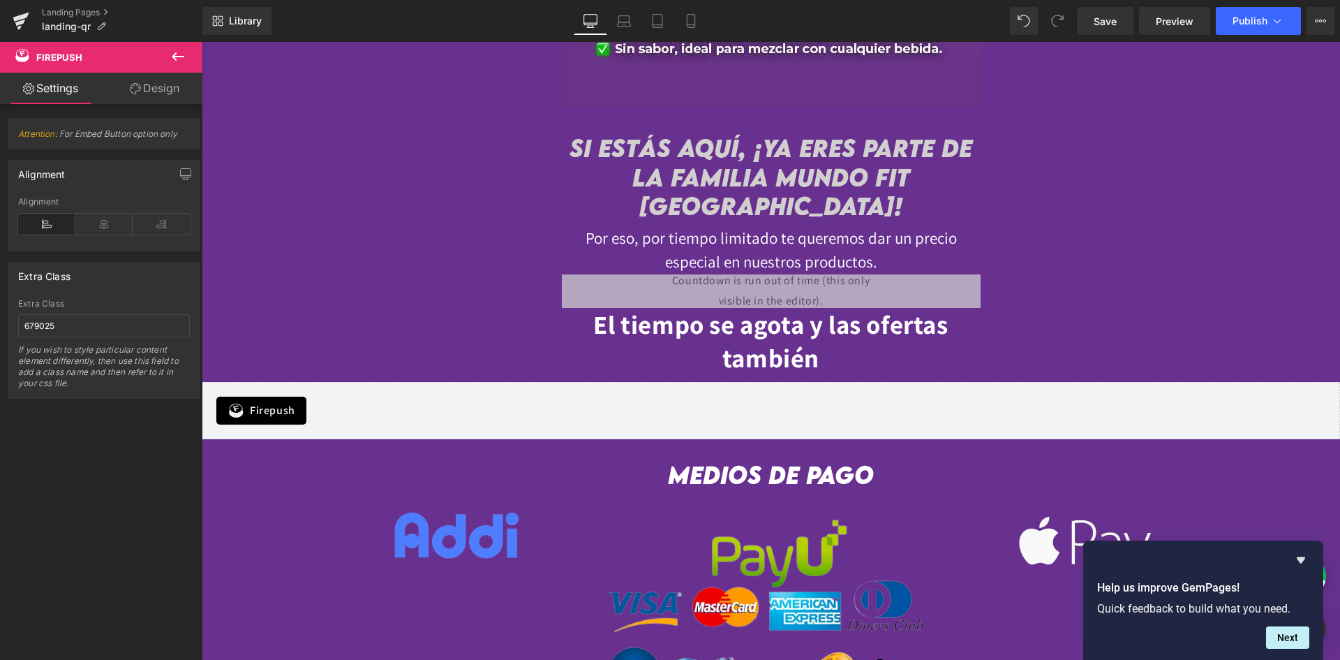
click at [256, 411] on span "Firepush" at bounding box center [272, 410] width 45 height 17
click at [801, 397] on icon at bounding box center [806, 392] width 10 height 10
click at [812, 392] on icon at bounding box center [815, 393] width 10 height 10
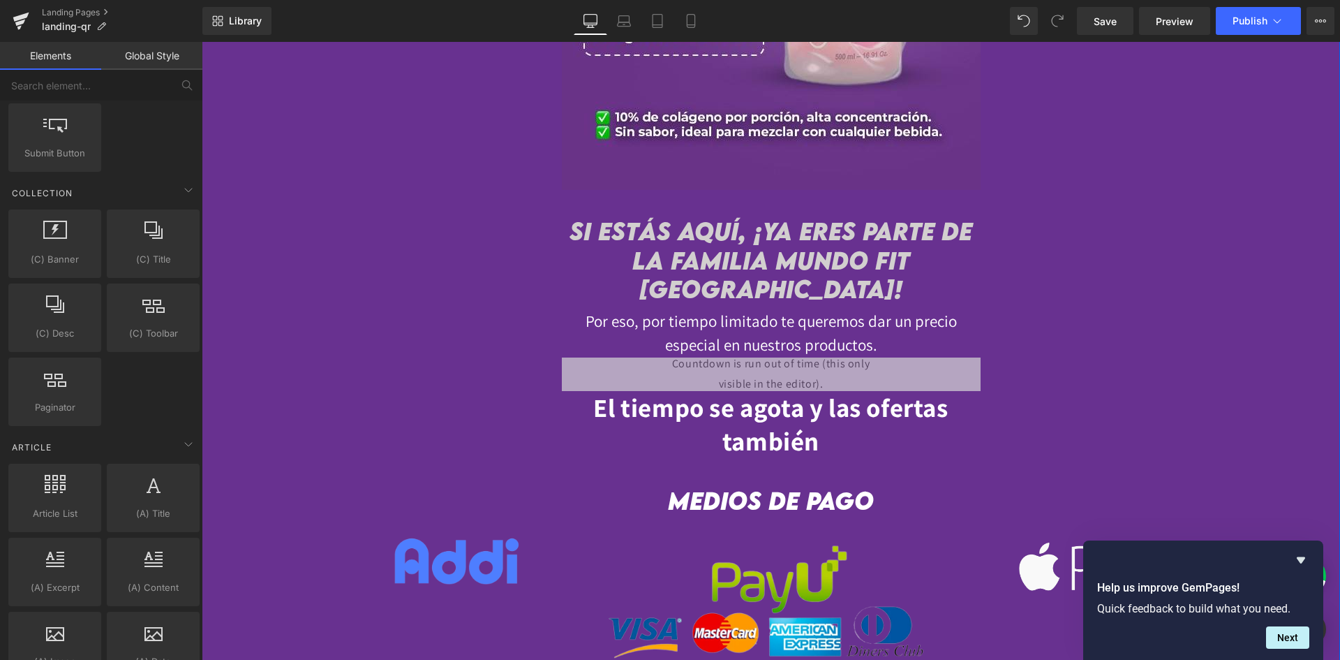
scroll to position [3304, 0]
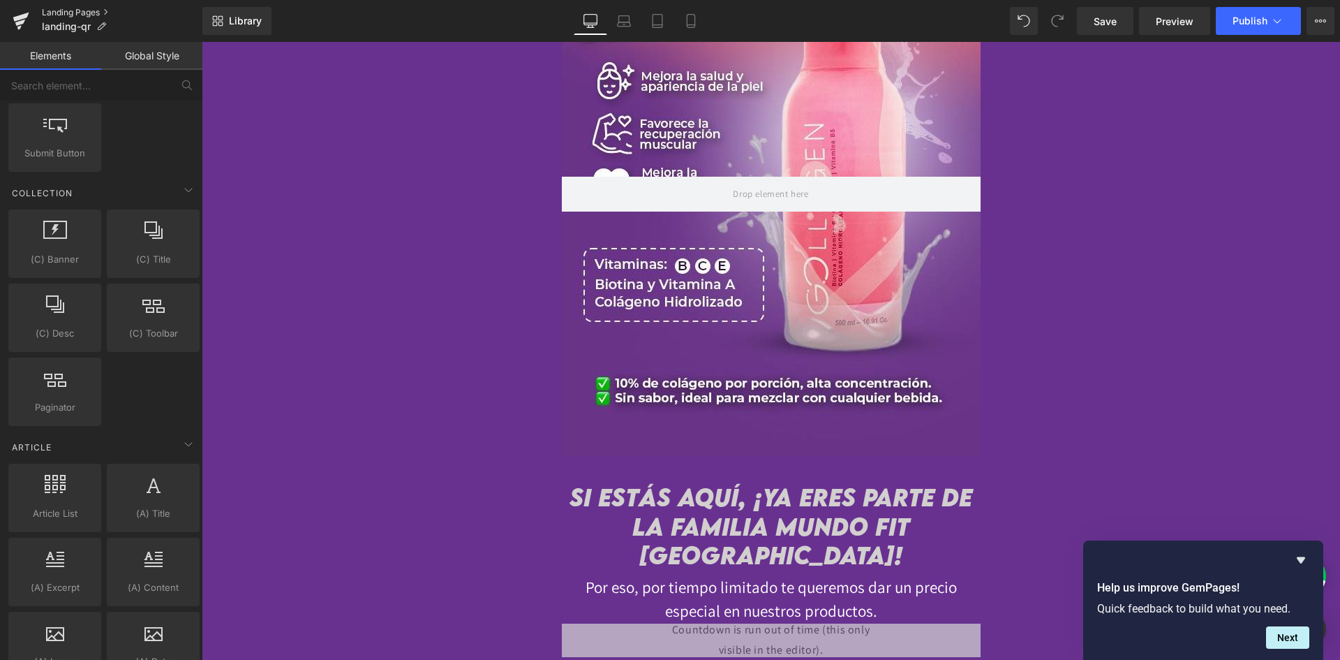
click at [90, 10] on link "Landing Pages" at bounding box center [122, 12] width 161 height 11
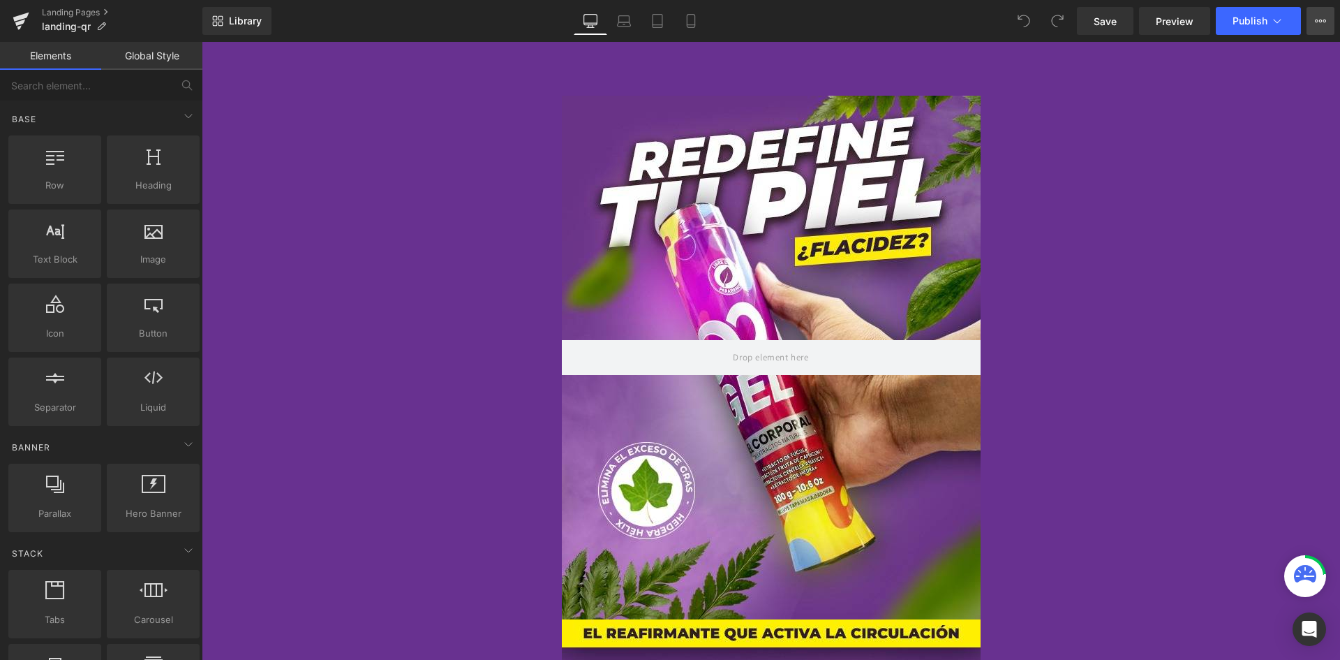
click at [1321, 18] on icon at bounding box center [1320, 20] width 11 height 11
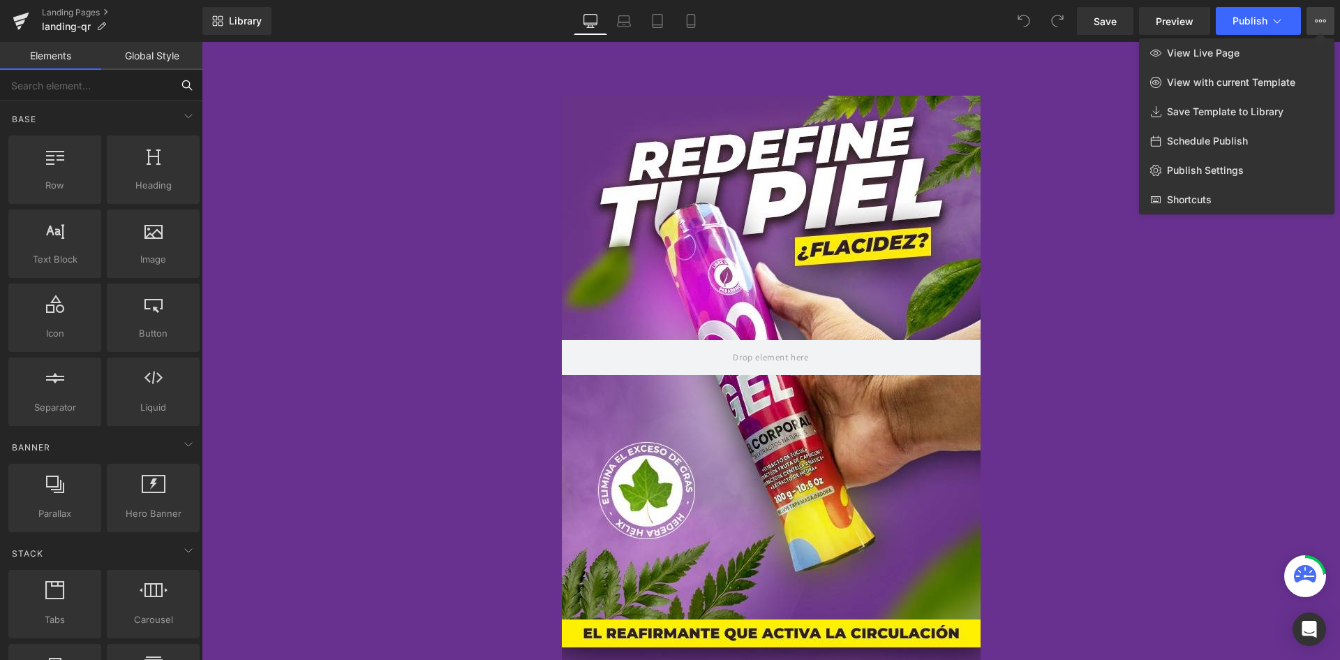
click at [110, 80] on input "text" at bounding box center [86, 85] width 172 height 31
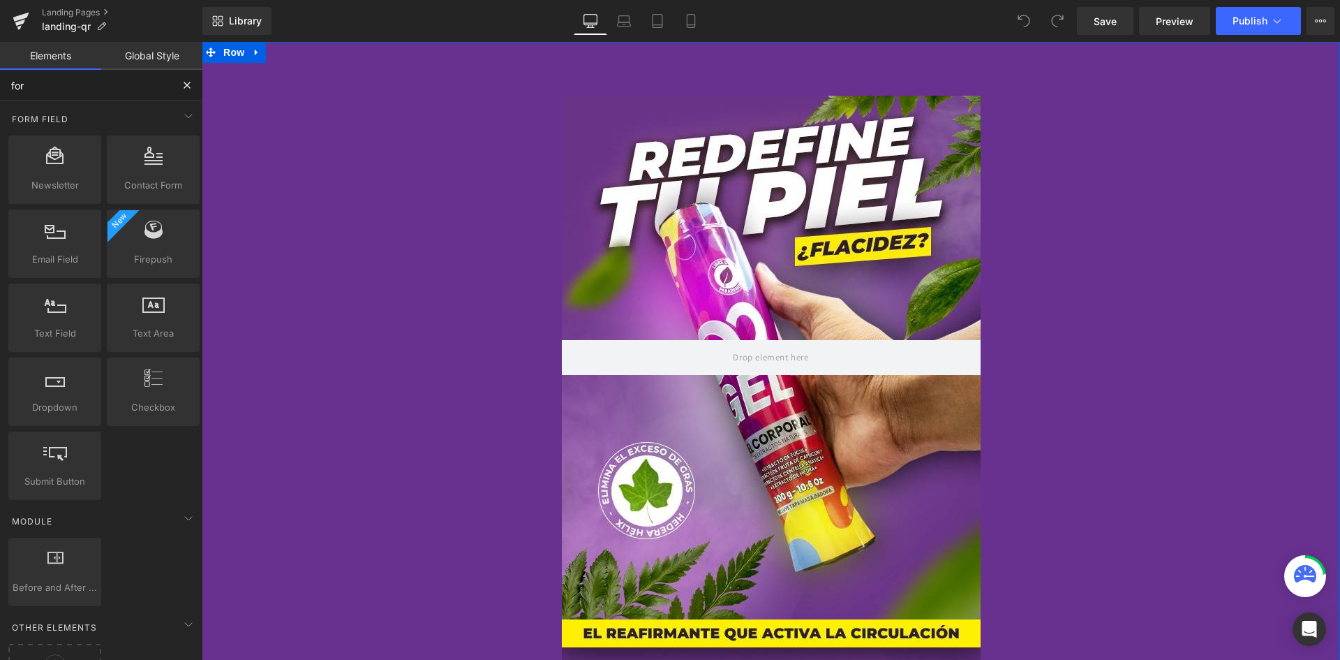
type input "form"
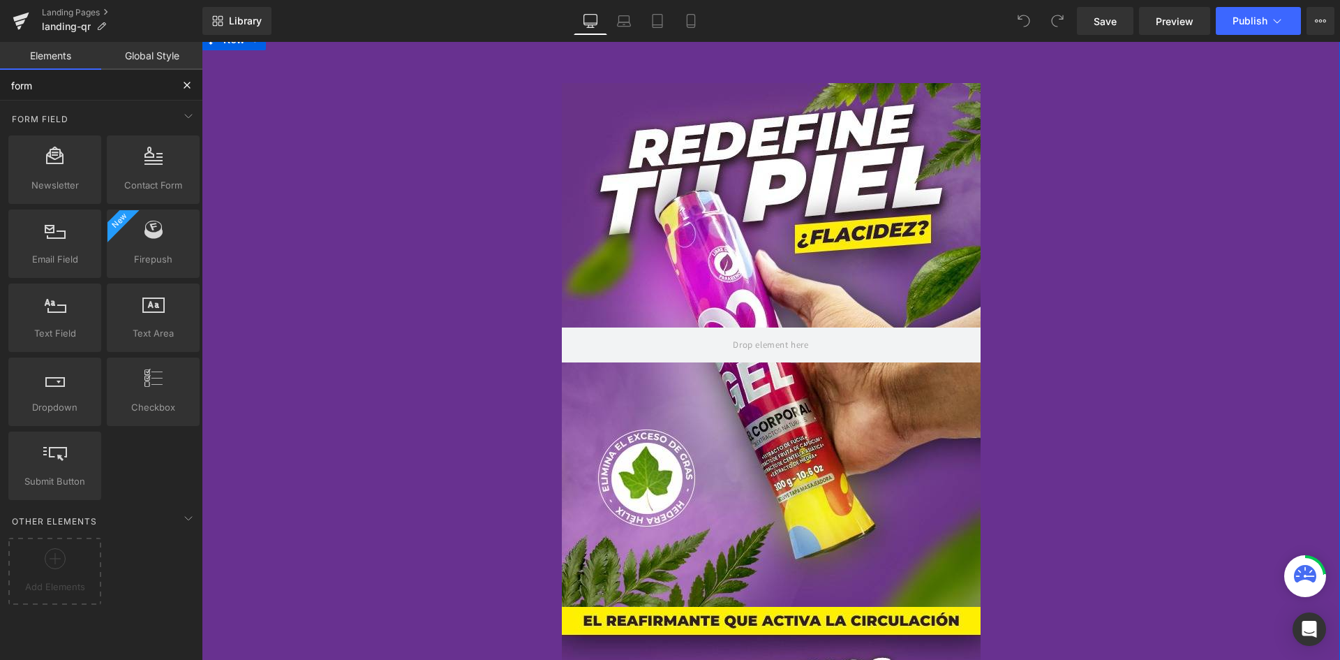
scroll to position [279, 0]
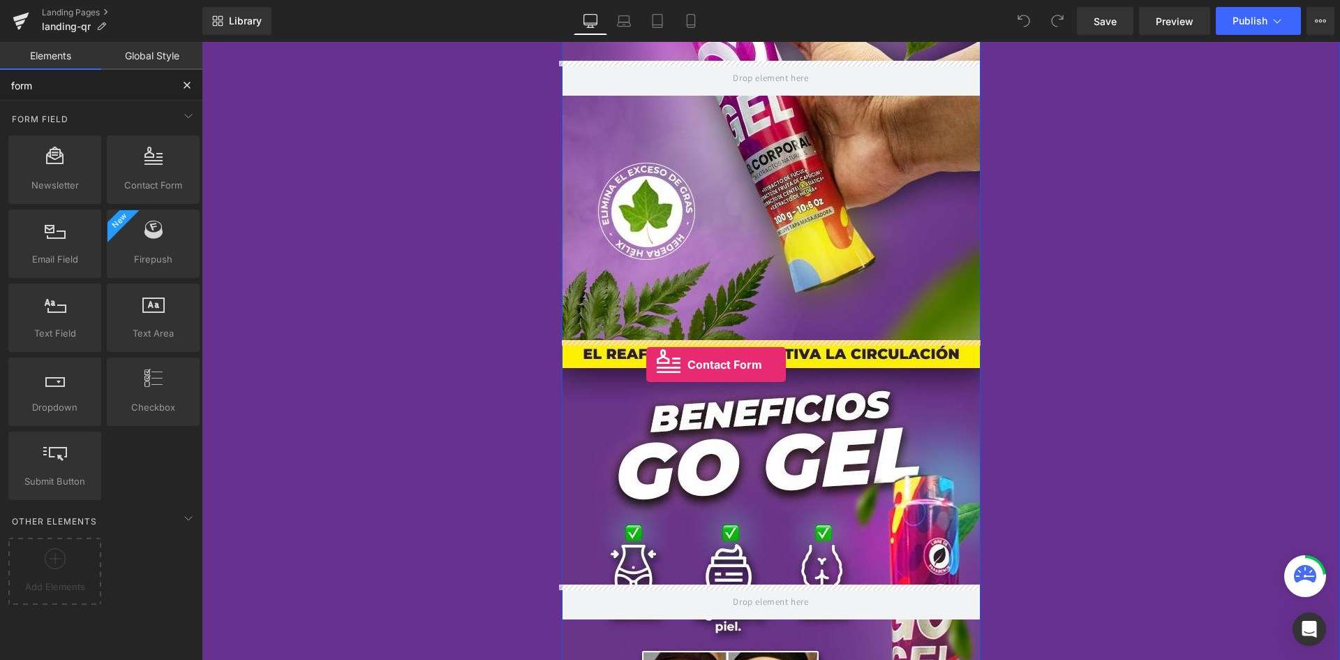
drag, startPoint x: 335, startPoint y: 206, endPoint x: 646, endPoint y: 364, distance: 349.3
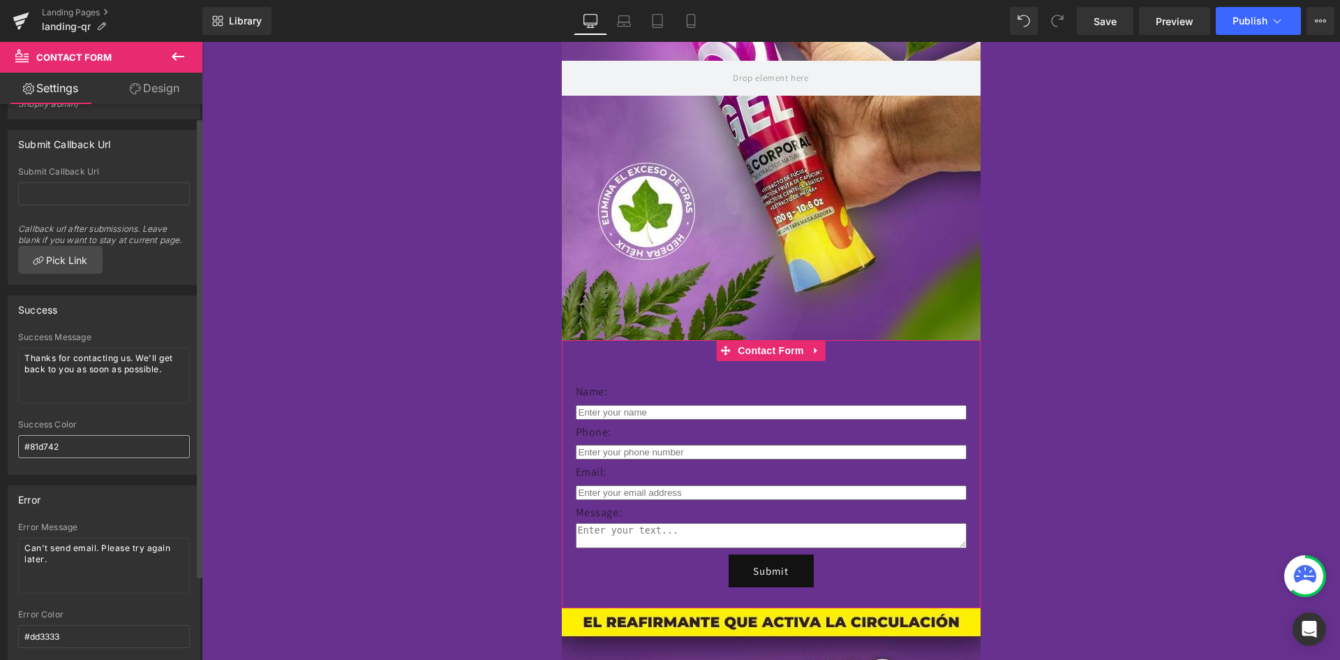
scroll to position [0, 0]
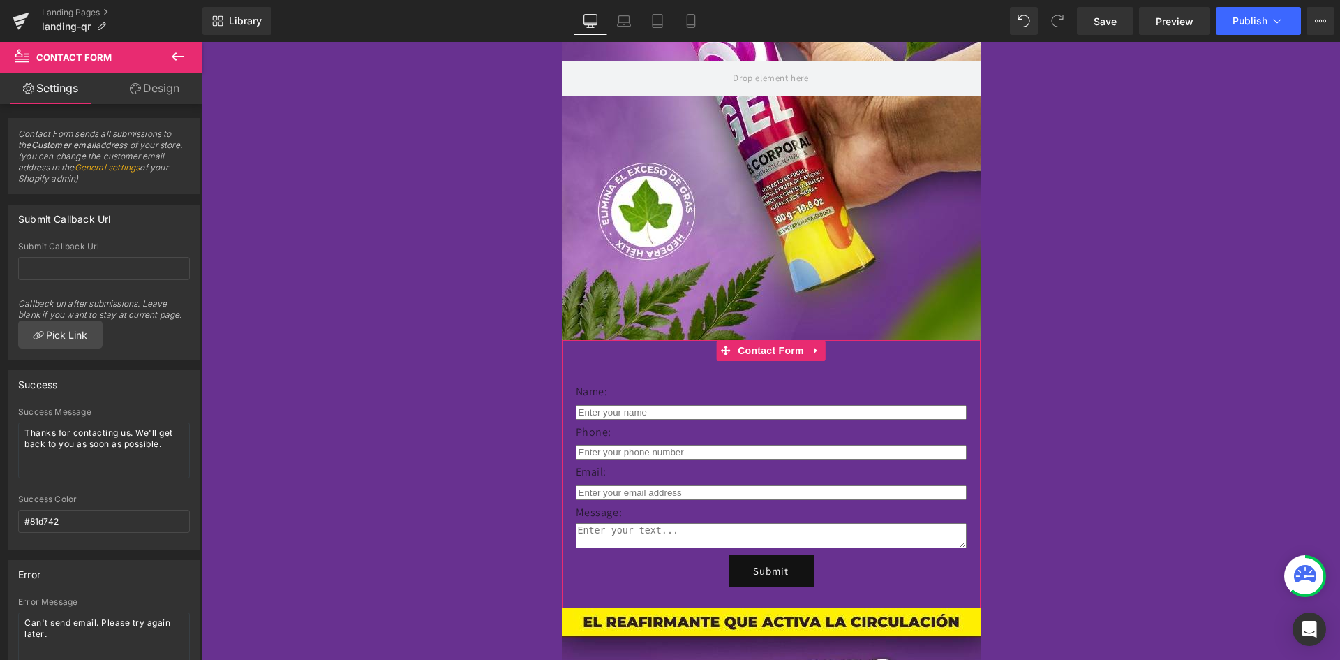
click at [144, 79] on link "Design" at bounding box center [154, 88] width 101 height 31
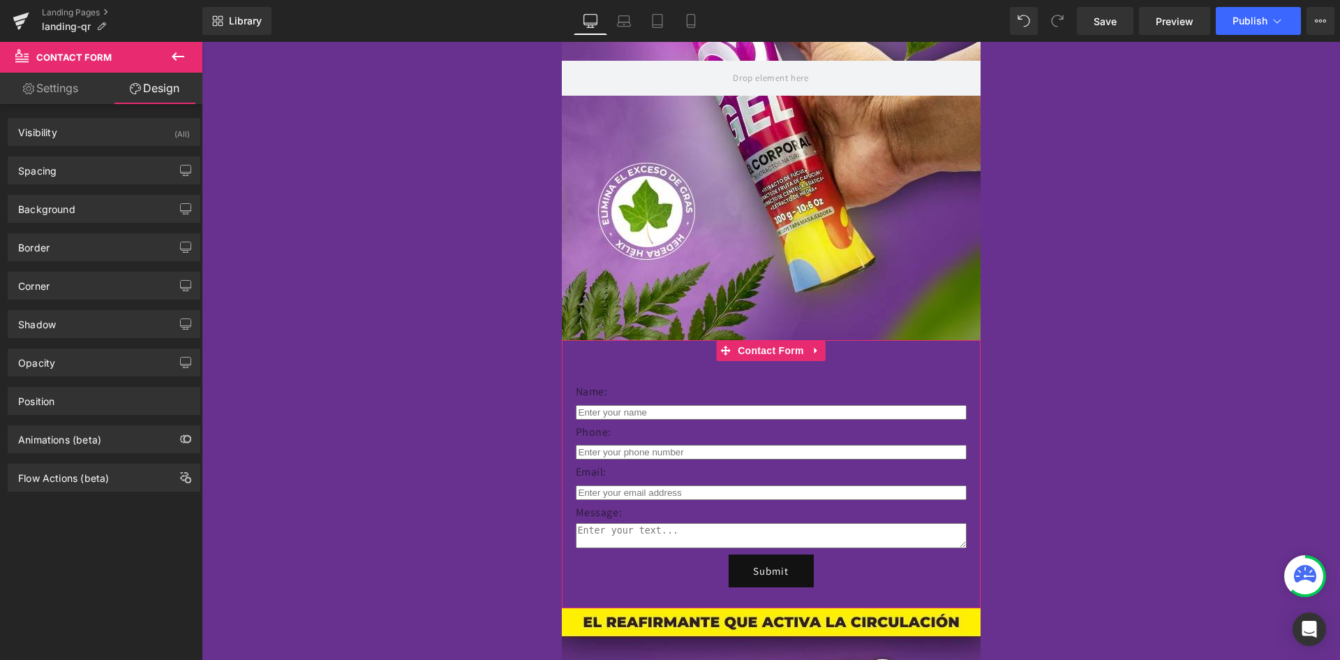
click at [55, 96] on link "Settings" at bounding box center [50, 88] width 101 height 31
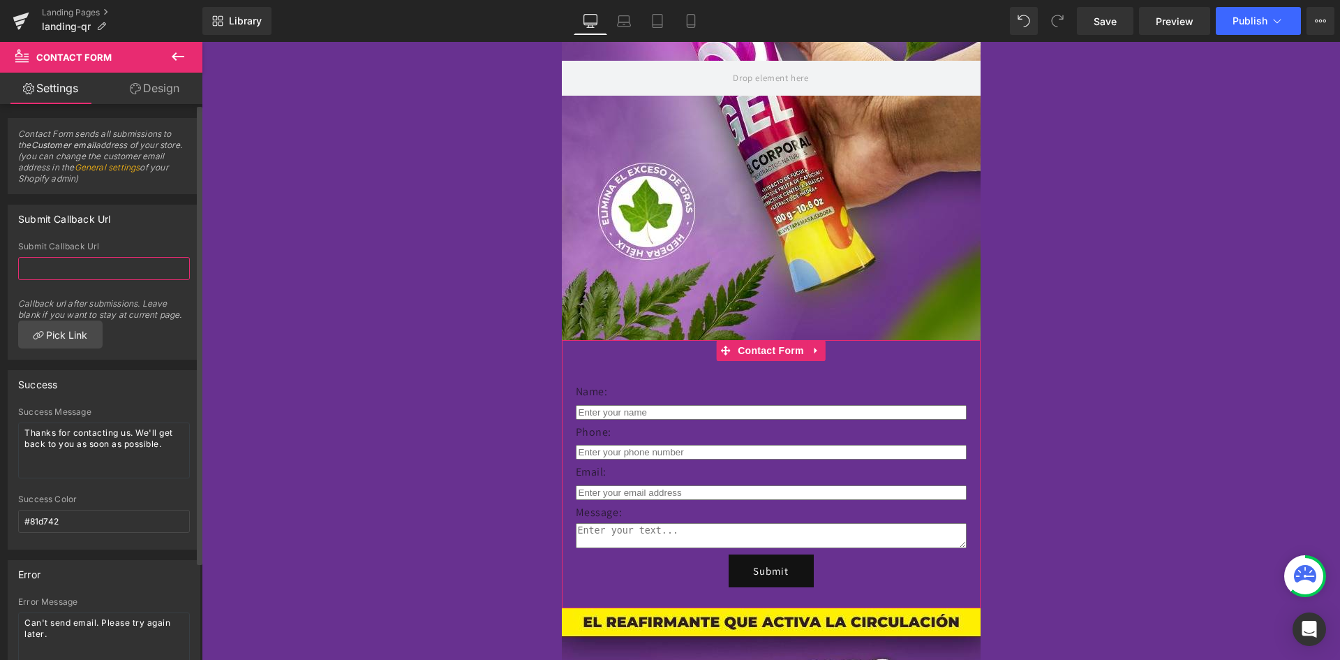
click at [91, 267] on input "text" at bounding box center [104, 268] width 172 height 23
paste input "landing-qr"
type input "landing-qr"
paste input "679025"
type input "679025"
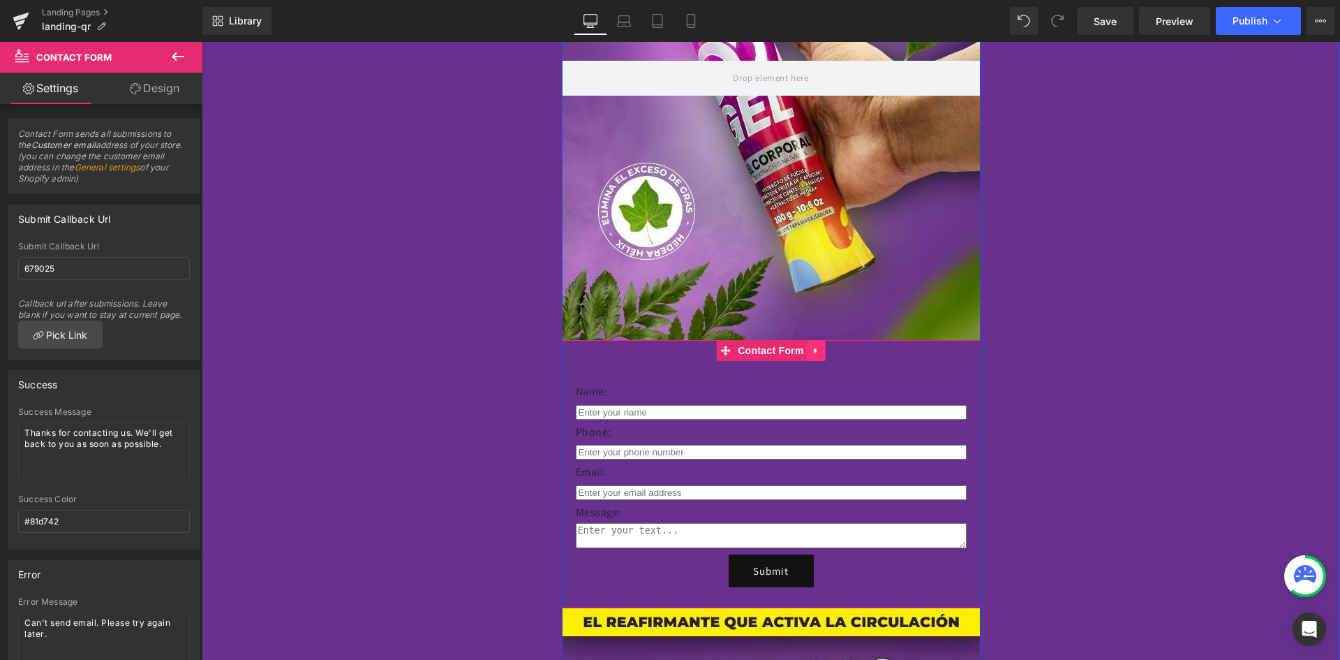
click at [815, 351] on icon at bounding box center [816, 351] width 3 height 6
click at [823, 348] on icon at bounding box center [826, 350] width 10 height 10
